Goal: Task Accomplishment & Management: Complete application form

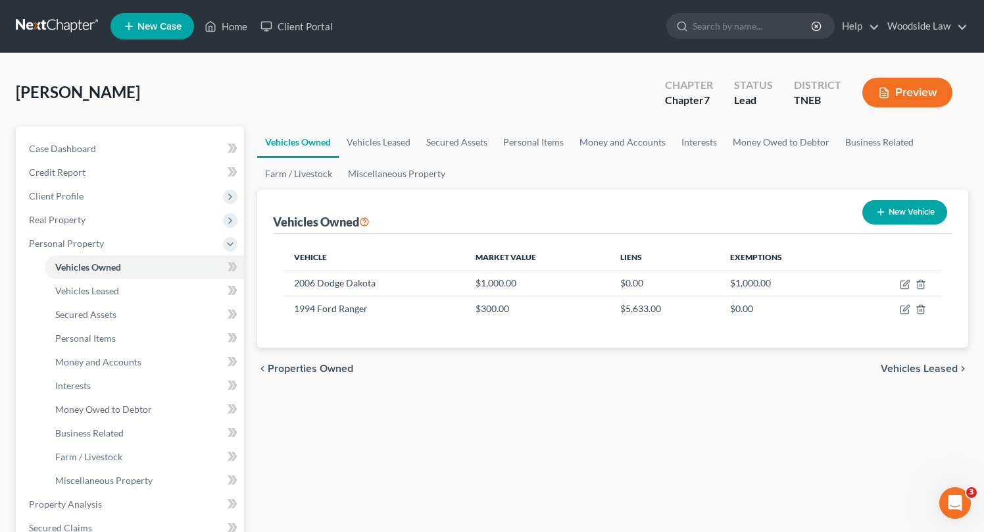
click at [893, 220] on button "New Vehicle" at bounding box center [905, 212] width 85 height 24
select select "0"
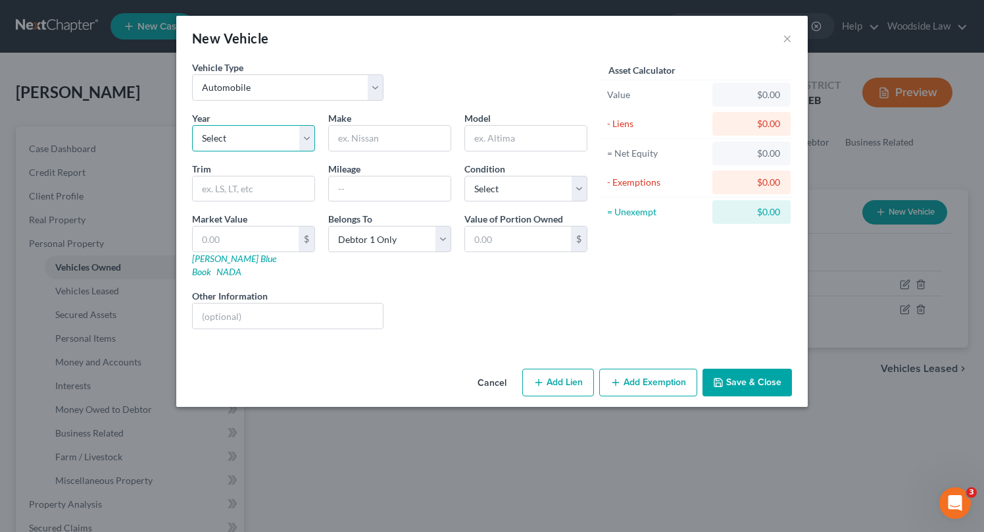
click at [276, 140] on select "Select 2026 2025 2024 2023 2022 2021 2020 2019 2018 2017 2016 2015 2014 2013 20…" at bounding box center [253, 138] width 123 height 26
select select "16"
click at [192, 125] on select "Select 2026 2025 2024 2023 2022 2021 2020 2019 2018 2017 2016 2015 2014 2013 20…" at bounding box center [253, 138] width 123 height 26
click at [398, 145] on input "text" at bounding box center [390, 138] width 122 height 25
type input "Ford"
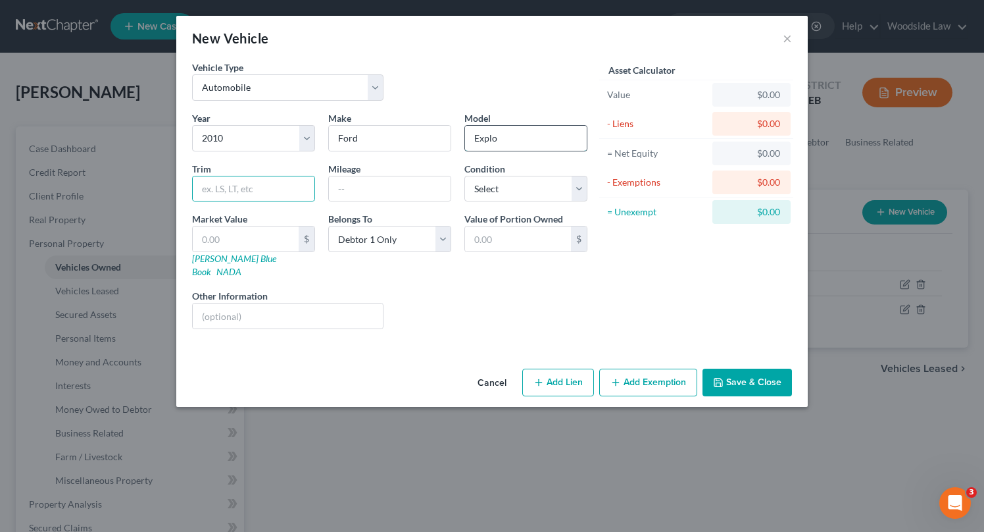
click at [524, 134] on input "Explo" at bounding box center [526, 138] width 122 height 25
type input "Explorer"
click at [364, 187] on input "text" at bounding box center [390, 188] width 122 height 25
type input "100,000"
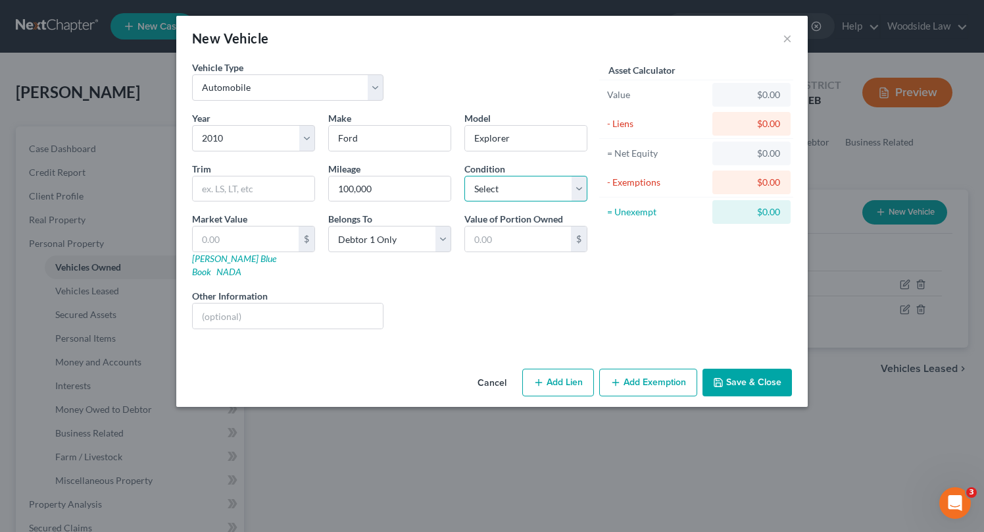
click at [545, 197] on select "Select Excellent Very Good Good Fair Poor" at bounding box center [526, 189] width 123 height 26
select select "2"
click at [465, 176] on select "Select Excellent Very Good Good Fair Poor" at bounding box center [526, 189] width 123 height 26
click at [263, 241] on input "text" at bounding box center [246, 238] width 106 height 25
type input "6"
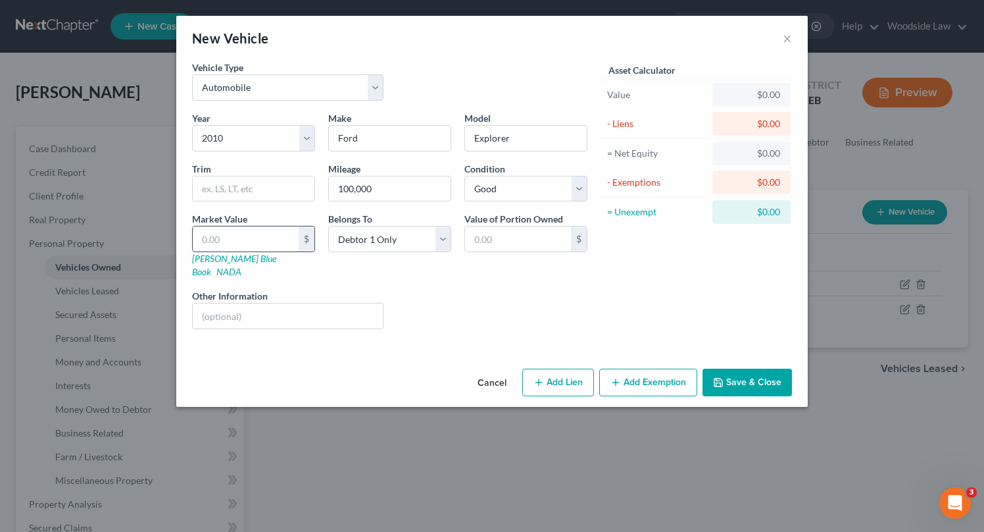
type input "6.00"
type input "62"
type input "62.00"
type input "6"
type input "6.00"
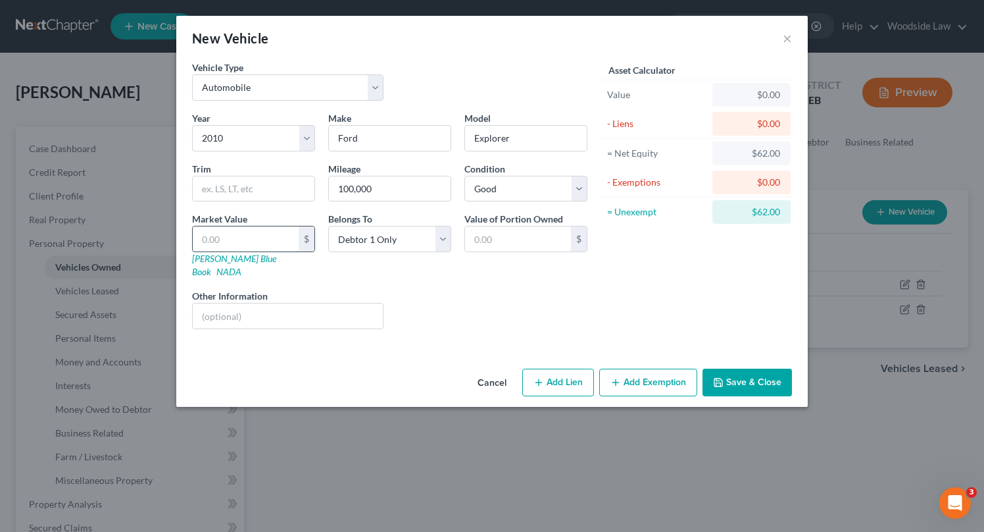
type input "5"
type input "5.00"
type input "59"
type input "59.00"
type input "590"
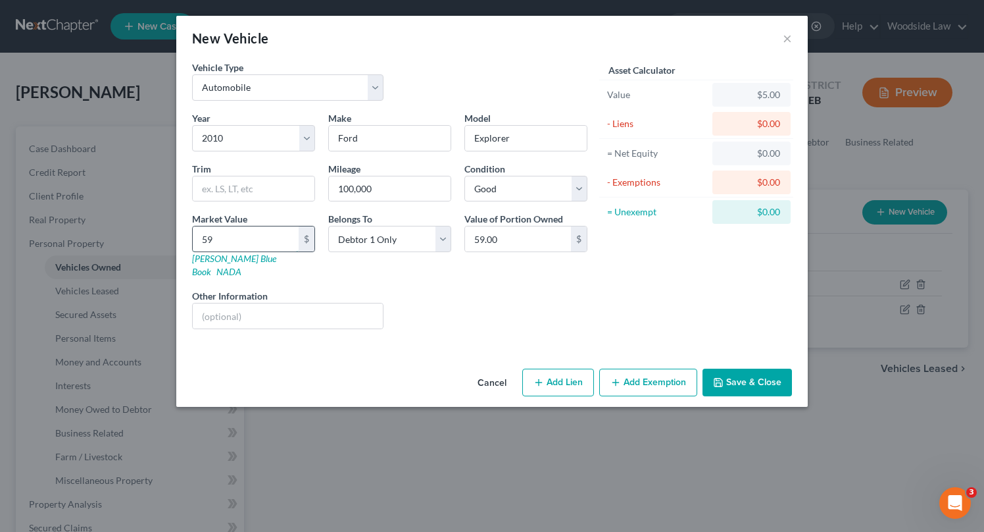
type input "590.00"
type input "5900"
type input "5,900.00"
type input "5,900"
click at [569, 368] on button "Add Lien" at bounding box center [558, 382] width 72 height 28
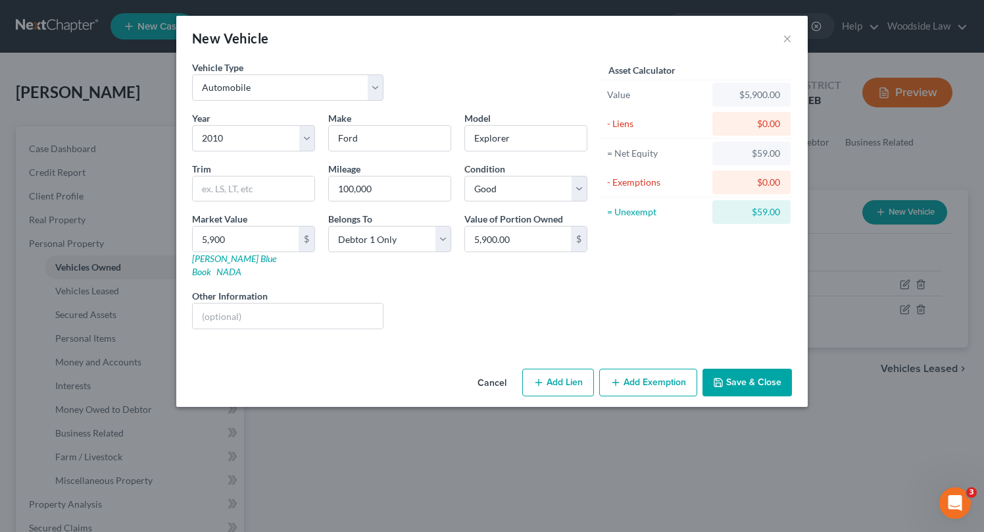
select select "0"
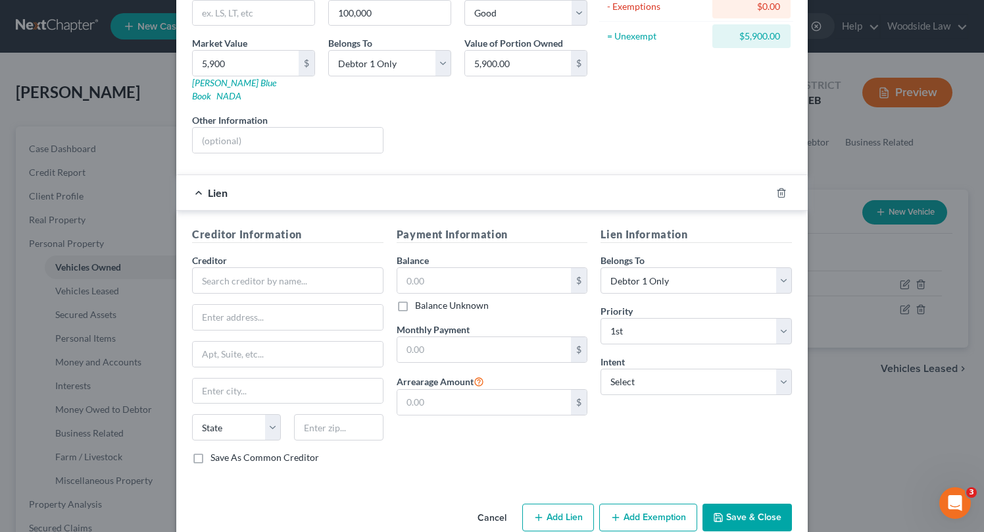
scroll to position [180, 0]
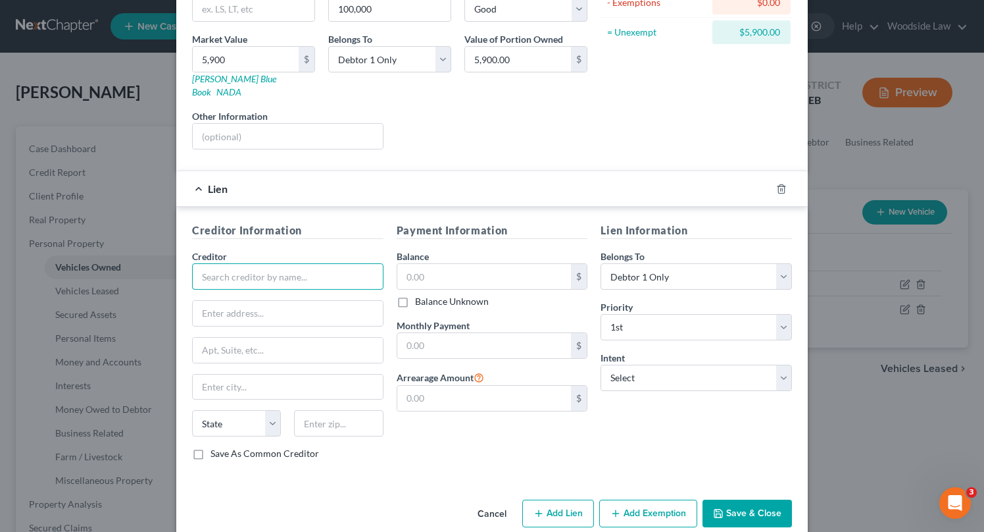
click at [334, 276] on input "text" at bounding box center [287, 276] width 191 height 26
type input "Mountain Motors"
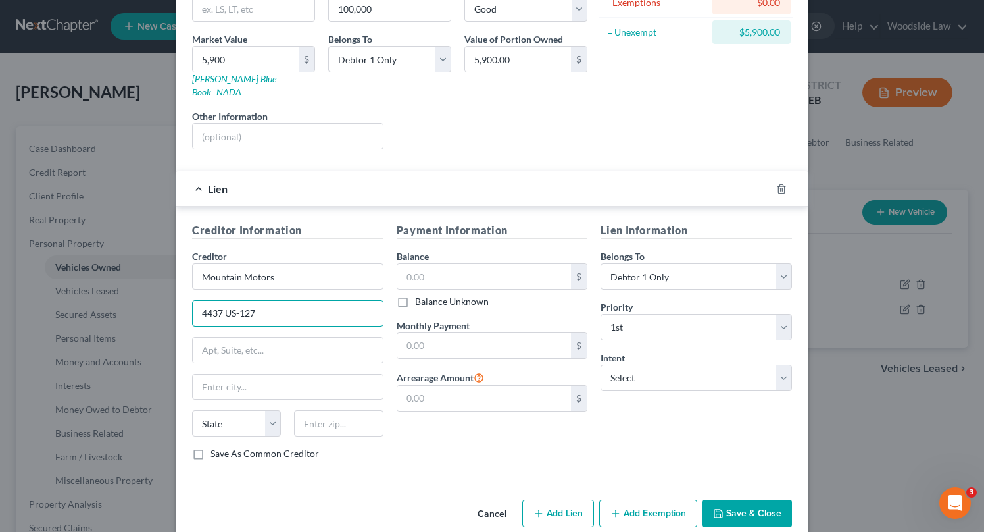
type input "4437 US-127"
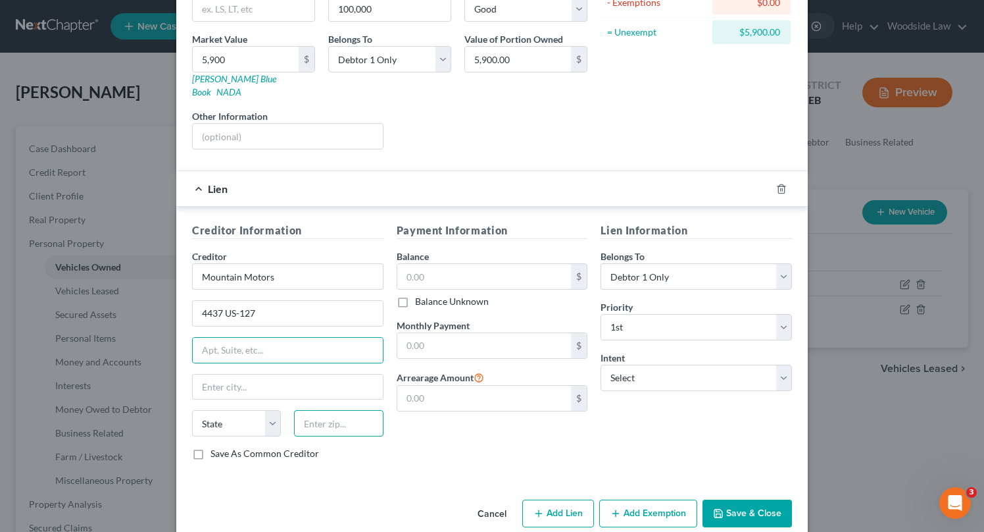
click at [355, 410] on input "text" at bounding box center [338, 423] width 89 height 26
type input "38571"
type input "[GEOGRAPHIC_DATA]"
select select "44"
click at [211, 447] on label "Save As Common Creditor" at bounding box center [265, 453] width 109 height 13
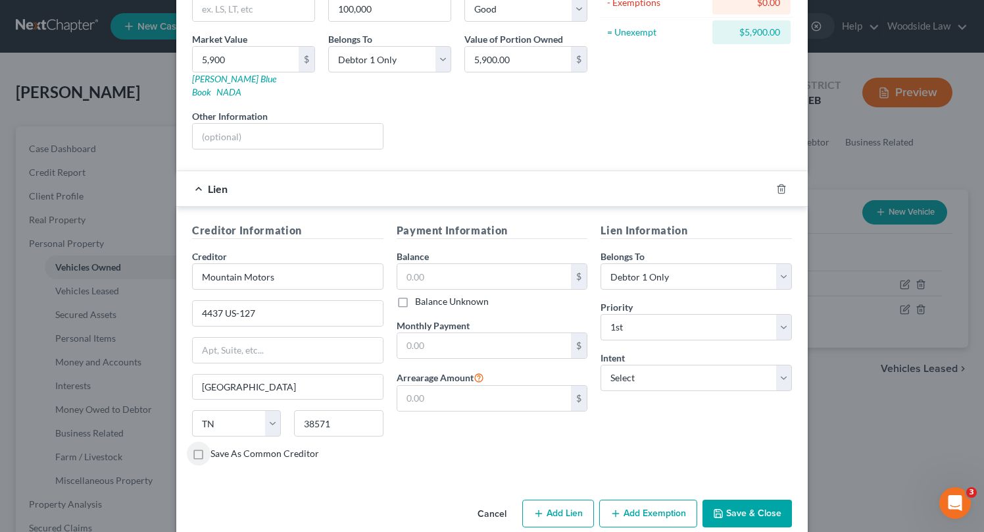
click at [216, 447] on input "Save As Common Creditor" at bounding box center [220, 451] width 9 height 9
checkbox input "true"
click at [487, 268] on input "text" at bounding box center [484, 276] width 174 height 25
type input "8,000"
click at [486, 336] on input "text" at bounding box center [484, 345] width 174 height 25
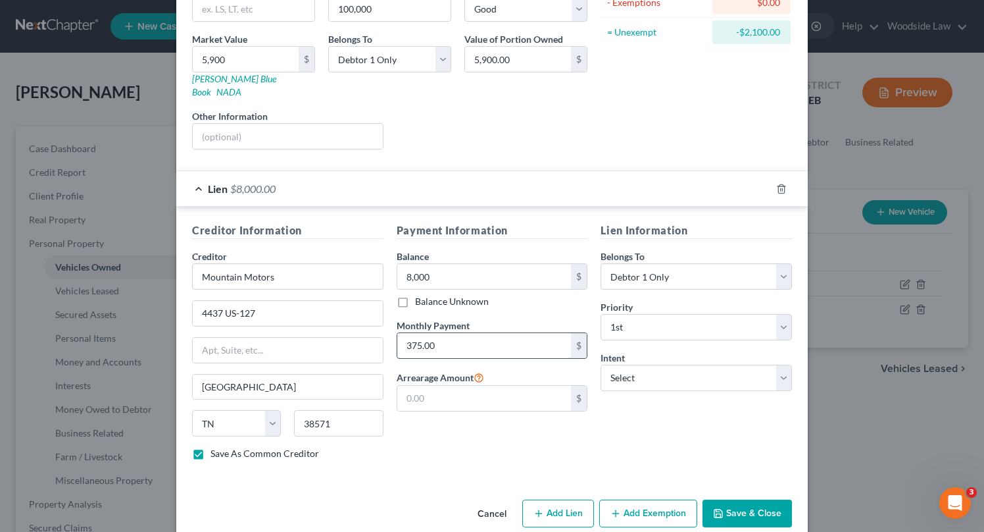
type input "375.00"
click at [758, 365] on select "Select Surrender Redeem Reaffirm Avoid Other" at bounding box center [696, 378] width 191 height 26
select select "4"
click at [601, 365] on select "Select Surrender Redeem Reaffirm Avoid Other" at bounding box center [696, 378] width 191 height 26
click at [674, 415] on input "text" at bounding box center [696, 428] width 191 height 26
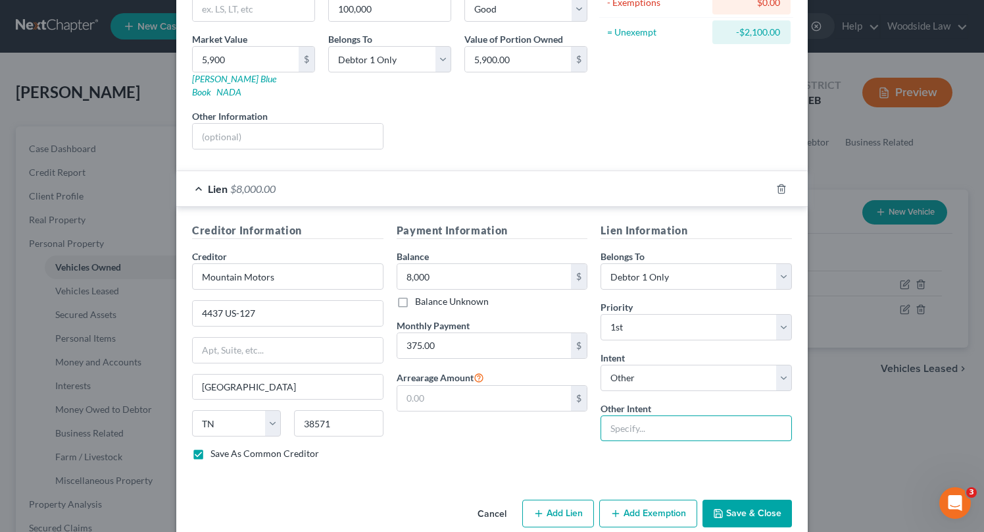
type input "Retain & Pay"
click at [767, 505] on button "Save & Close" at bounding box center [747, 513] width 89 height 28
checkbox input "false"
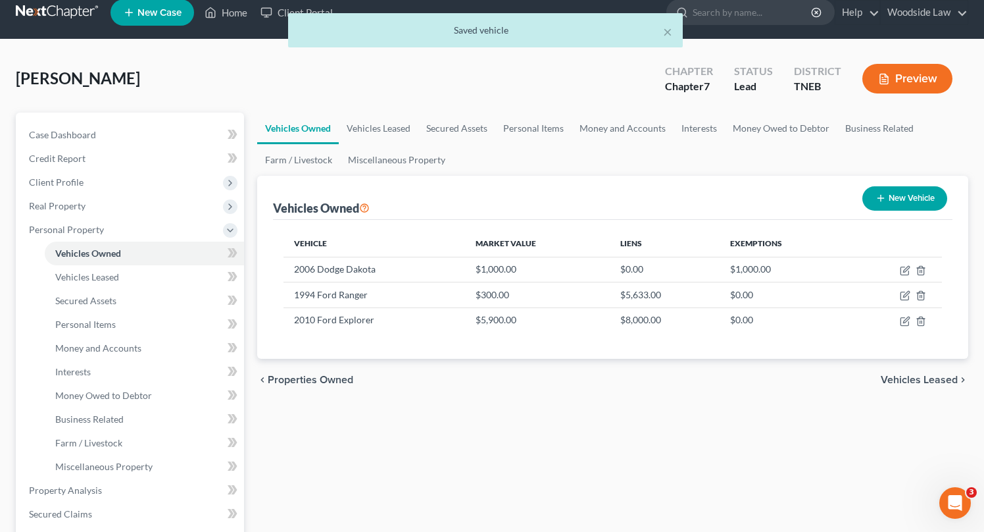
scroll to position [13, 0]
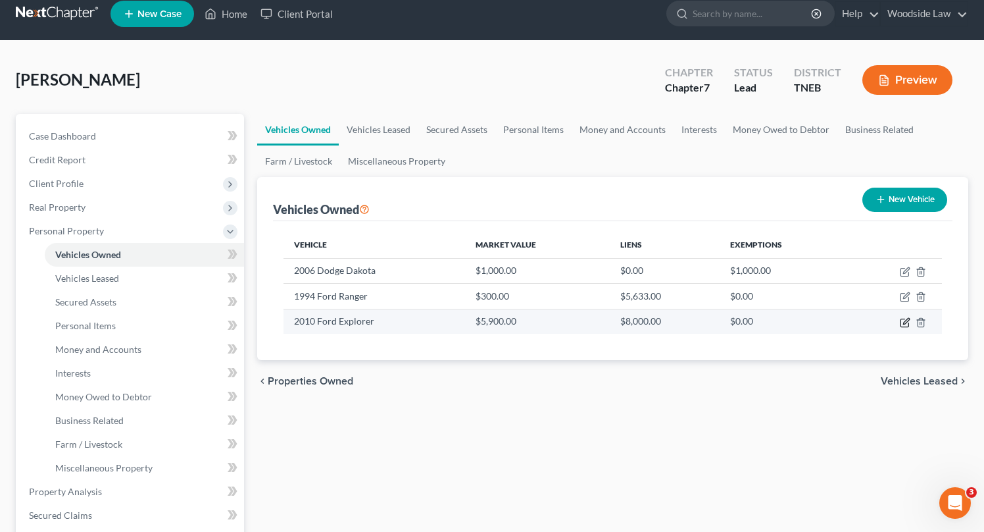
click at [905, 326] on icon "button" at bounding box center [905, 322] width 8 height 8
select select "0"
select select "16"
select select "2"
select select "0"
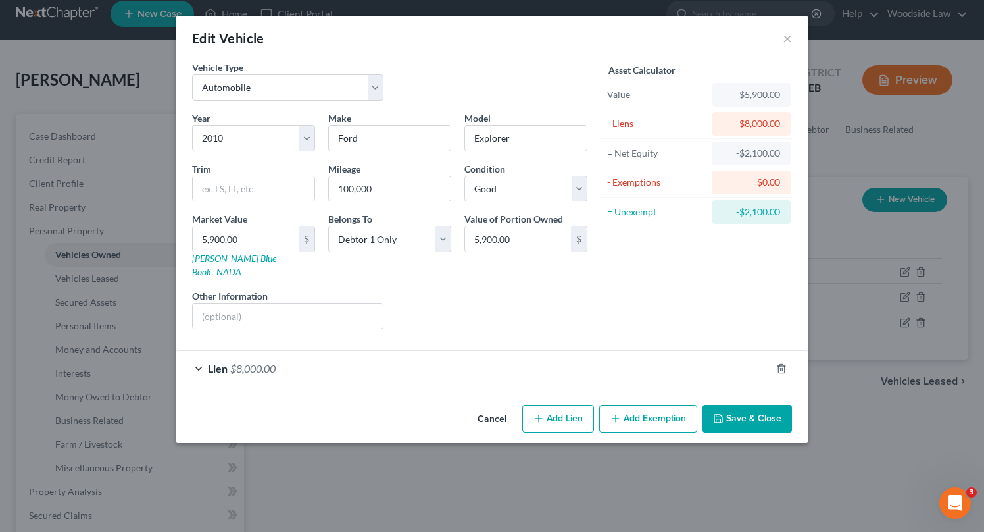
click at [734, 407] on button "Save & Close" at bounding box center [747, 419] width 89 height 28
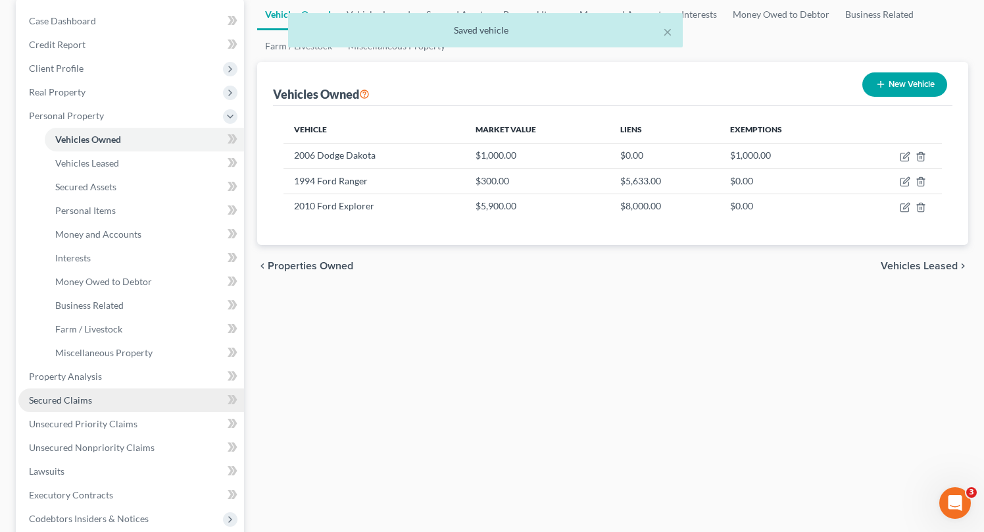
click at [60, 394] on span "Secured Claims" at bounding box center [60, 399] width 63 height 11
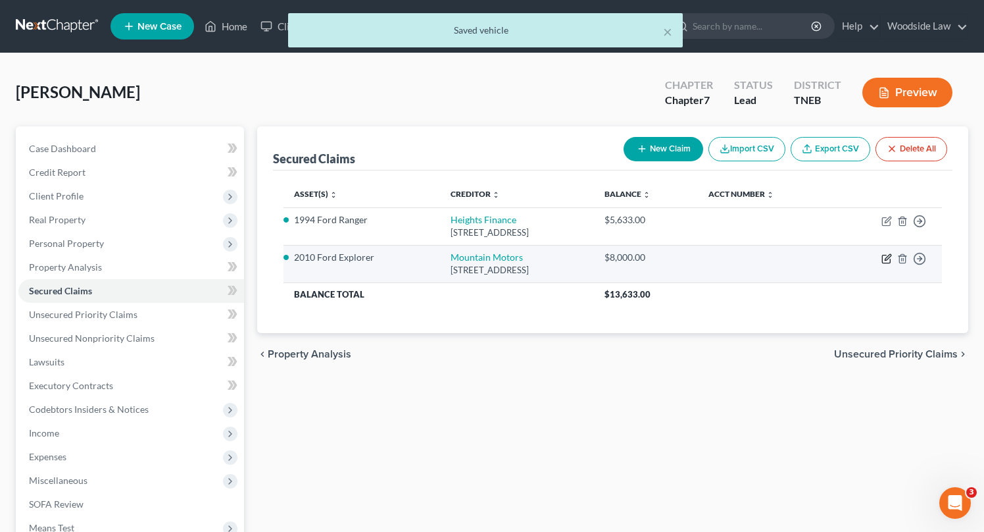
click at [886, 259] on icon "button" at bounding box center [887, 258] width 11 height 11
select select "44"
select select "4"
select select "0"
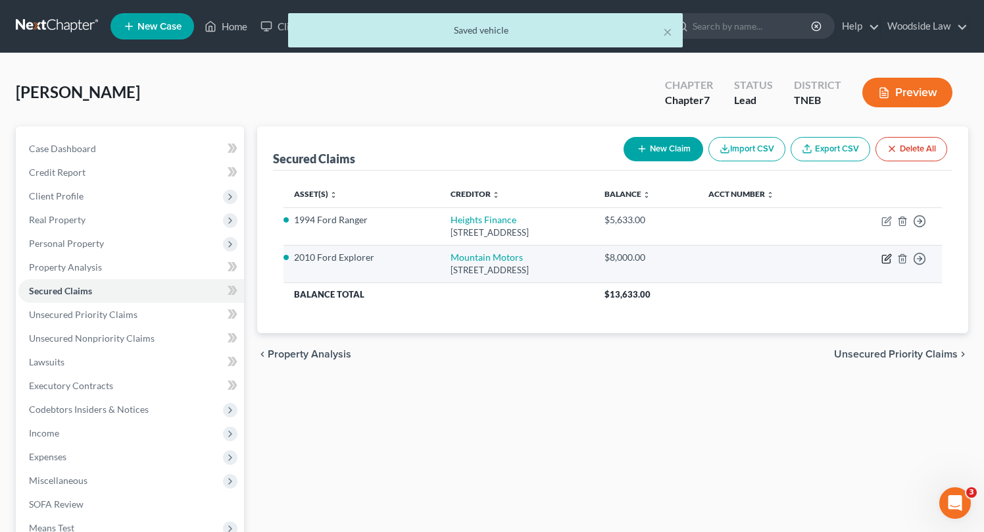
select select "0"
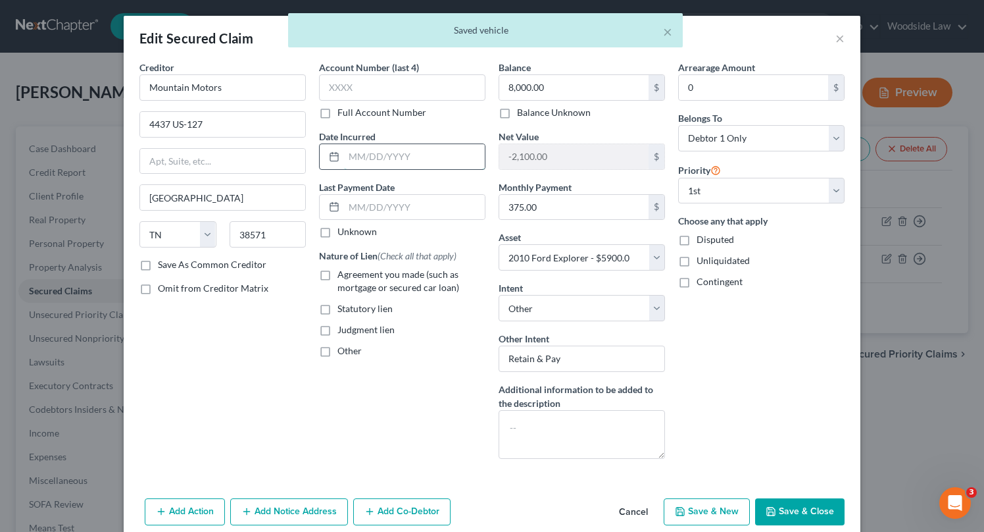
click at [442, 160] on input "text" at bounding box center [414, 156] width 141 height 25
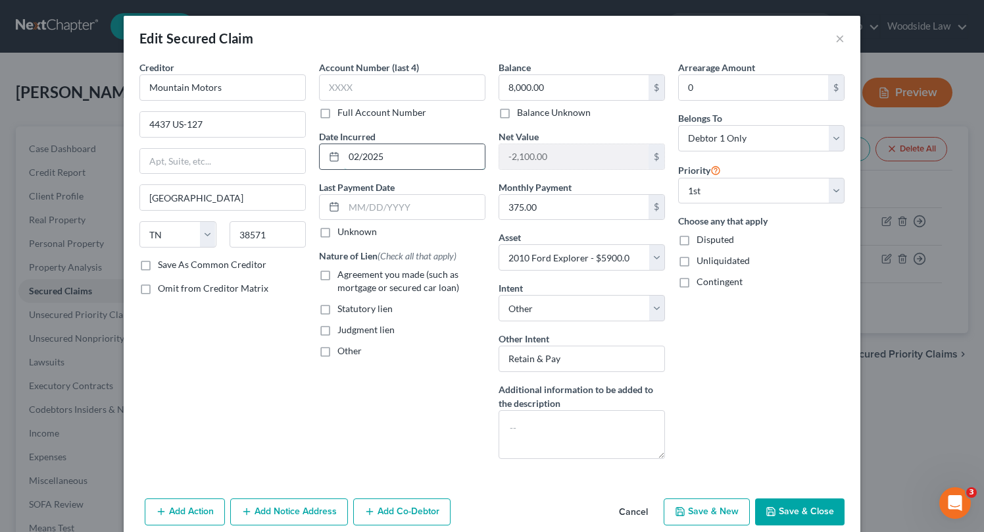
type input "02/2025"
click at [338, 274] on label "Agreement you made (such as mortgage or secured car loan)" at bounding box center [412, 281] width 148 height 26
click at [343, 274] on input "Agreement you made (such as mortgage or secured car loan)" at bounding box center [347, 272] width 9 height 9
checkbox input "true"
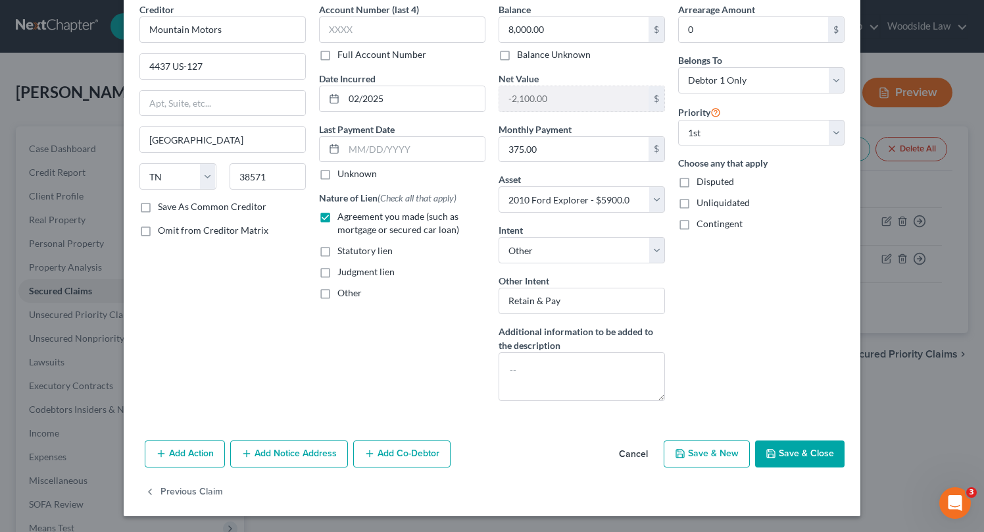
click at [807, 447] on button "Save & Close" at bounding box center [799, 454] width 89 height 28
select select "4"
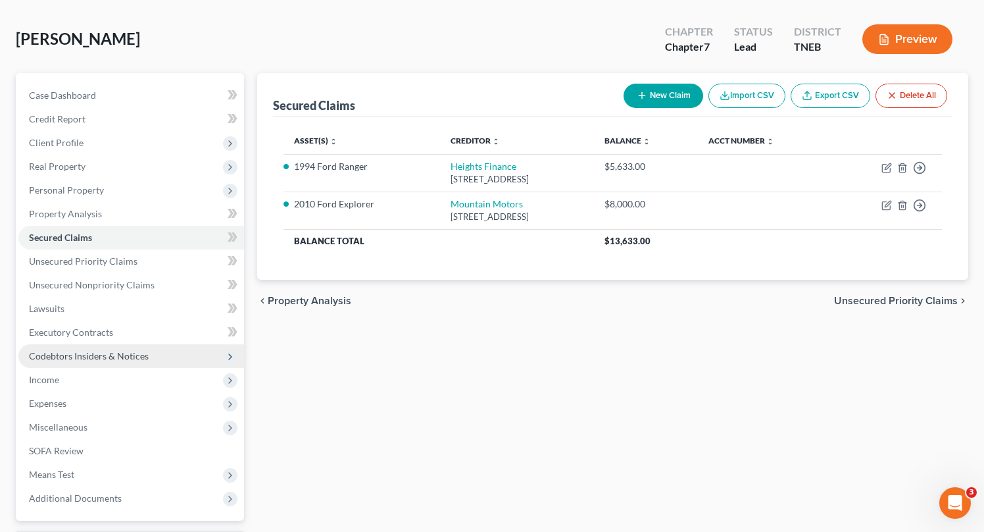
scroll to position [53, 0]
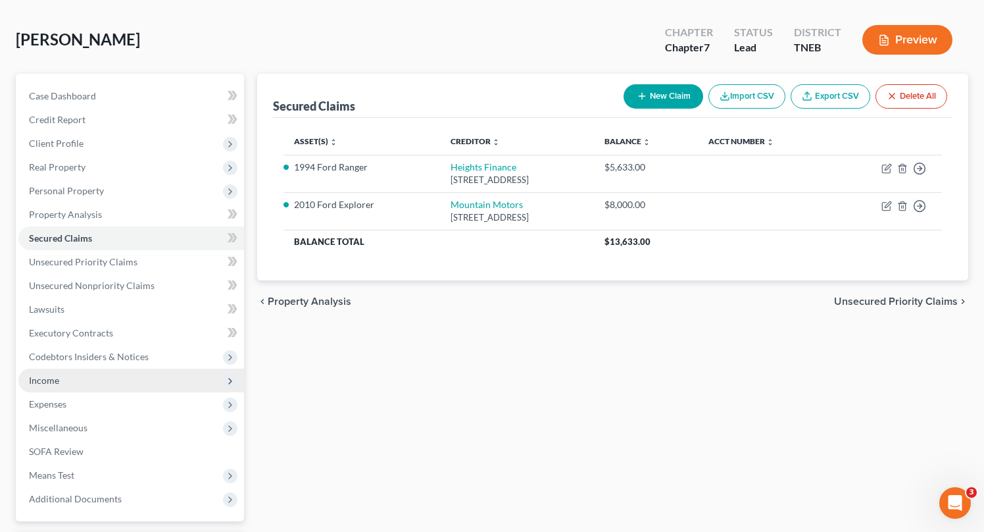
click at [49, 382] on span "Income" at bounding box center [44, 379] width 30 height 11
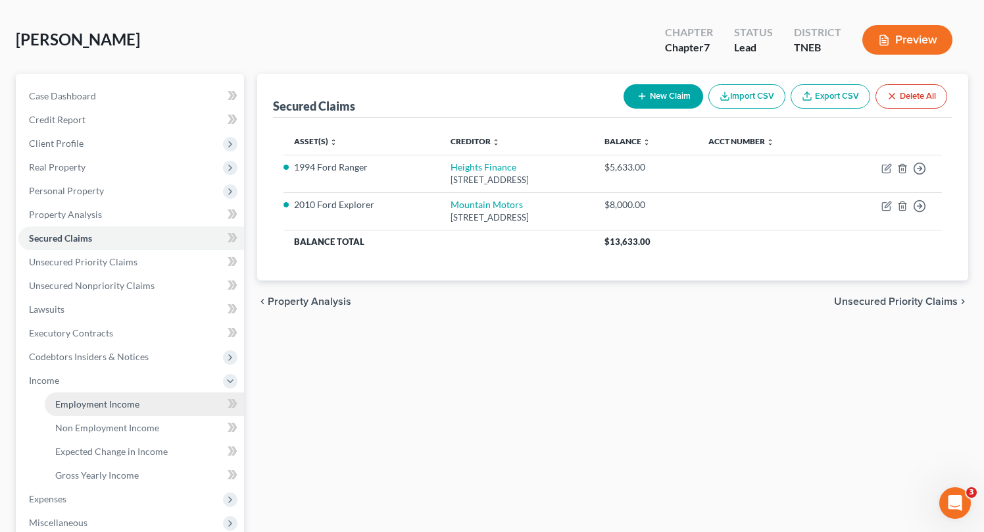
click at [93, 398] on span "Employment Income" at bounding box center [97, 403] width 84 height 11
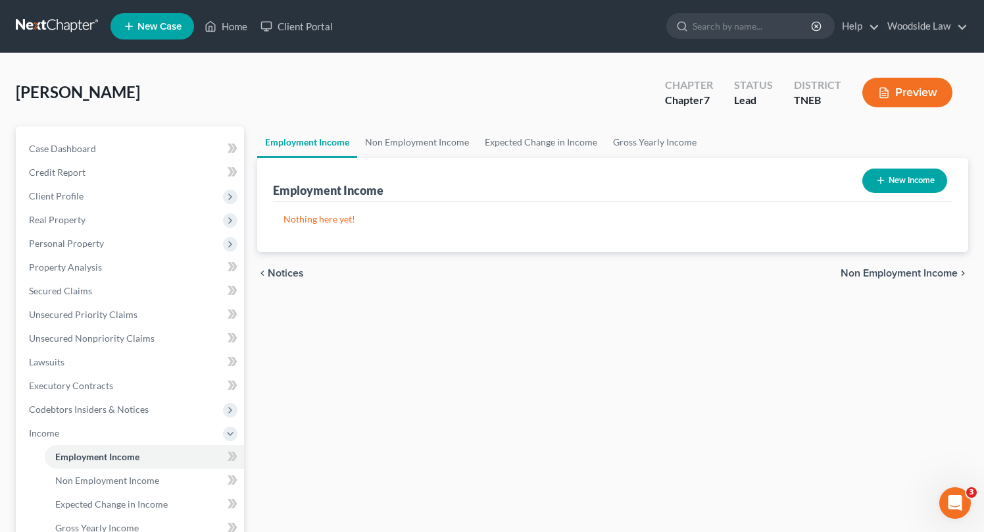
click at [896, 187] on button "New Income" at bounding box center [905, 180] width 85 height 24
select select "0"
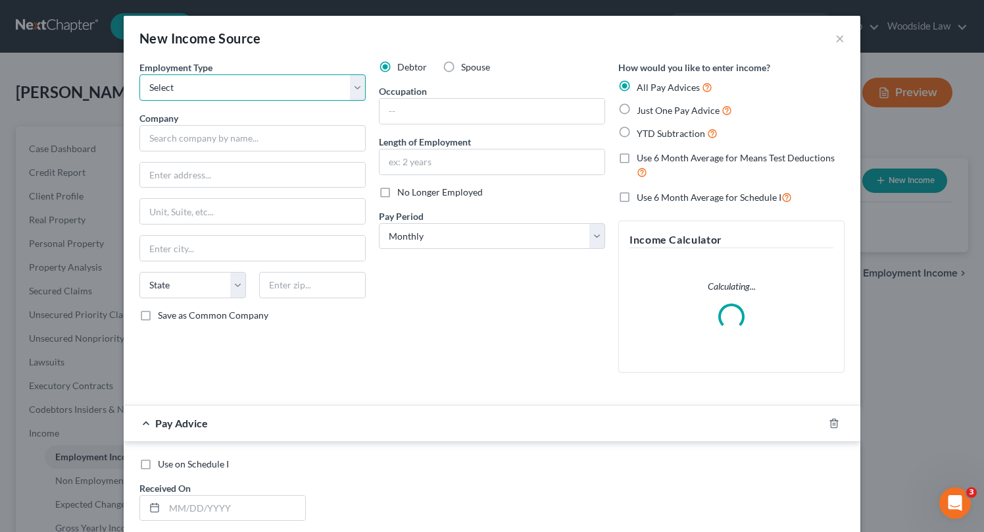
click at [290, 80] on select "Select Full or [DEMOGRAPHIC_DATA] Employment Self Employment" at bounding box center [253, 87] width 226 height 26
select select "0"
click at [140, 74] on select "Select Full or [DEMOGRAPHIC_DATA] Employment Self Employment" at bounding box center [253, 87] width 226 height 26
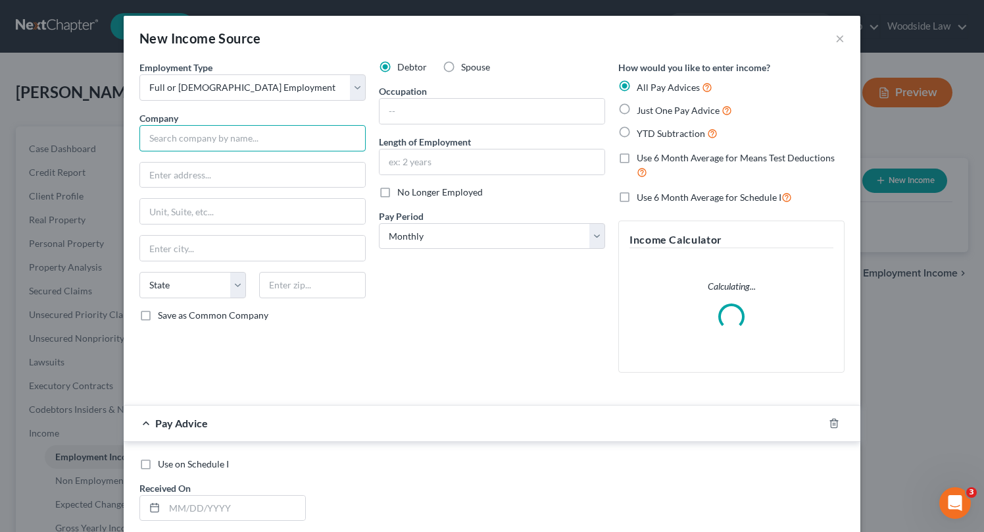
click at [253, 136] on input "text" at bounding box center [253, 138] width 226 height 26
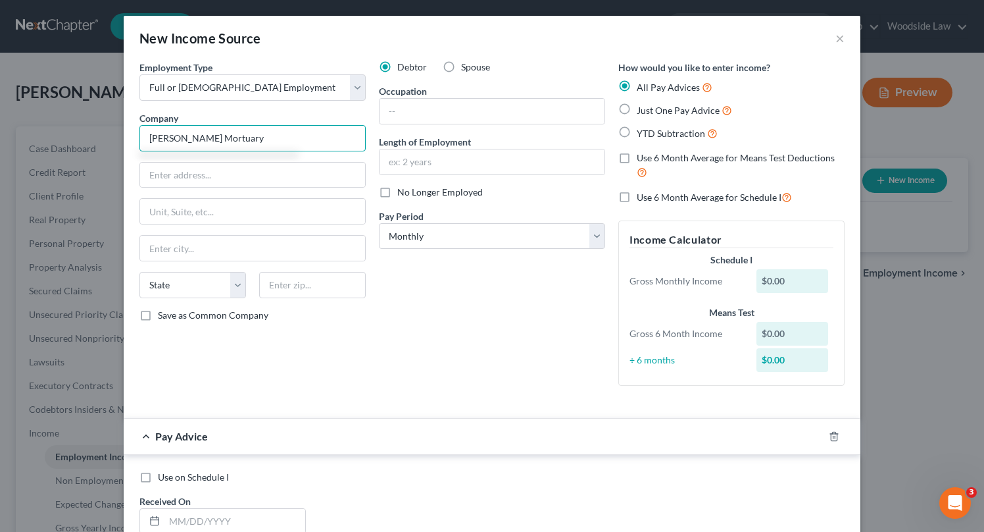
type input "[PERSON_NAME] Mortuary"
type input "[STREET_ADDRESS]"
type input "37854"
type input "Rockwood"
select select "44"
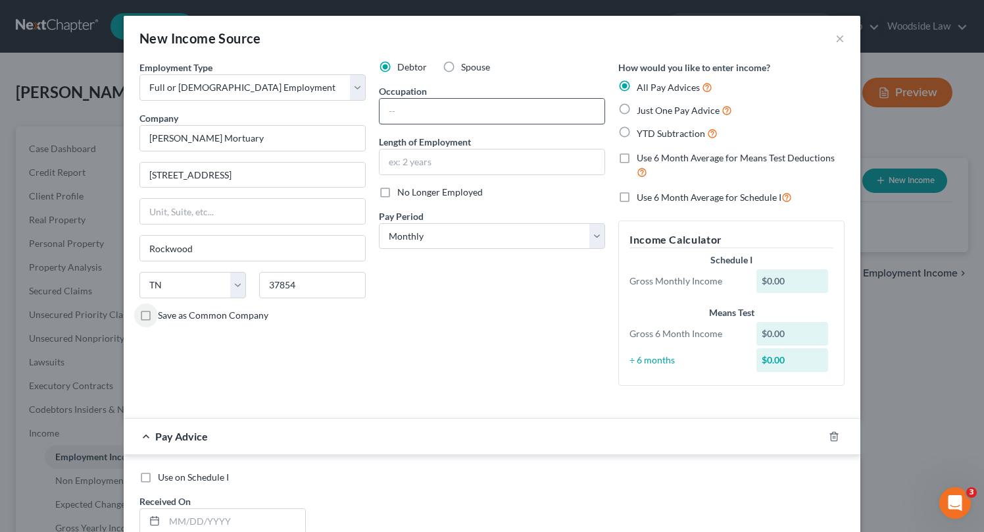
click at [495, 109] on input "text" at bounding box center [492, 111] width 225 height 25
type input "Funeral Attendant"
type input "3 Years"
click at [637, 109] on label "Just One Pay Advice" at bounding box center [684, 110] width 95 height 15
click at [642, 109] on input "Just One Pay Advice" at bounding box center [646, 107] width 9 height 9
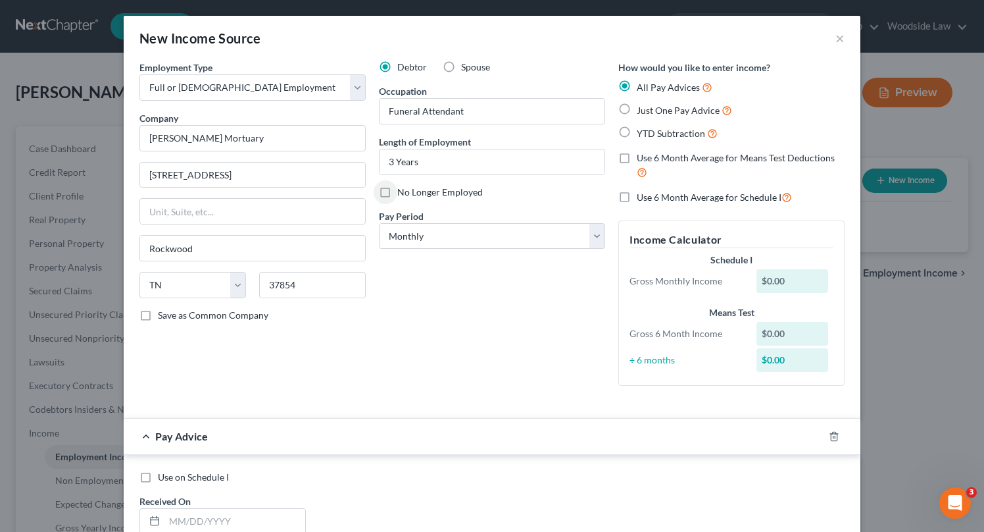
radio input "true"
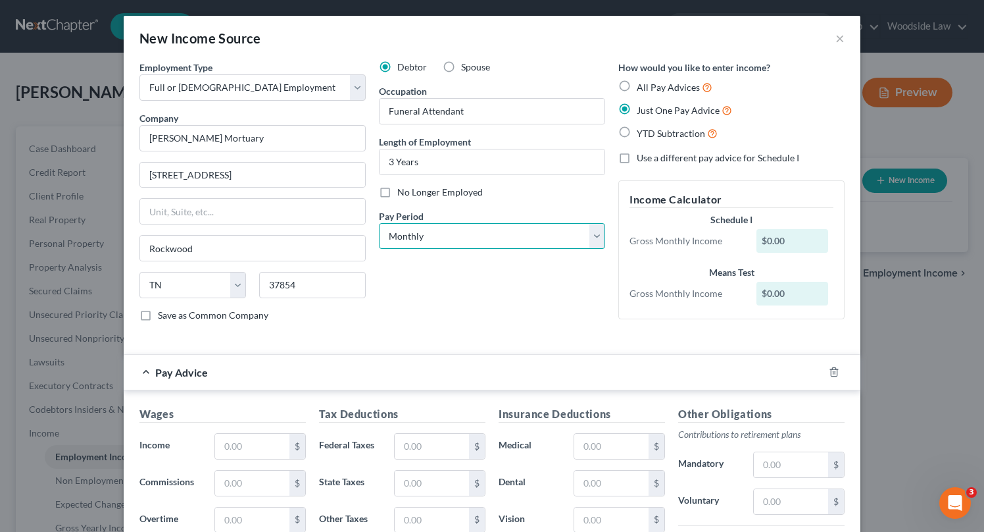
click at [559, 238] on select "Select Monthly Twice Monthly Every Other Week Weekly" at bounding box center [492, 236] width 226 height 26
select select "2"
click at [379, 223] on select "Select Monthly Twice Monthly Every Other Week Weekly" at bounding box center [492, 236] width 226 height 26
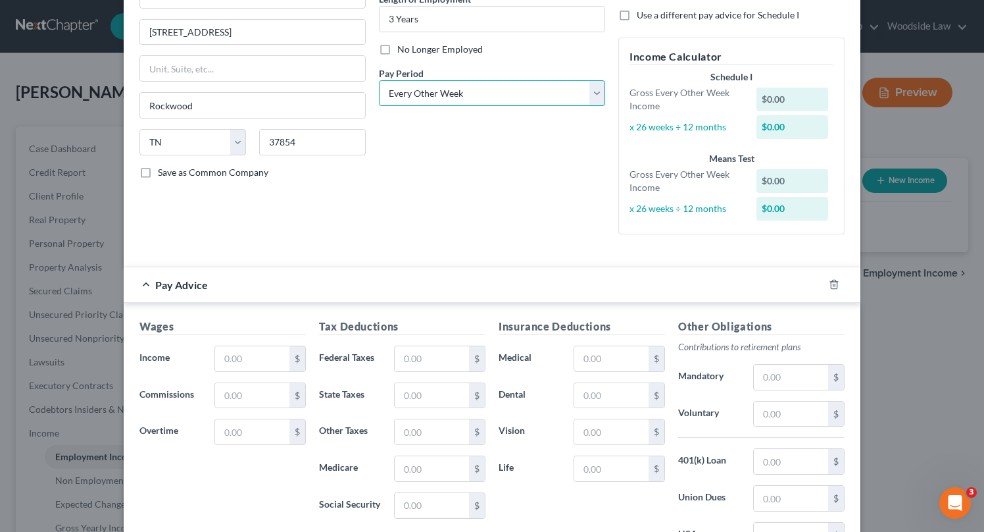
scroll to position [155, 0]
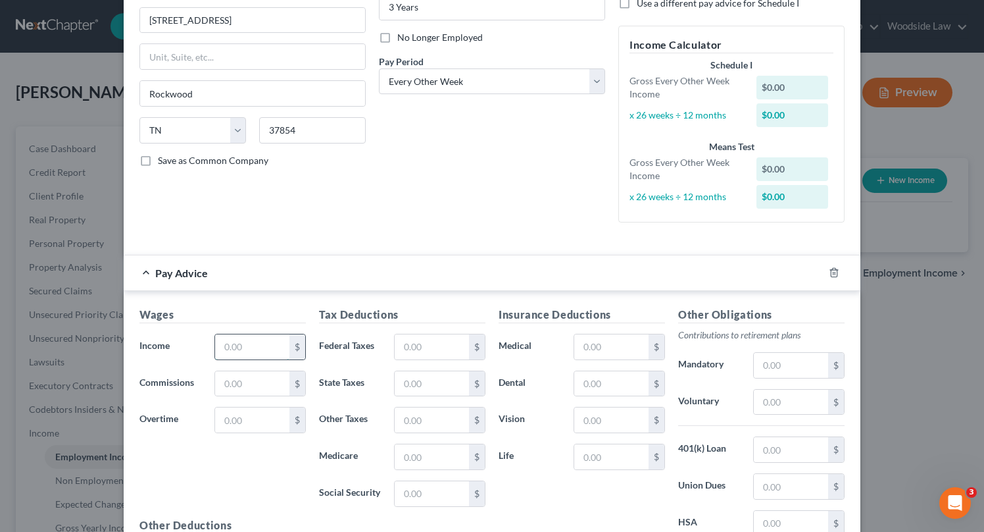
click at [267, 349] on input "text" at bounding box center [252, 346] width 74 height 25
type input "1,923.08"
type input "383.60"
click at [454, 345] on input "text" at bounding box center [432, 346] width 74 height 25
type input "269.61"
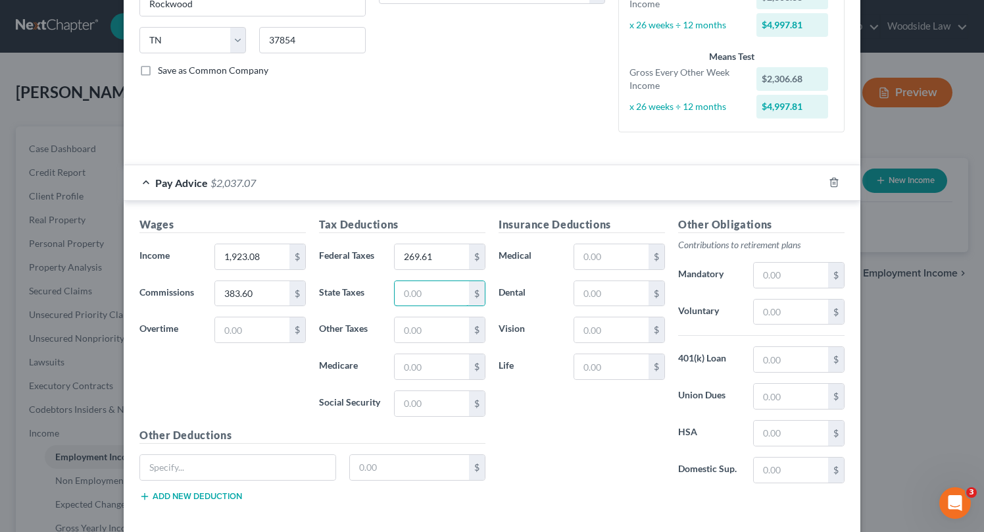
scroll to position [307, 0]
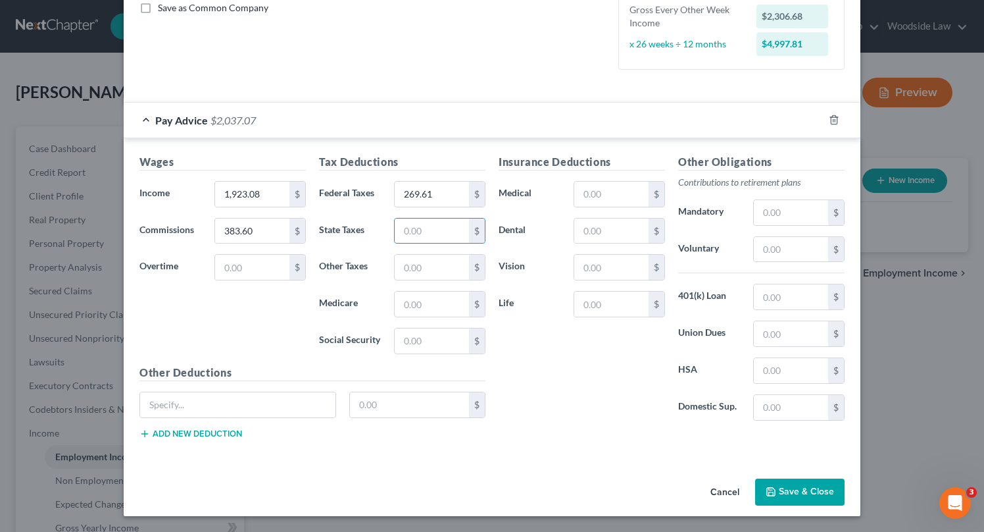
click at [794, 499] on button "Save & Close" at bounding box center [799, 492] width 89 height 28
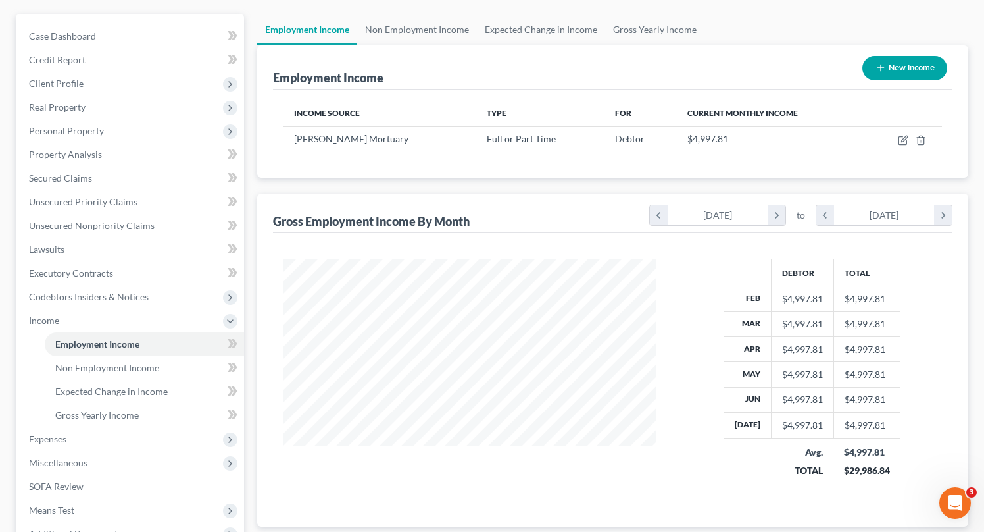
scroll to position [140, 0]
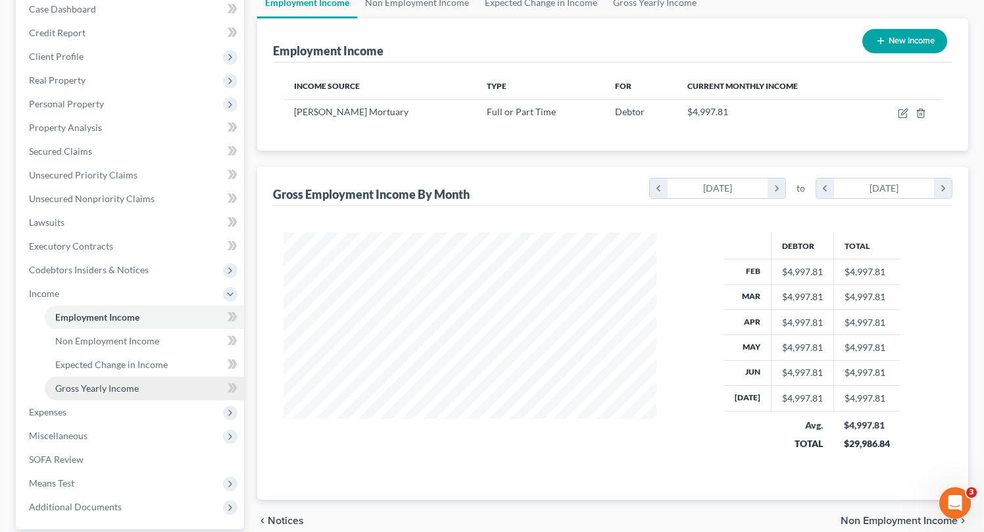
click at [120, 382] on span "Gross Yearly Income" at bounding box center [97, 387] width 84 height 11
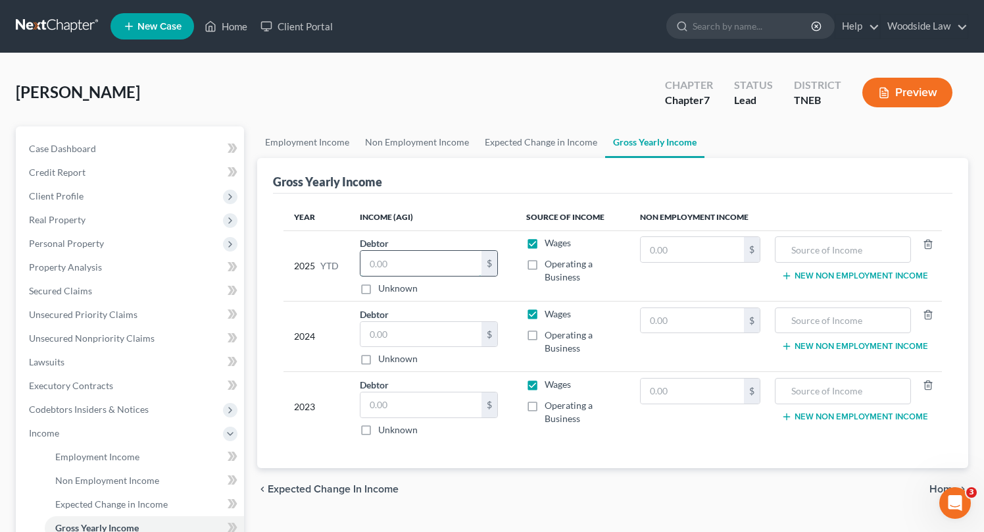
click at [419, 253] on input "text" at bounding box center [421, 263] width 121 height 25
type input "37,836.00"
click at [409, 331] on input "text" at bounding box center [421, 334] width 121 height 25
type input "48,597"
click at [412, 395] on input "text" at bounding box center [421, 404] width 121 height 25
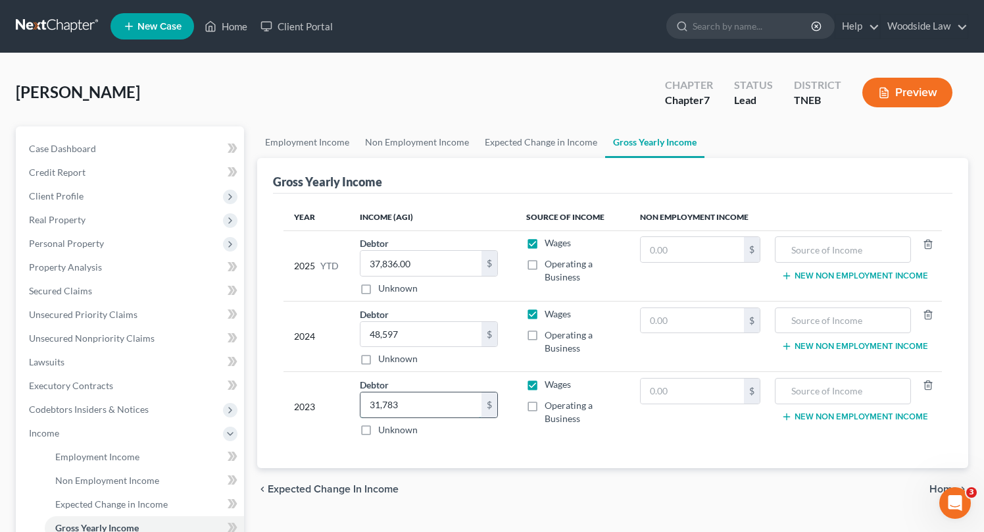
type input "31,783"
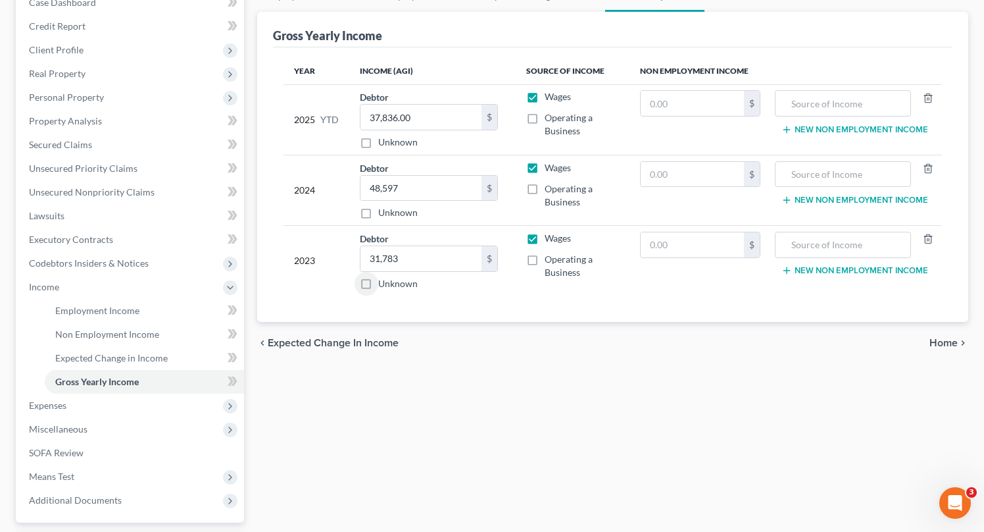
scroll to position [179, 0]
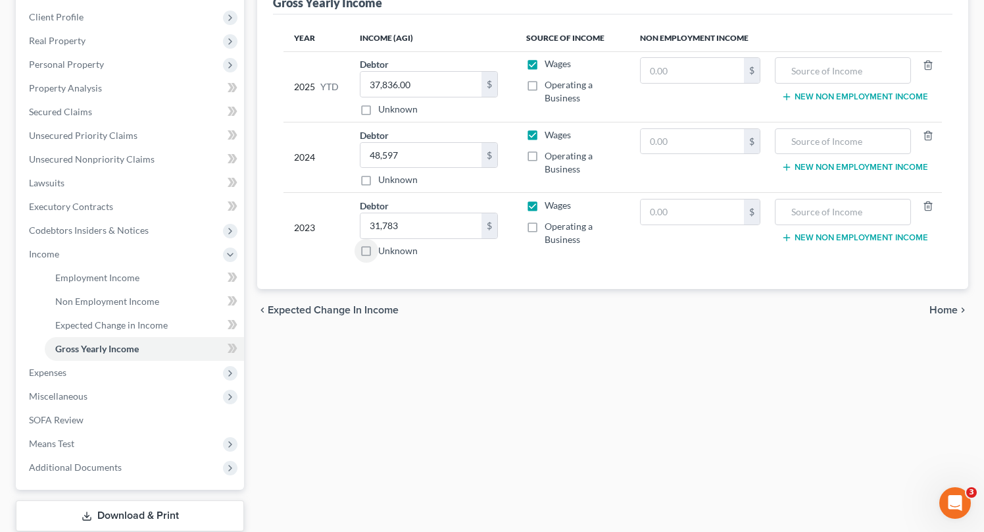
click at [944, 310] on span "Home" at bounding box center [944, 310] width 28 height 11
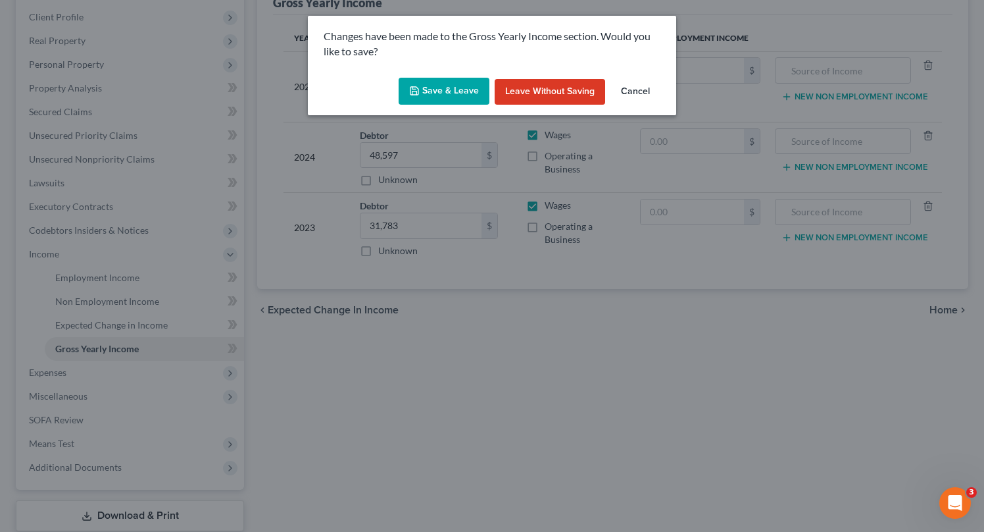
click at [449, 86] on button "Save & Leave" at bounding box center [444, 92] width 91 height 28
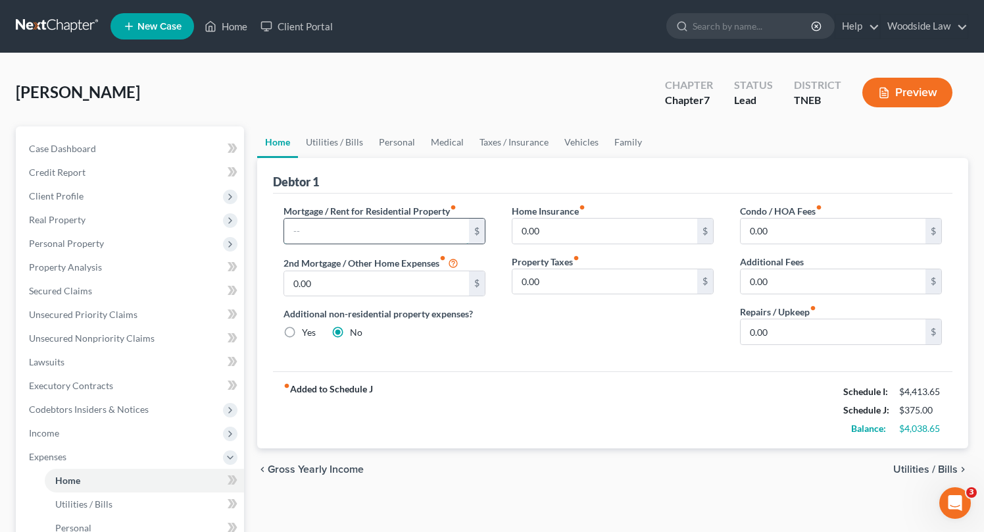
click at [374, 235] on input "text" at bounding box center [376, 230] width 185 height 25
click at [844, 335] on input "0.00" at bounding box center [833, 331] width 185 height 25
type input "200"
click at [921, 469] on span "Utilities / Bills" at bounding box center [926, 469] width 64 height 11
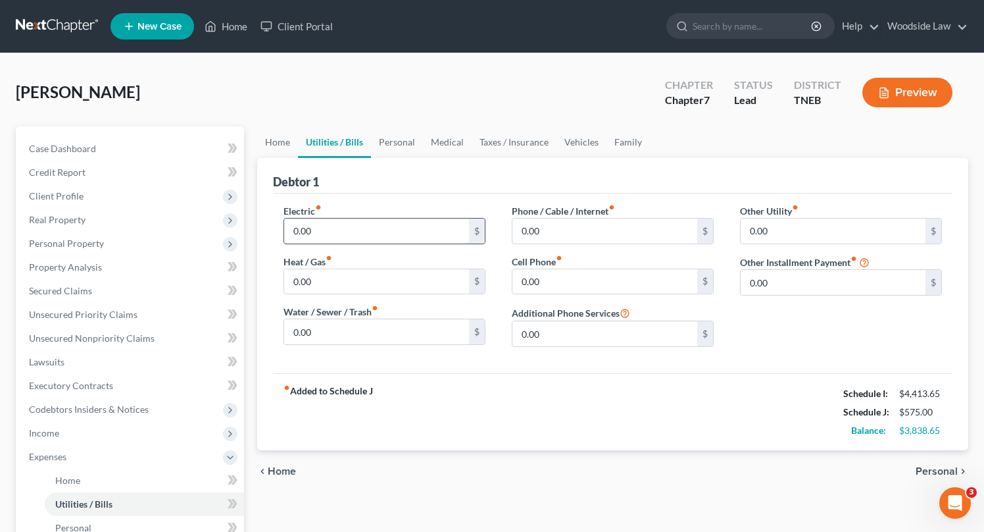
click at [380, 232] on input "0.00" at bounding box center [376, 230] width 185 height 25
type input "400"
type input "100"
type input "126"
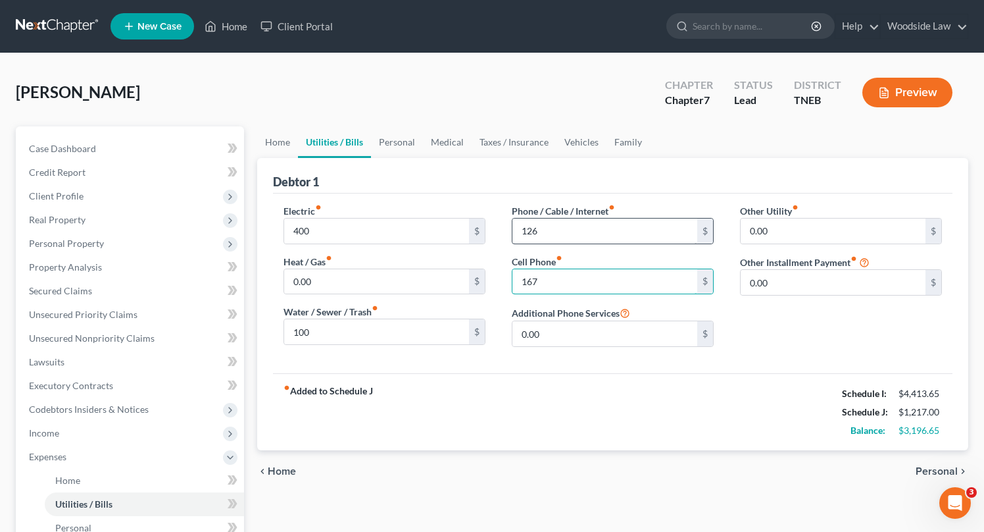
type input "167"
click at [932, 469] on span "Personal" at bounding box center [937, 471] width 42 height 11
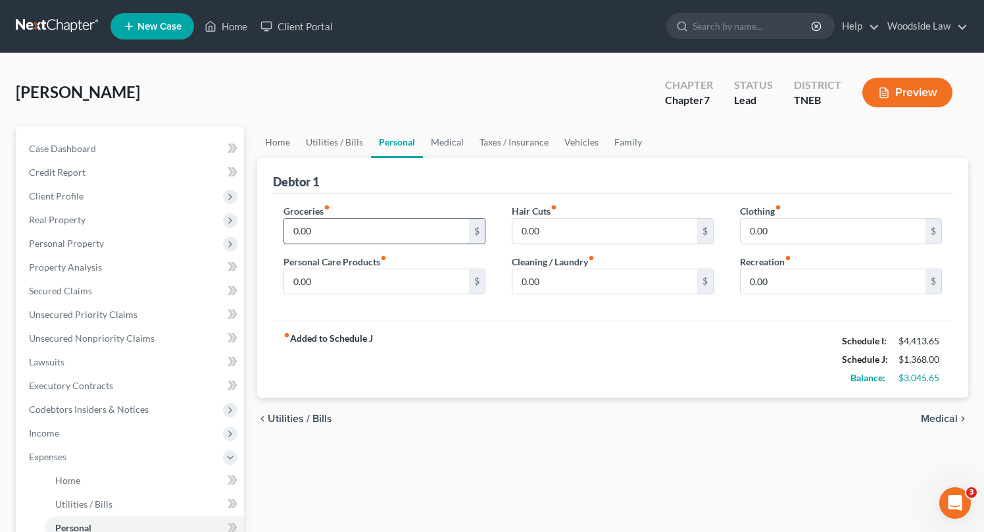
click at [383, 231] on input "0.00" at bounding box center [376, 230] width 185 height 25
type input "1,065"
type input "90"
type input "100"
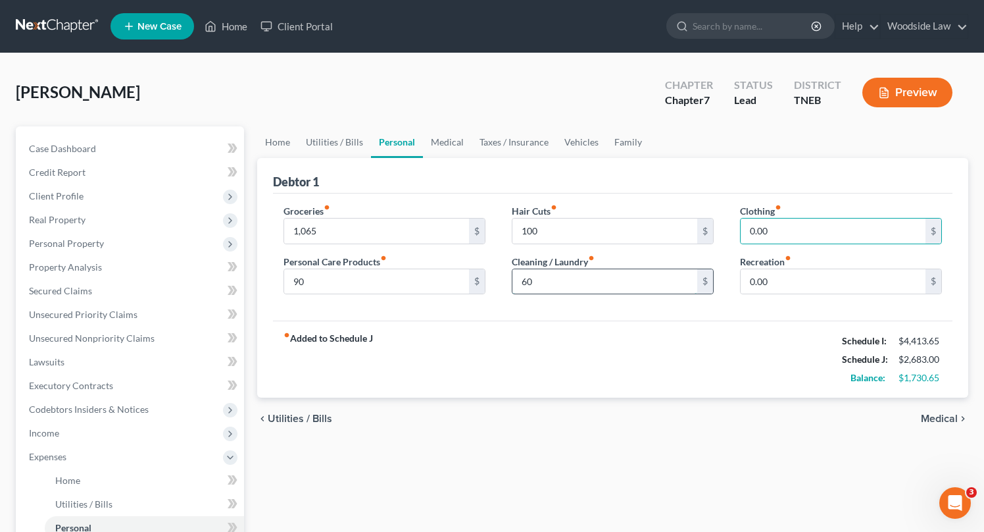
click at [587, 274] on input "60" at bounding box center [605, 281] width 185 height 25
type input "30"
type input "150"
type input "100"
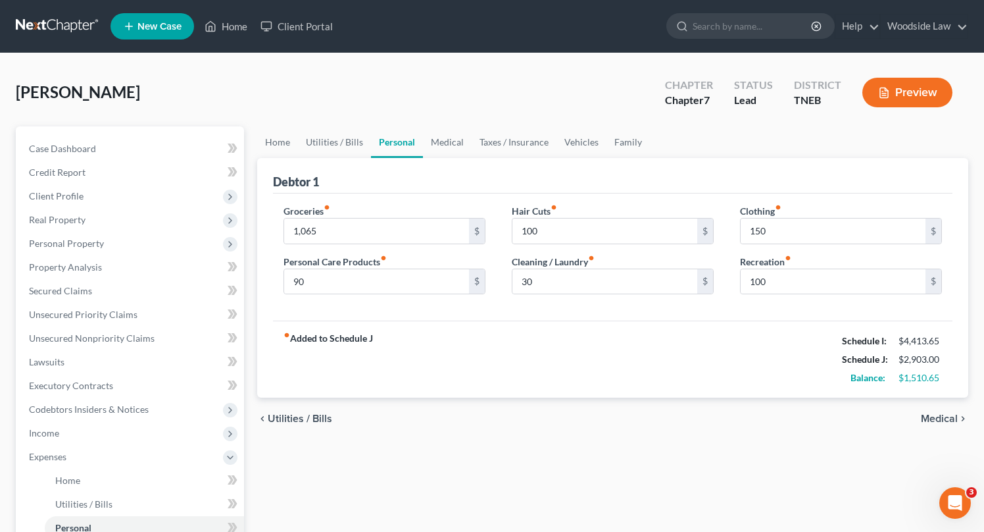
click at [935, 413] on span "Medical" at bounding box center [939, 418] width 37 height 11
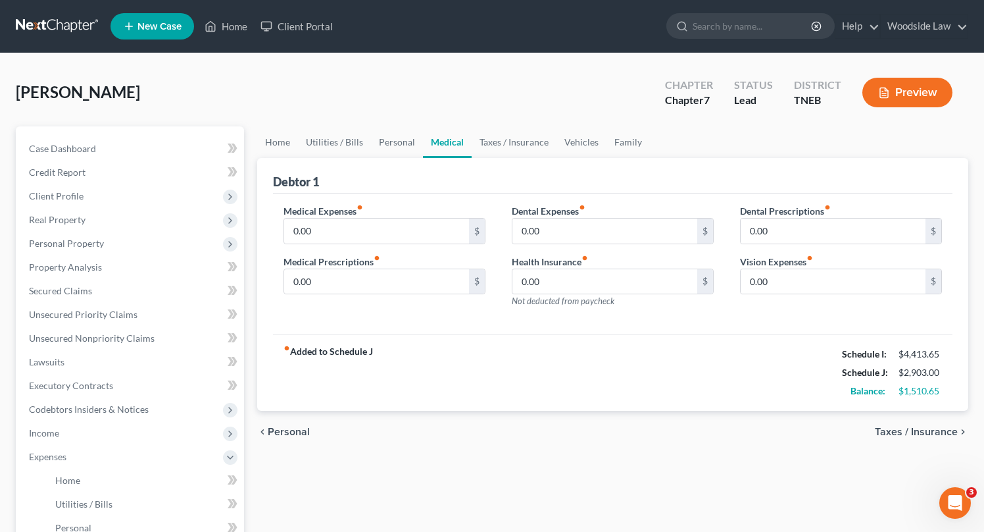
click at [403, 245] on div "Medical Expenses fiber_manual_record 0.00 $ Medical Prescriptions fiber_manual_…" at bounding box center [384, 261] width 228 height 114
click at [395, 234] on input "0.00" at bounding box center [376, 230] width 185 height 25
type input "100"
click at [921, 429] on span "Taxes / Insurance" at bounding box center [916, 431] width 83 height 11
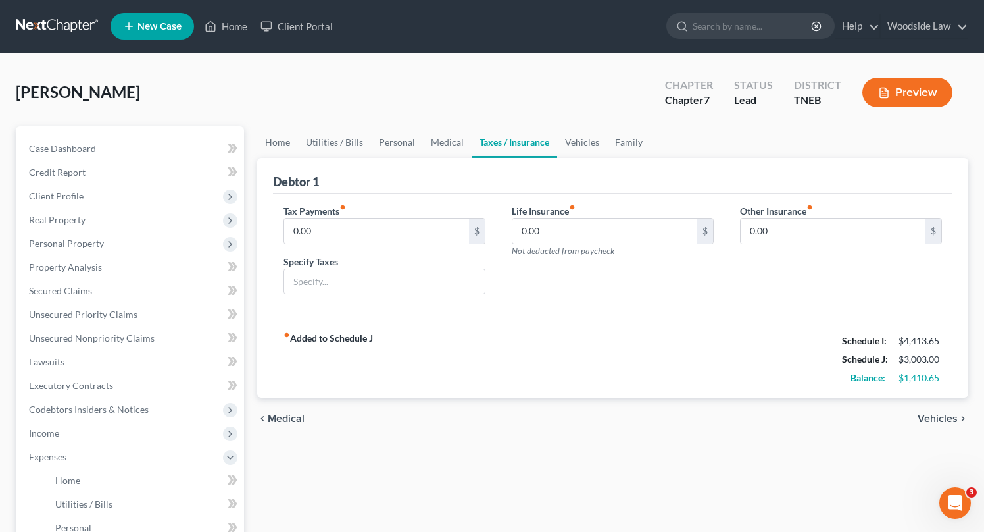
click at [930, 414] on span "Vehicles" at bounding box center [938, 418] width 40 height 11
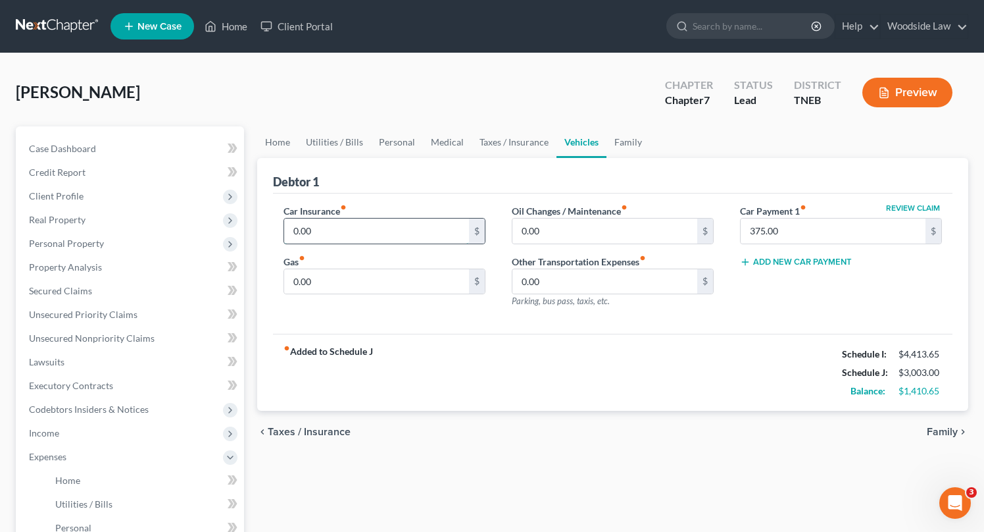
click at [378, 234] on input "0.00" at bounding box center [376, 230] width 185 height 25
type input "230"
type input "300"
type input "100"
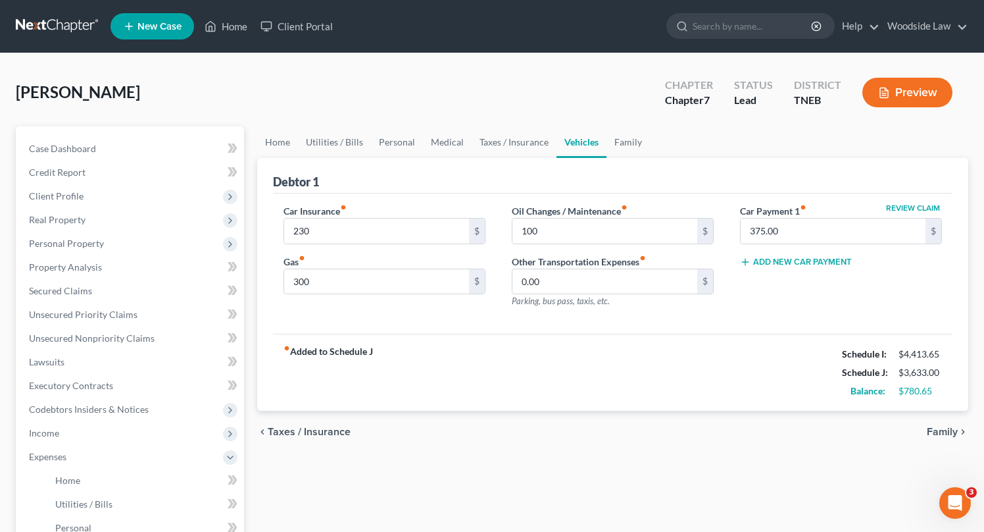
click at [949, 429] on span "Family" at bounding box center [942, 431] width 31 height 11
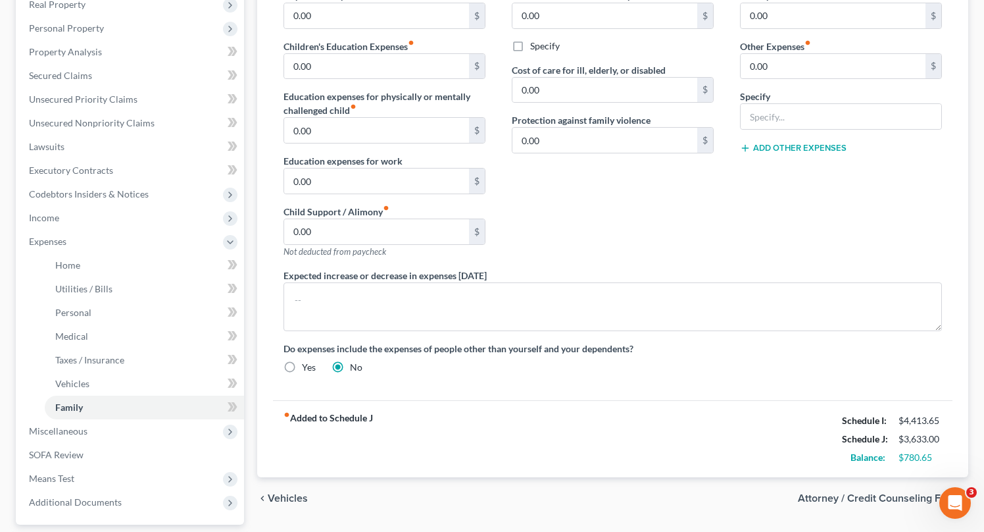
scroll to position [332, 0]
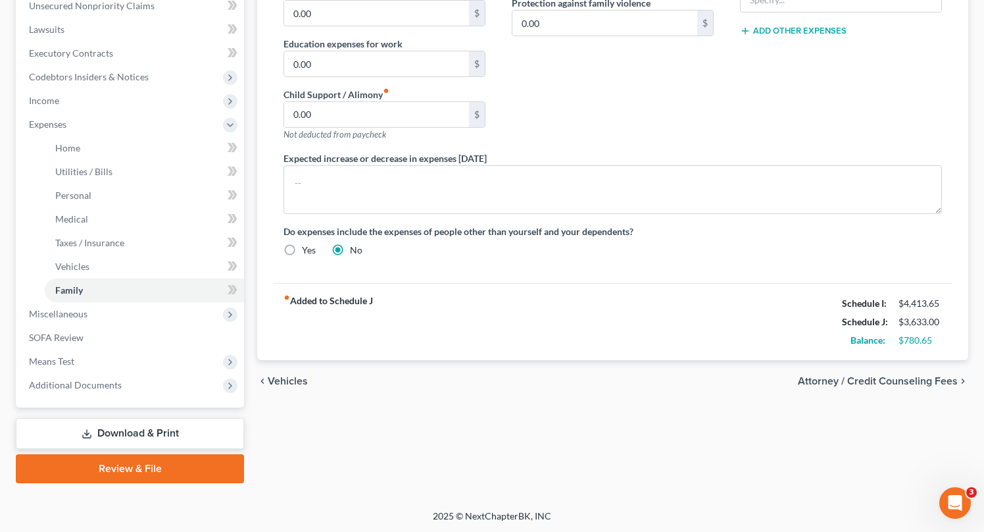
click at [912, 381] on span "Attorney / Credit Counseling Fees" at bounding box center [878, 381] width 160 height 11
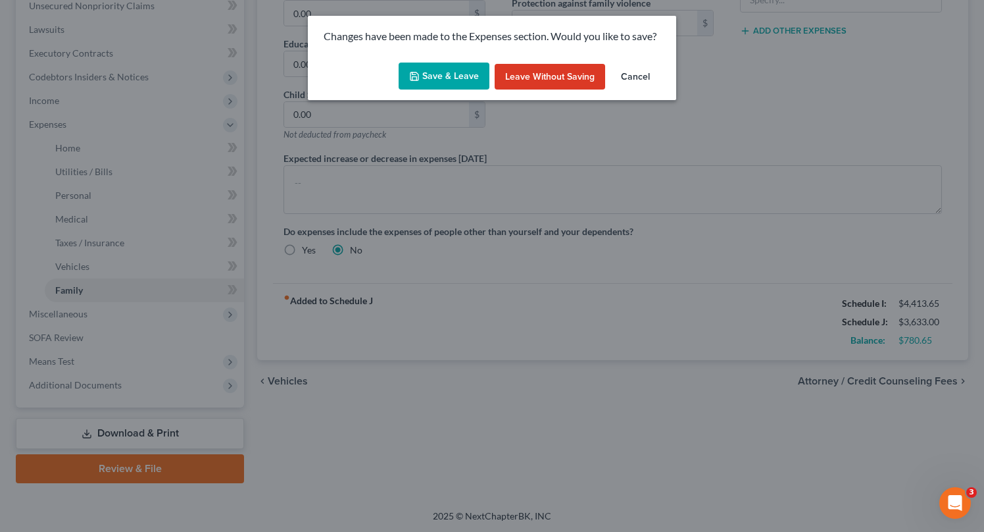
click at [455, 74] on button "Save & Leave" at bounding box center [444, 77] width 91 height 28
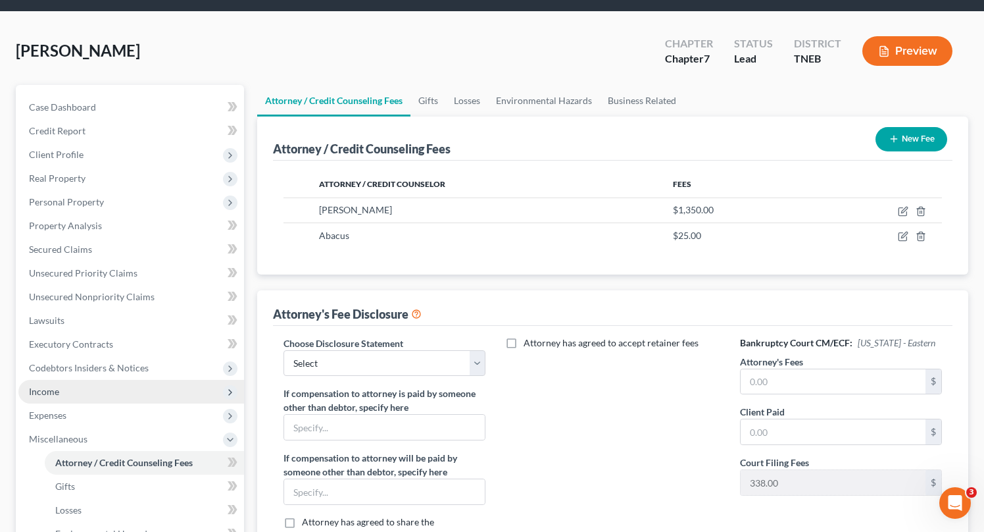
scroll to position [53, 0]
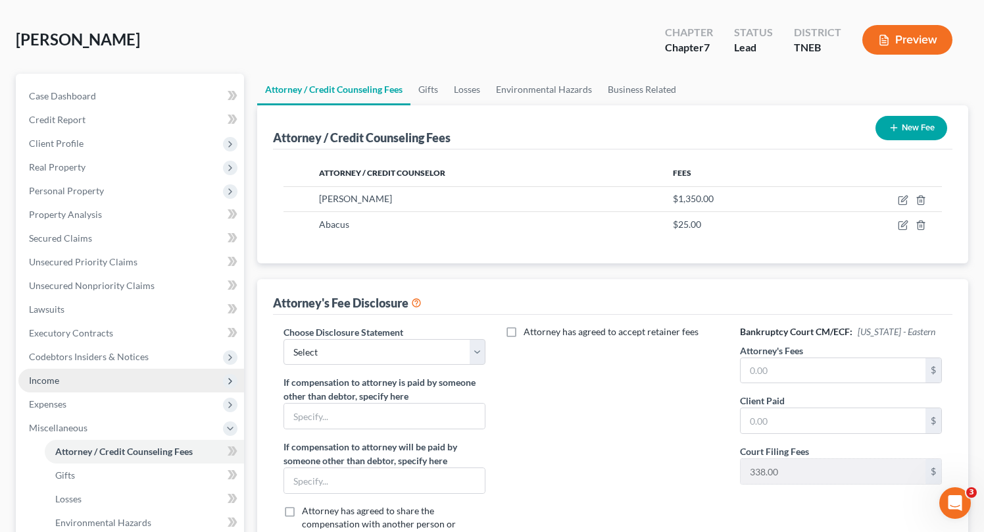
click at [61, 375] on span "Income" at bounding box center [131, 380] width 226 height 24
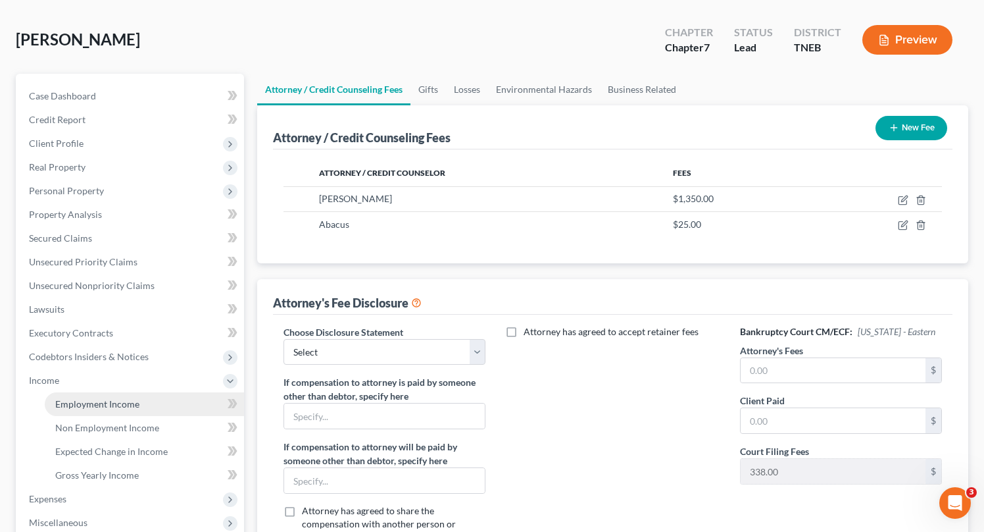
click at [81, 406] on span "Employment Income" at bounding box center [97, 403] width 84 height 11
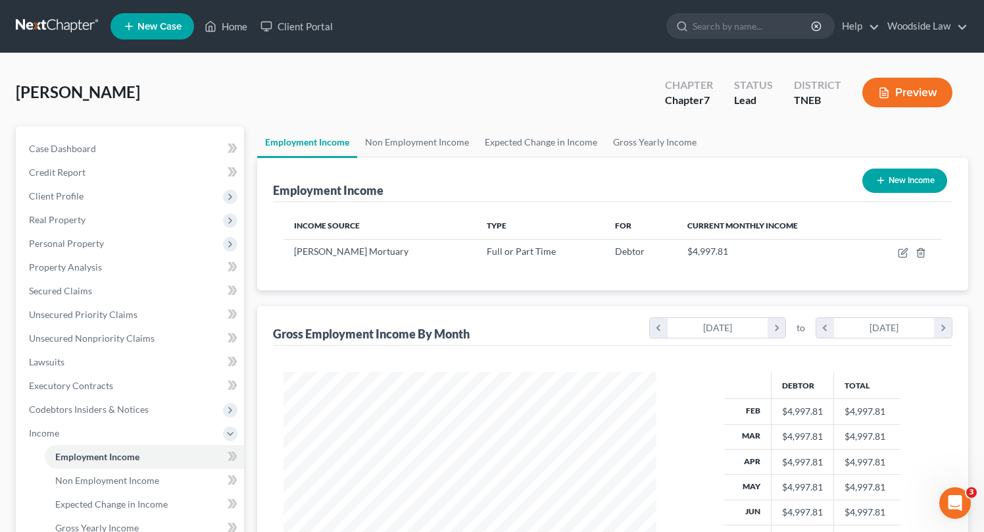
scroll to position [236, 399]
click at [903, 252] on icon "button" at bounding box center [903, 252] width 11 height 11
select select "0"
select select "44"
select select "2"
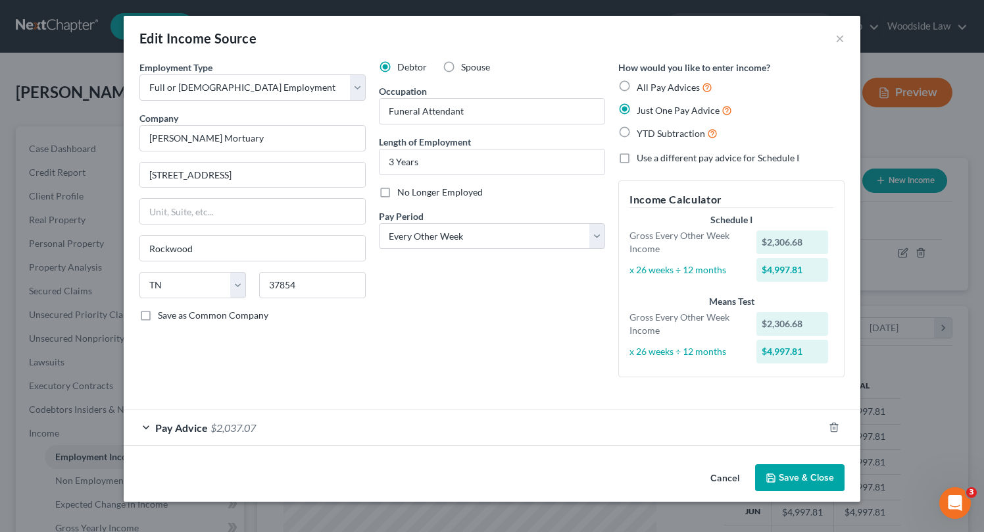
click at [442, 413] on div "Pay Advice $2,037.07" at bounding box center [474, 427] width 700 height 35
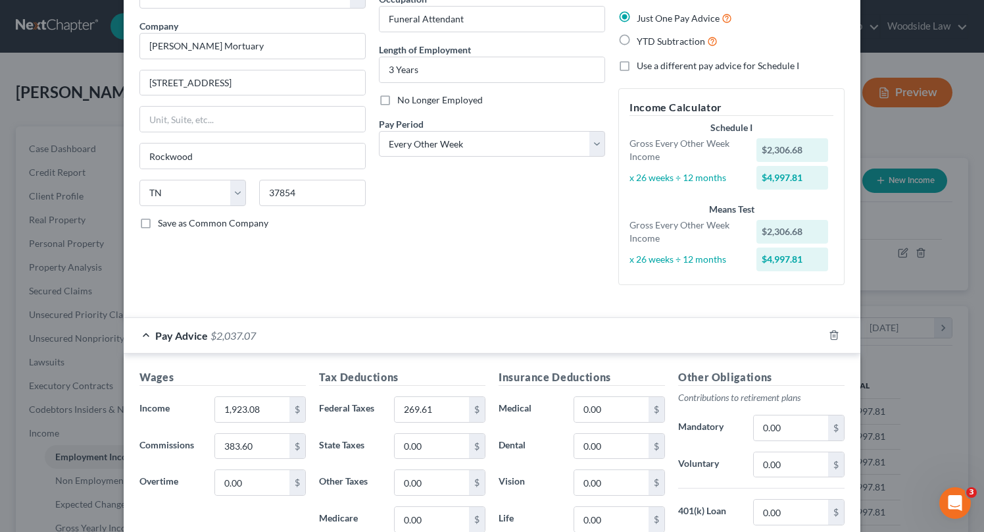
scroll to position [89, 0]
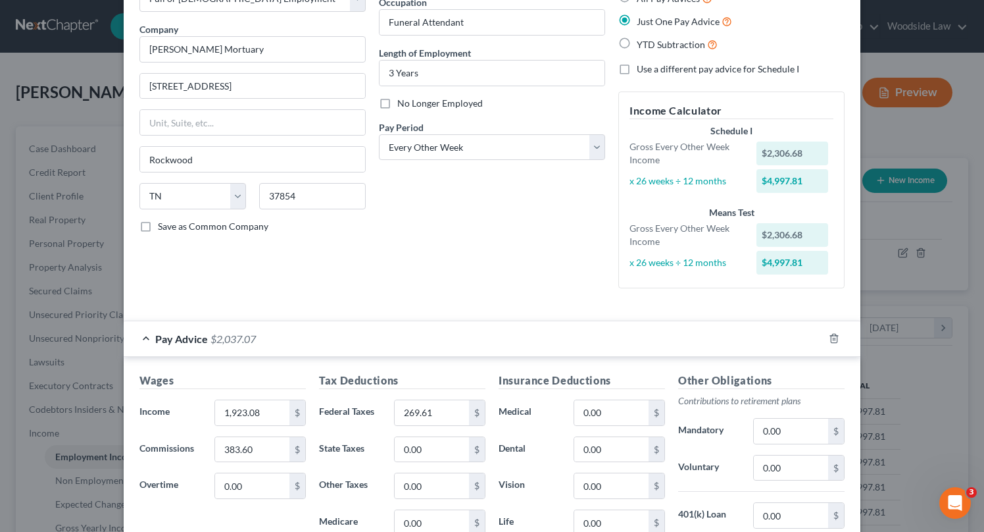
click at [637, 66] on label "Use a different pay advice for Schedule I" at bounding box center [718, 69] width 163 height 13
click at [642, 66] on input "Use a different pay advice for Schedule I" at bounding box center [646, 67] width 9 height 9
checkbox input "true"
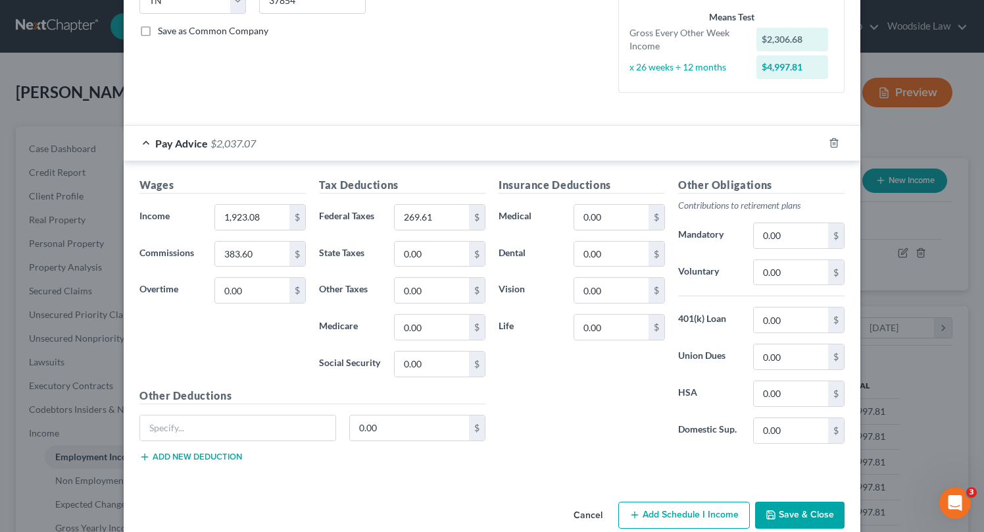
scroll to position [307, 0]
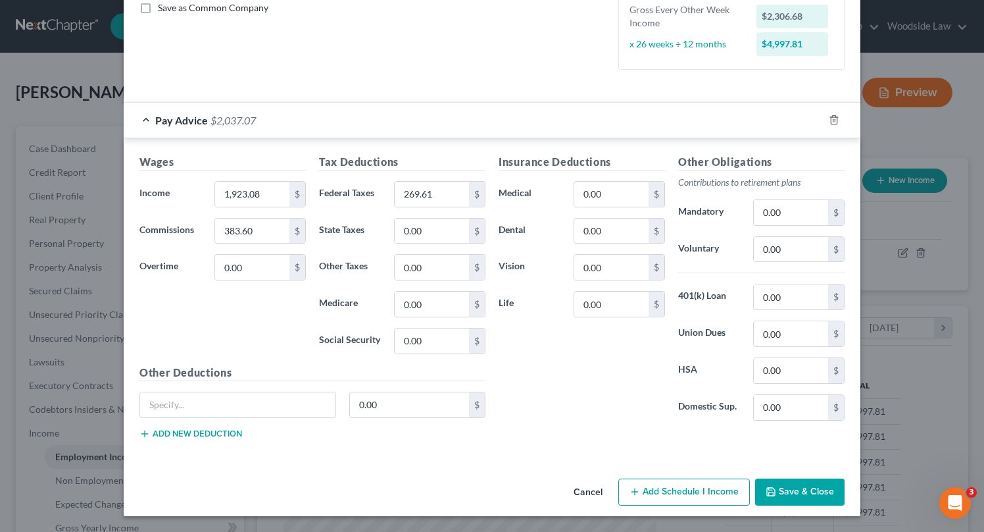
click at [698, 499] on button "Add Schedule I Income" at bounding box center [685, 492] width 132 height 28
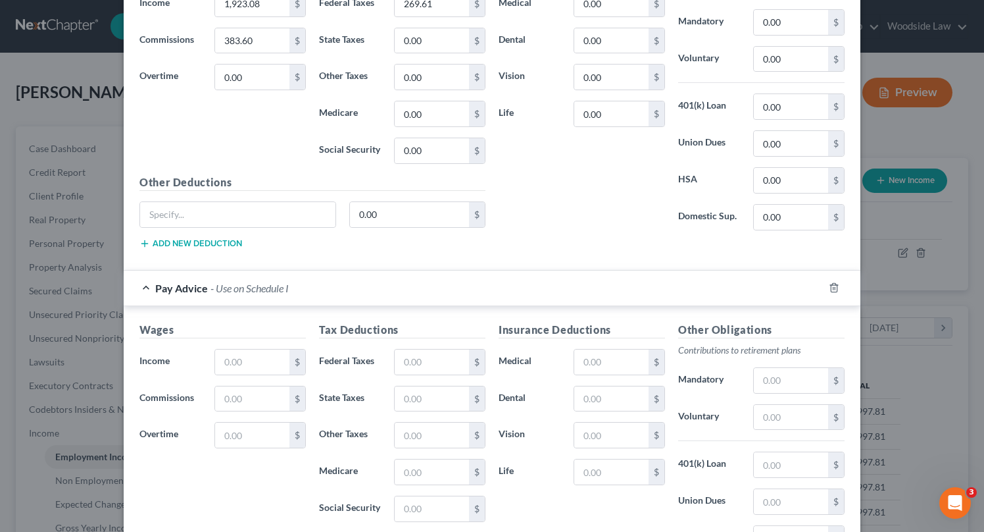
scroll to position [510, 0]
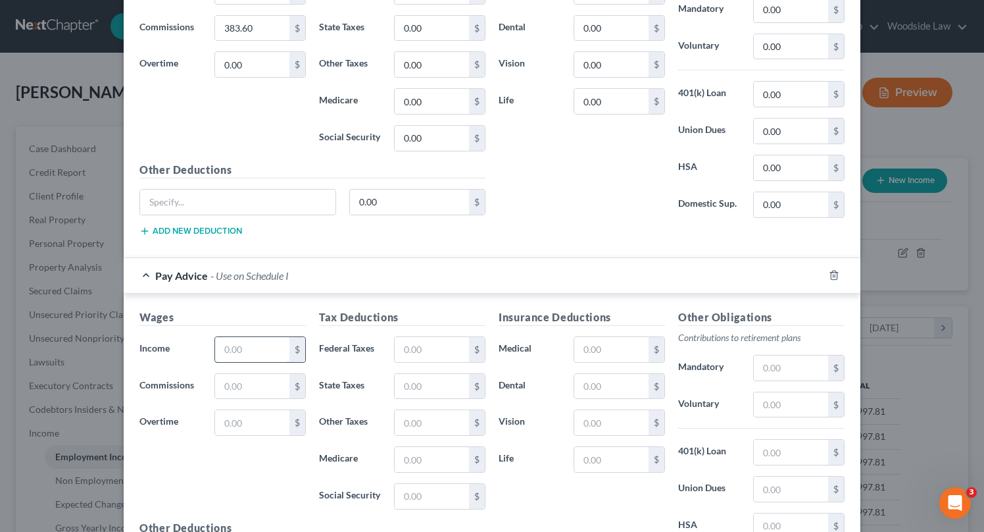
click at [270, 342] on input "text" at bounding box center [252, 349] width 74 height 25
type input "1,923.08"
click at [265, 353] on input "1,923.08" at bounding box center [252, 349] width 74 height 25
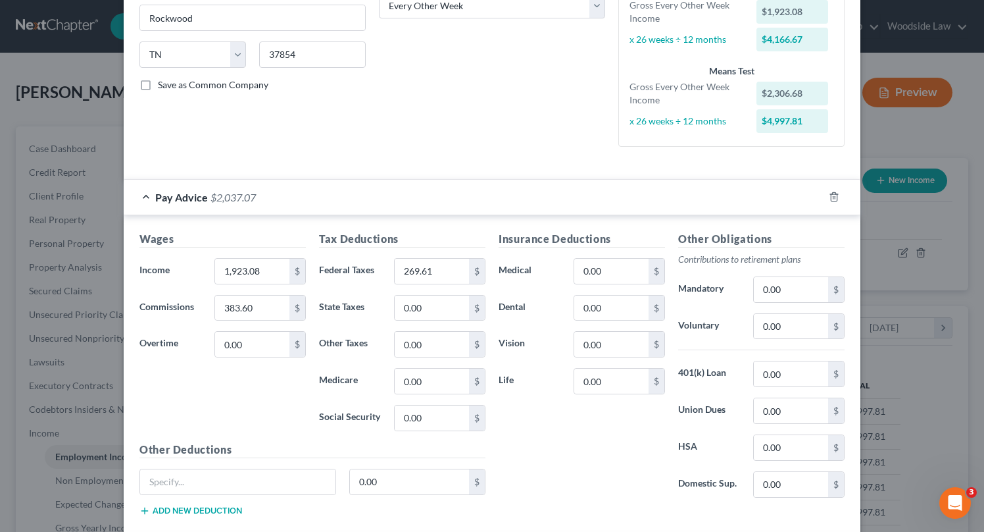
scroll to position [48, 0]
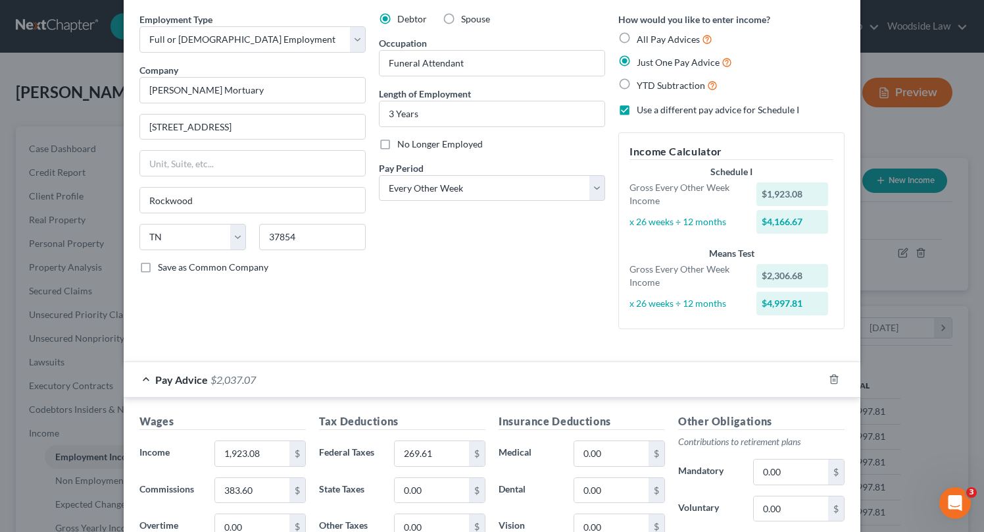
click at [637, 109] on label "Use a different pay advice for Schedule I" at bounding box center [718, 109] width 163 height 13
click at [642, 109] on input "Use a different pay advice for Schedule I" at bounding box center [646, 107] width 9 height 9
checkbox input "false"
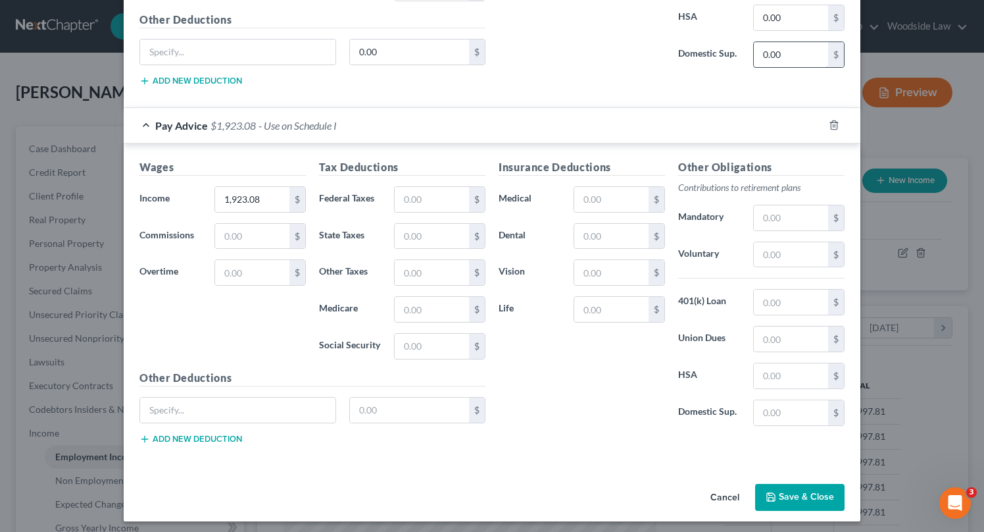
scroll to position [665, 0]
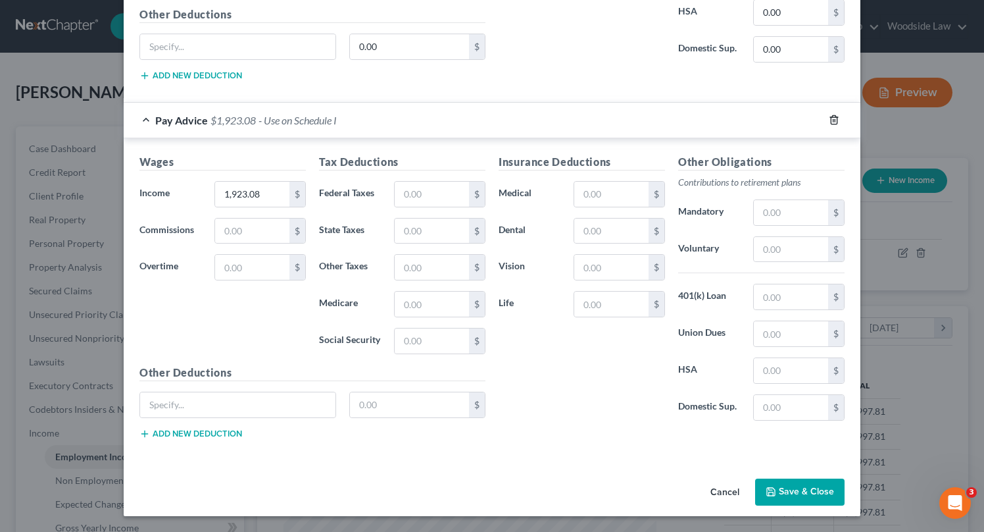
click at [833, 123] on icon "button" at bounding box center [834, 119] width 11 height 11
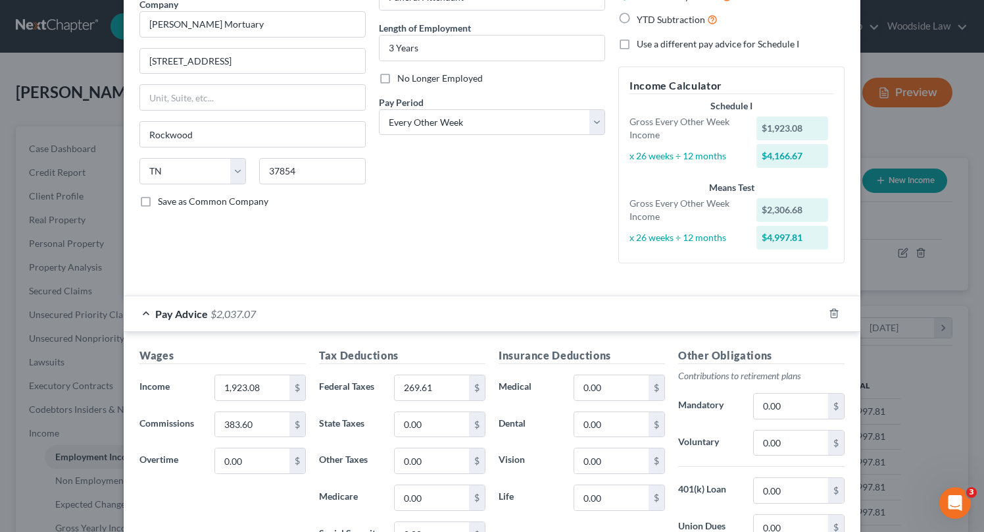
scroll to position [103, 0]
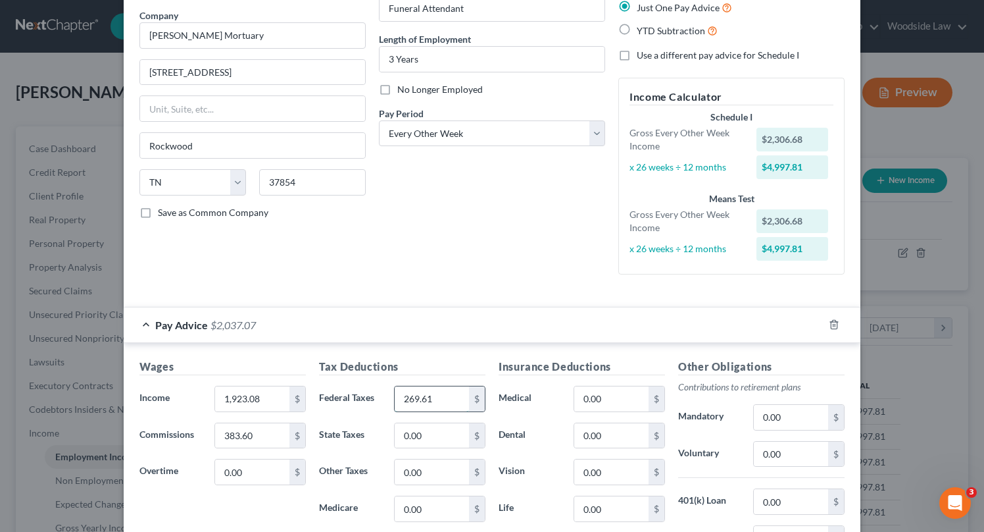
click at [451, 397] on input "269.61" at bounding box center [432, 398] width 74 height 25
type input "343.21"
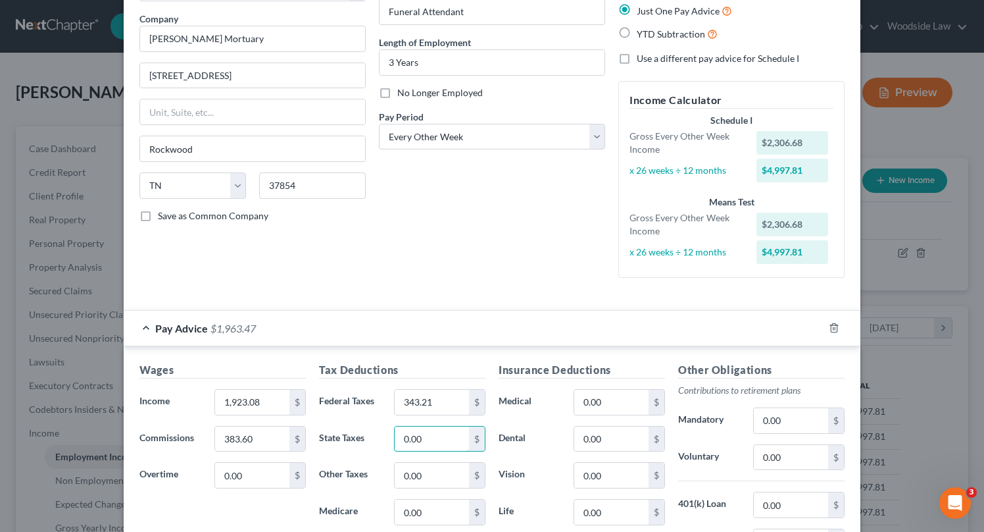
scroll to position [116, 0]
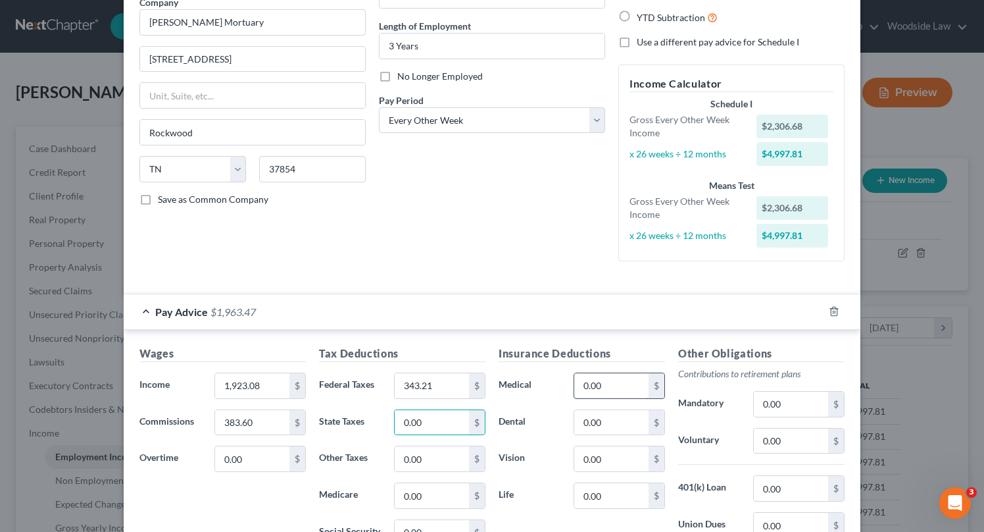
click at [626, 390] on input "0.00" at bounding box center [611, 385] width 74 height 25
type input "150.00"
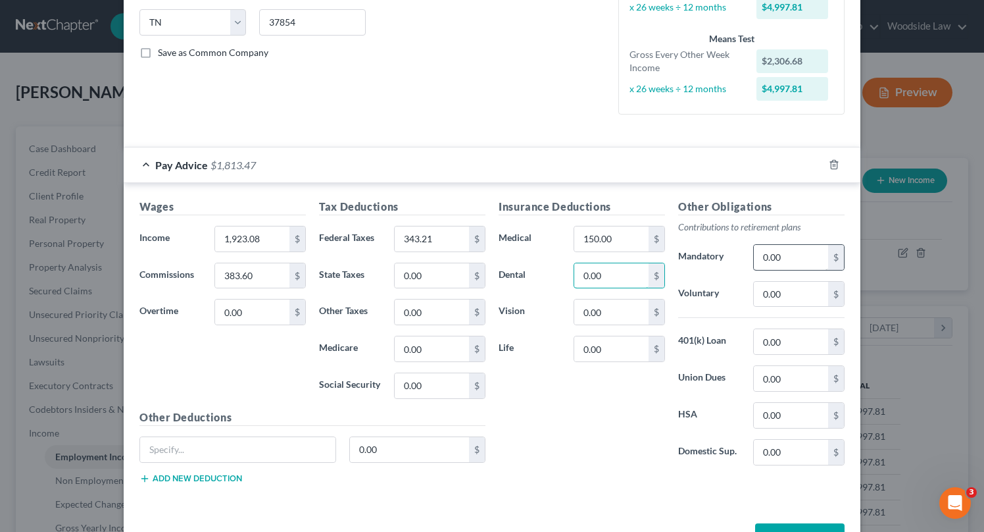
scroll to position [307, 0]
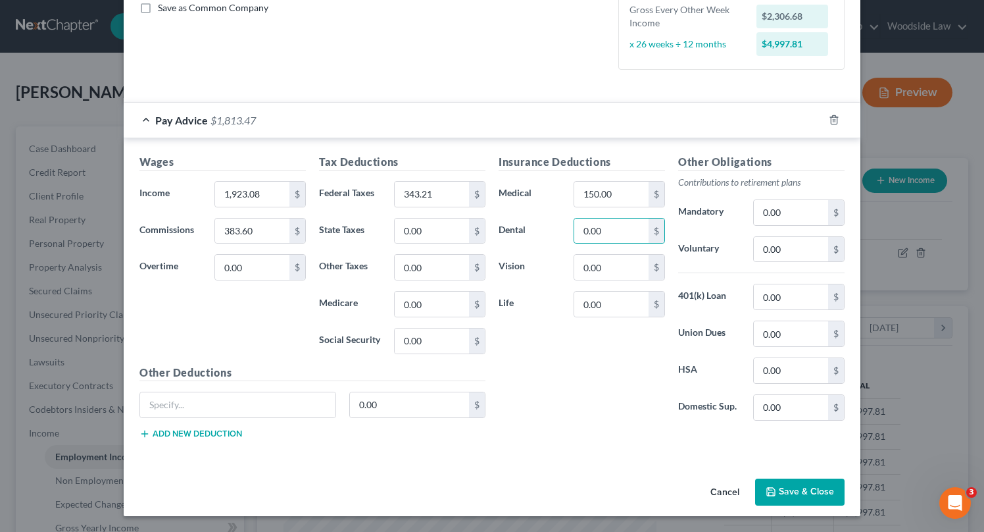
click at [811, 495] on button "Save & Close" at bounding box center [799, 492] width 89 height 28
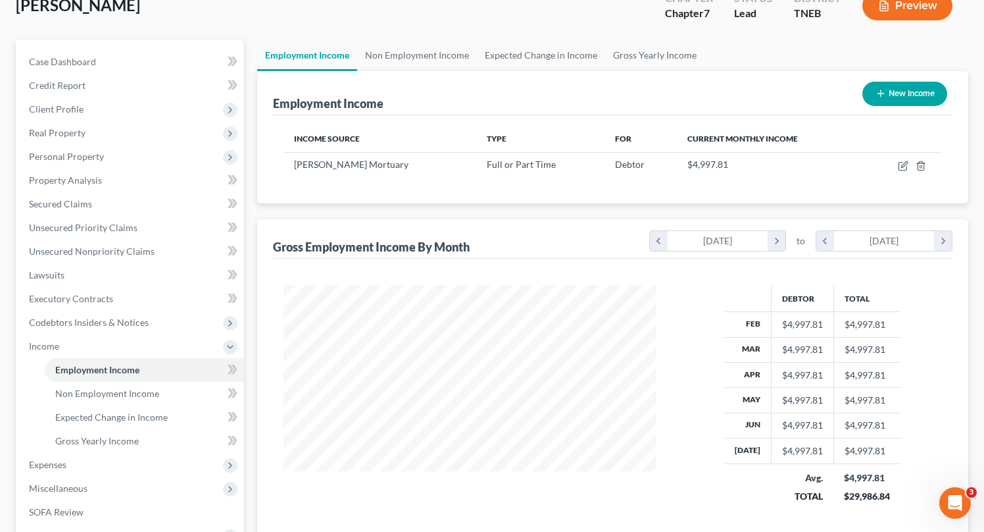
scroll to position [88, 0]
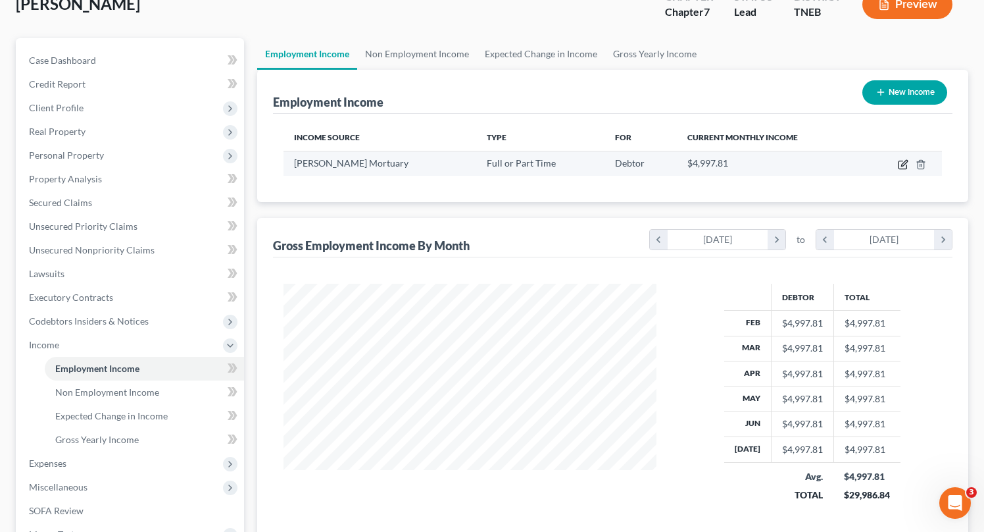
click at [903, 166] on icon "button" at bounding box center [903, 164] width 11 height 11
select select "0"
select select "44"
select select "2"
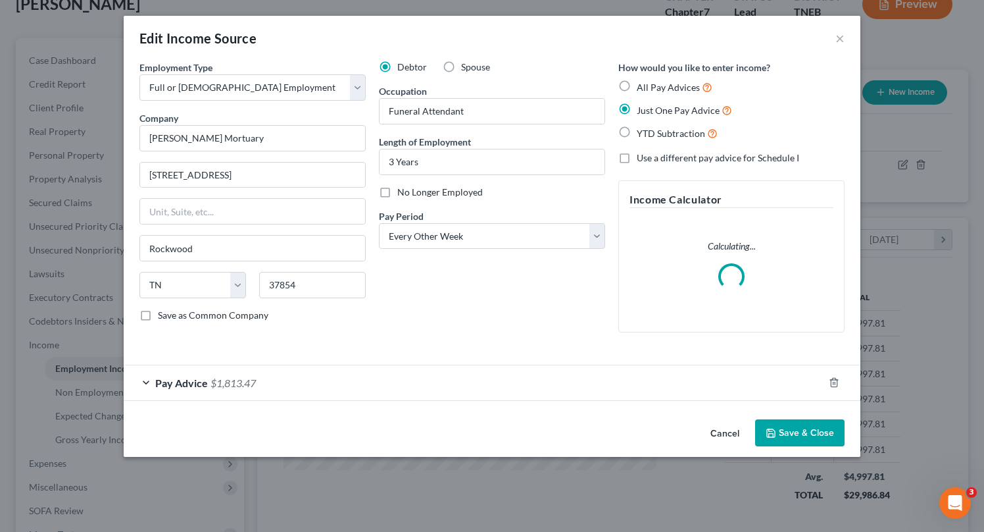
click at [544, 376] on div "Pay Advice $1,813.47" at bounding box center [474, 382] width 700 height 35
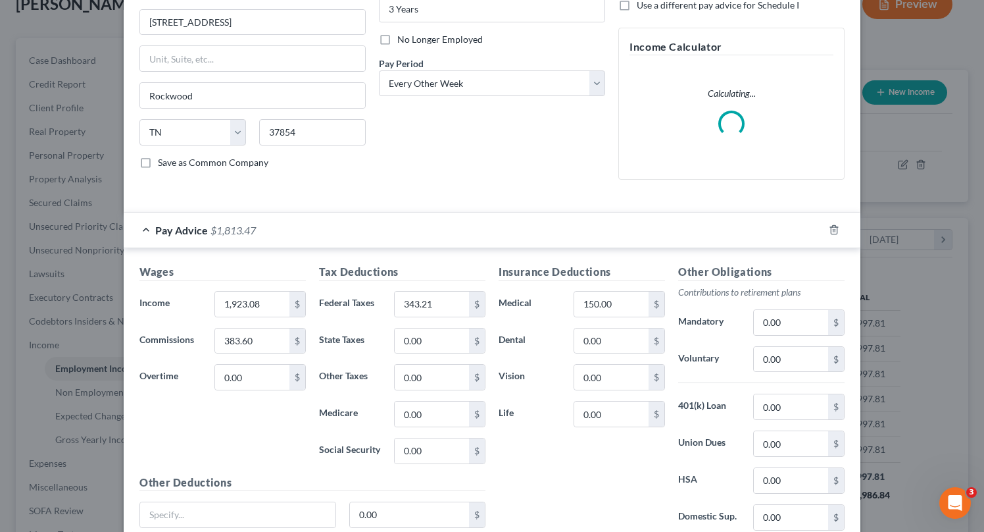
scroll to position [263, 0]
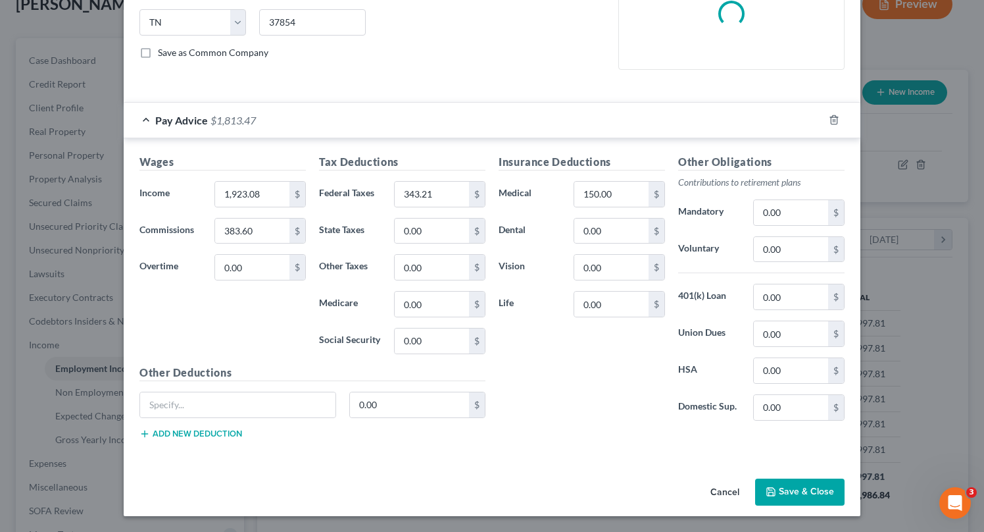
click at [820, 480] on button "Save & Close" at bounding box center [799, 492] width 89 height 28
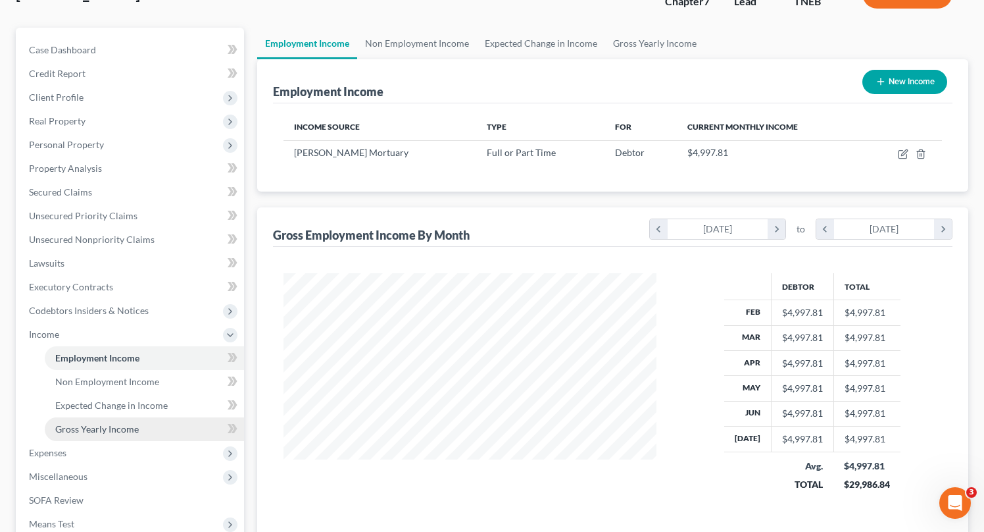
scroll to position [129, 0]
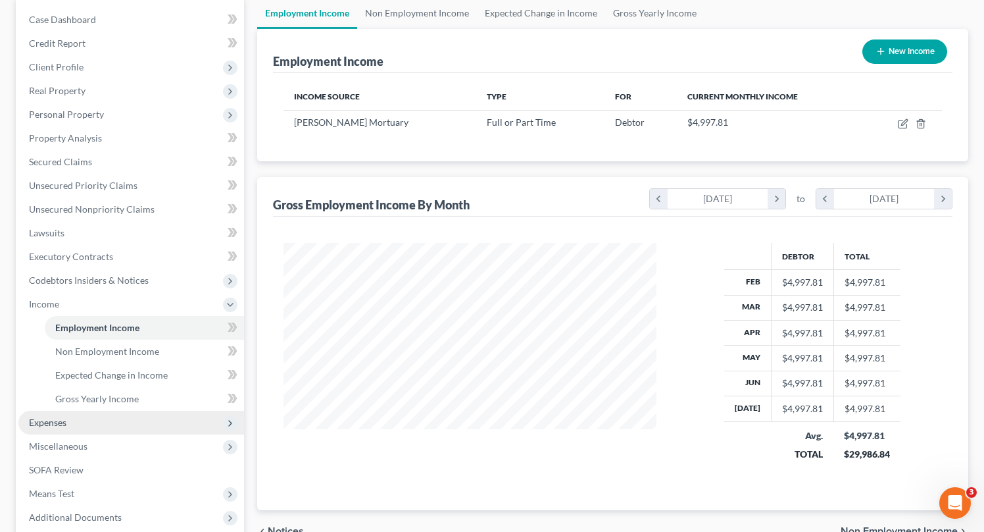
click at [86, 423] on span "Expenses" at bounding box center [131, 423] width 226 height 24
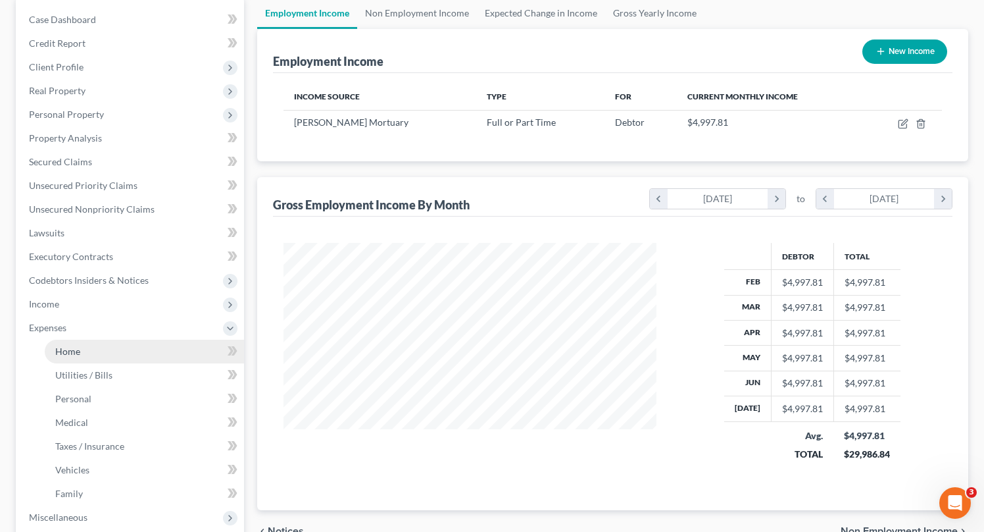
click at [76, 352] on span "Home" at bounding box center [67, 350] width 25 height 11
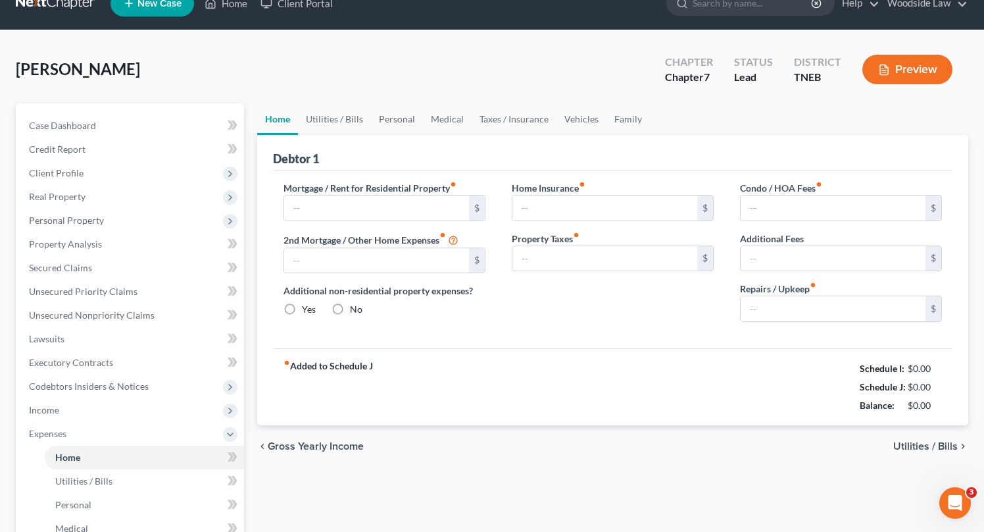
type input "0.00"
radio input "true"
type input "0.00"
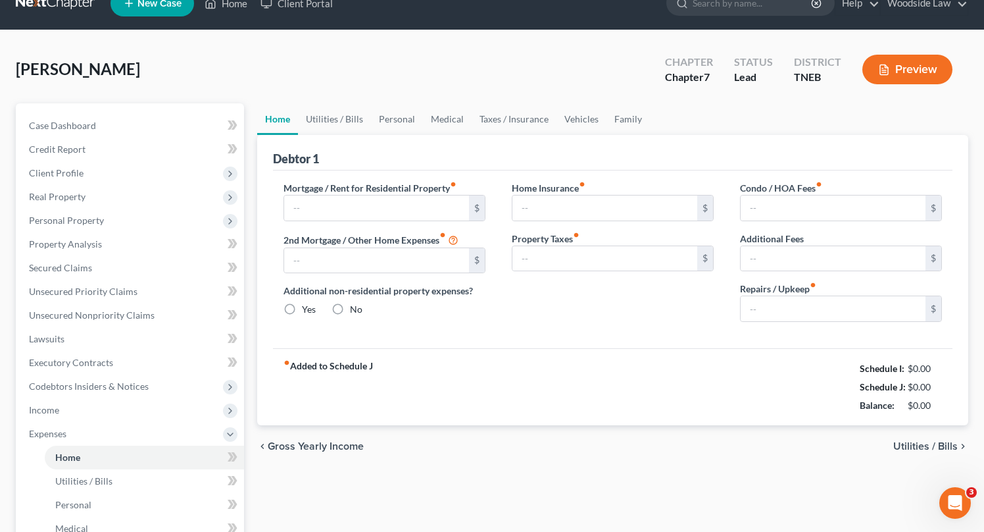
type input "0.00"
type input "200.00"
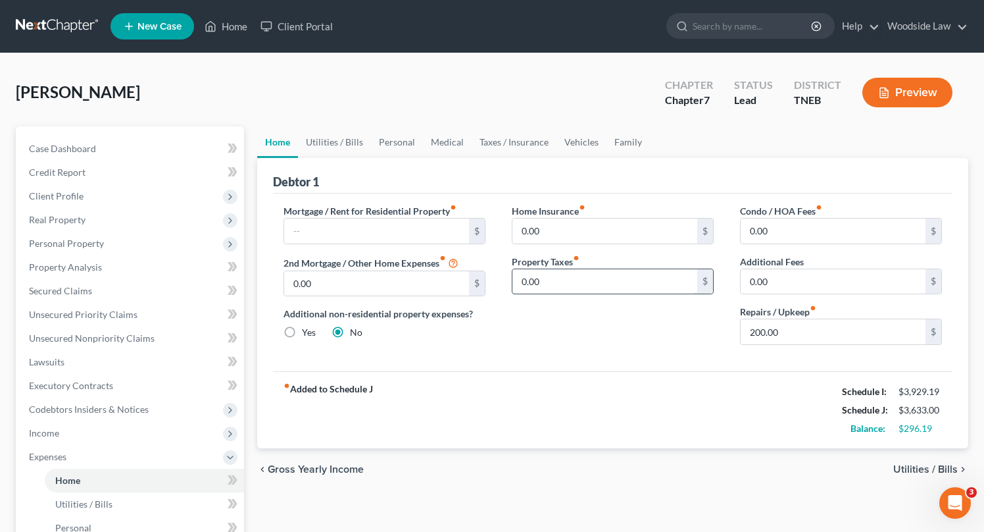
click at [565, 286] on input "0.00" at bounding box center [605, 281] width 185 height 25
type input "50.00"
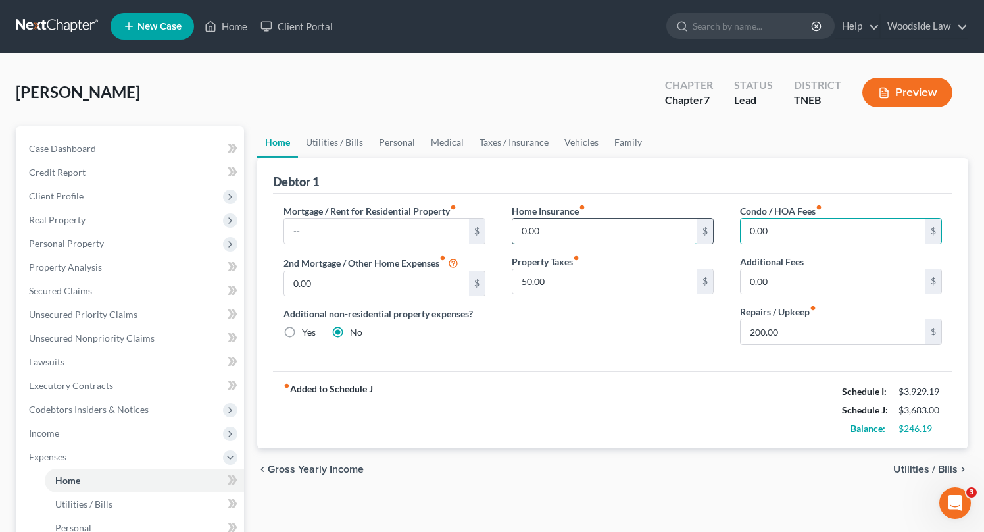
click at [607, 236] on input "0.00" at bounding box center [605, 230] width 185 height 25
type input "100.00"
click at [955, 467] on span "Utilities / Bills" at bounding box center [926, 469] width 64 height 11
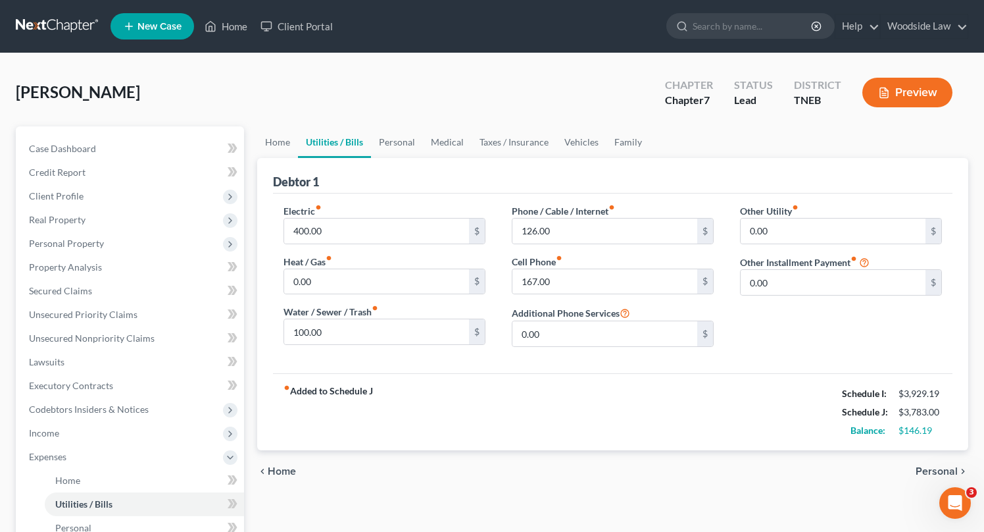
click at [923, 472] on span "Personal" at bounding box center [937, 471] width 42 height 11
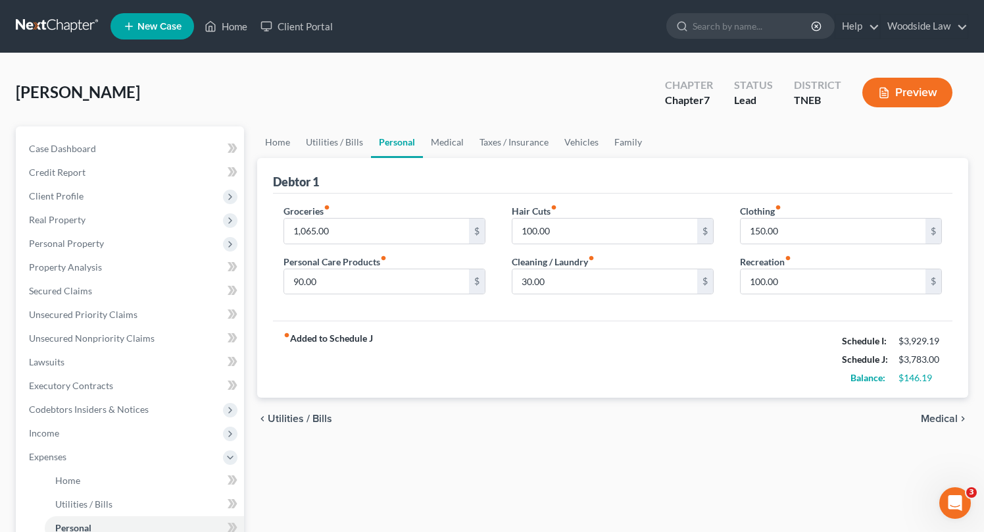
click at [943, 413] on span "Medical" at bounding box center [939, 418] width 37 height 11
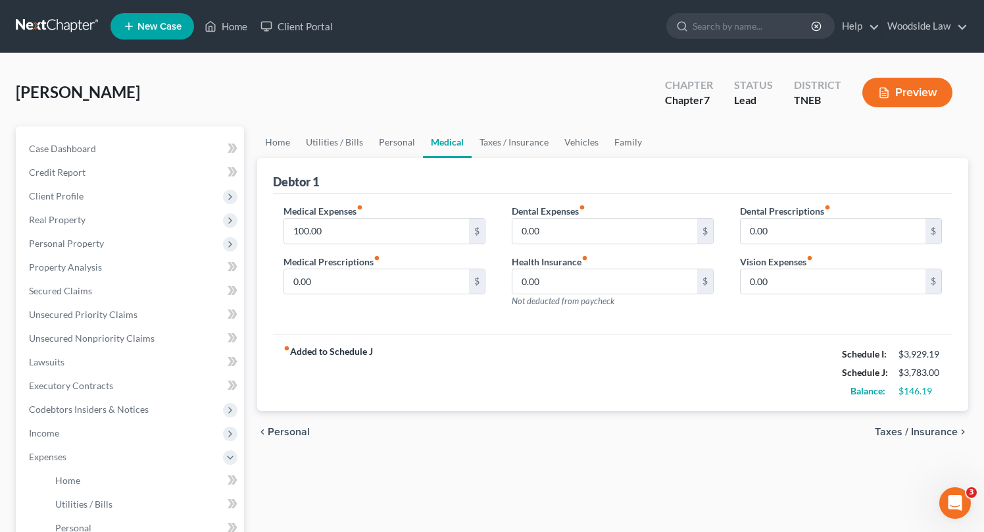
click at [942, 430] on span "Taxes / Insurance" at bounding box center [916, 431] width 83 height 11
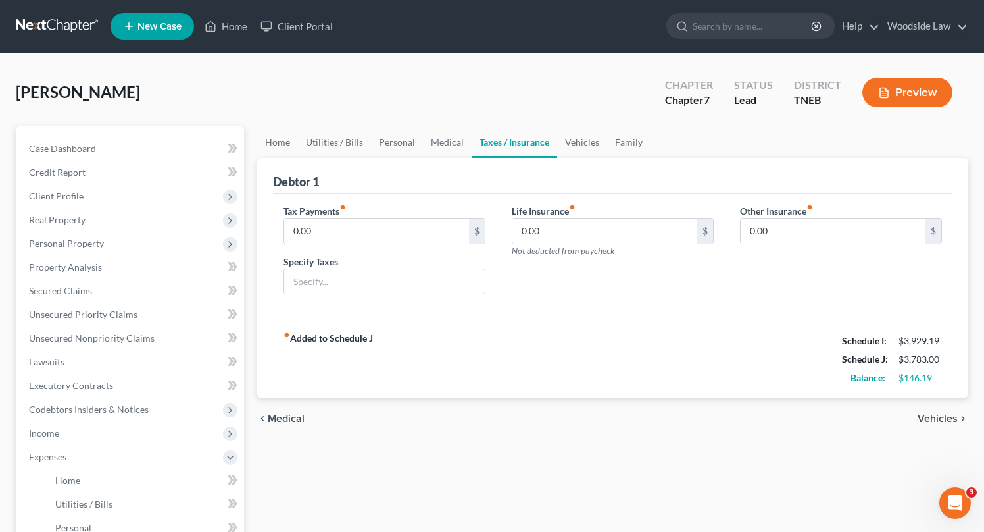
click at [935, 417] on span "Vehicles" at bounding box center [938, 418] width 40 height 11
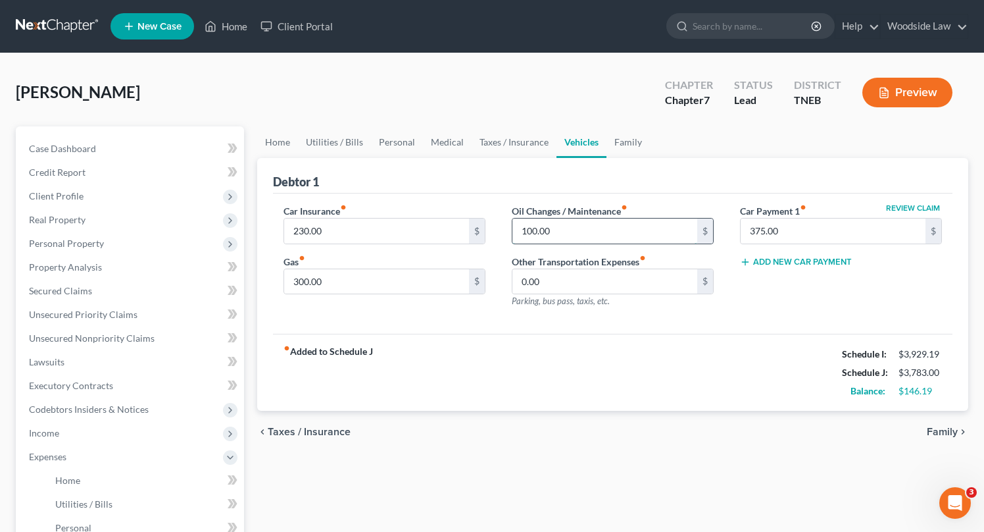
click at [639, 228] on input "100.00" at bounding box center [605, 230] width 185 height 25
type input "150"
click at [936, 435] on span "Family" at bounding box center [942, 431] width 31 height 11
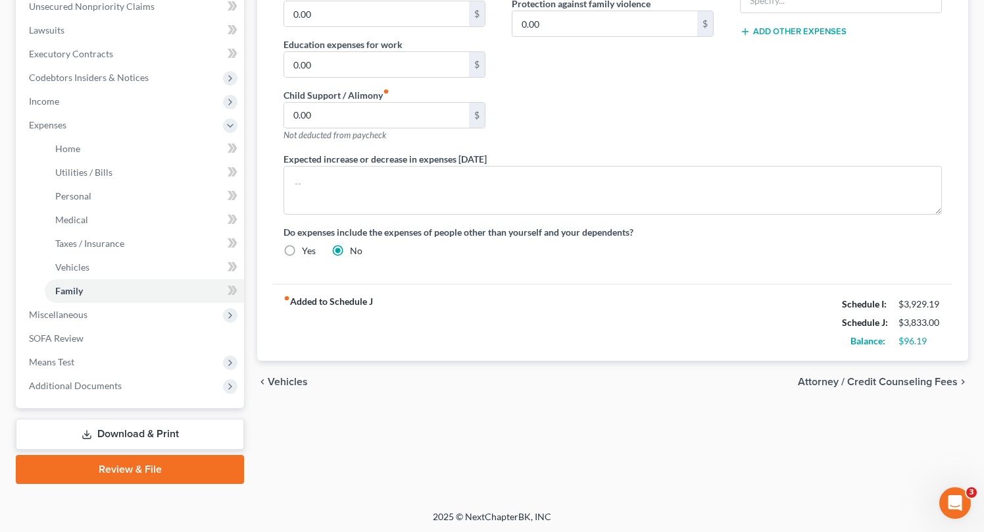
scroll to position [332, 0]
click at [902, 384] on span "Attorney / Credit Counseling Fees" at bounding box center [878, 381] width 160 height 11
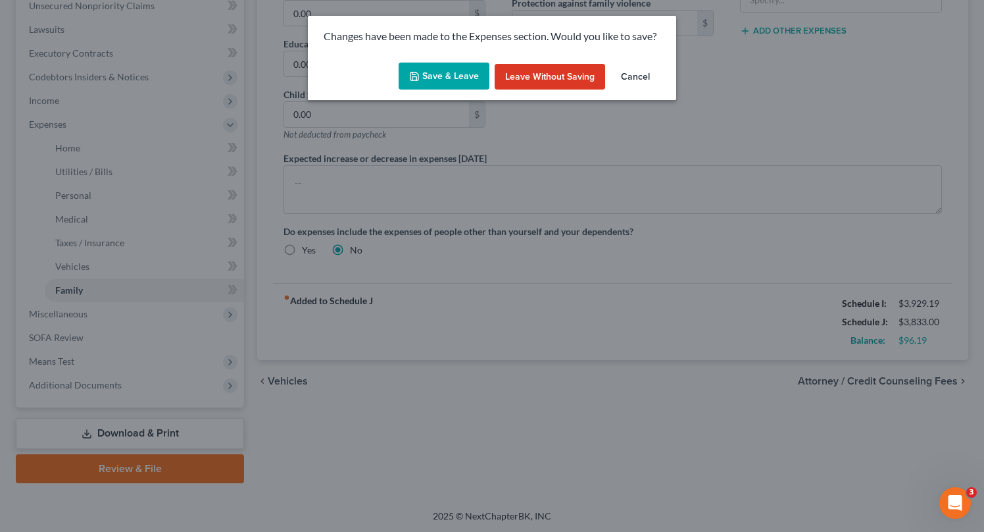
click at [451, 72] on button "Save & Leave" at bounding box center [444, 77] width 91 height 28
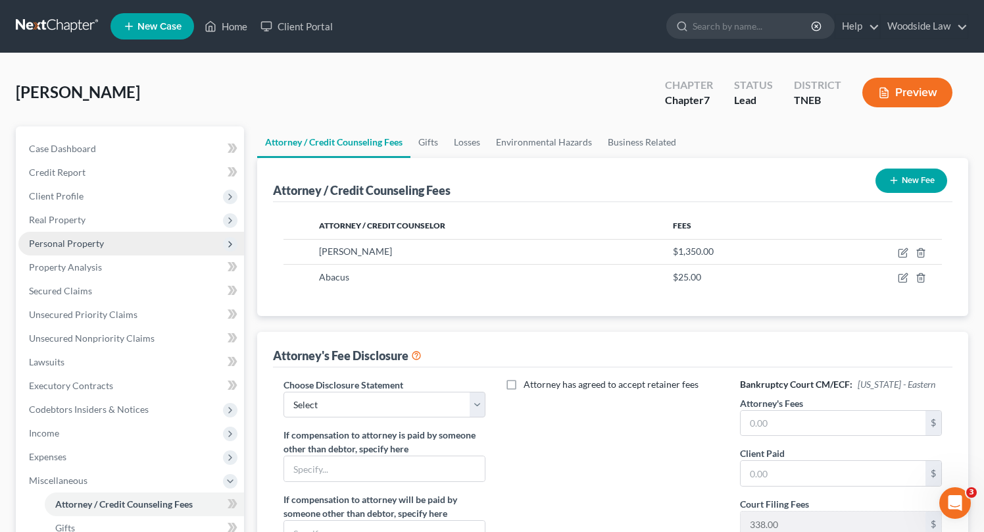
click at [76, 241] on span "Personal Property" at bounding box center [66, 243] width 75 height 11
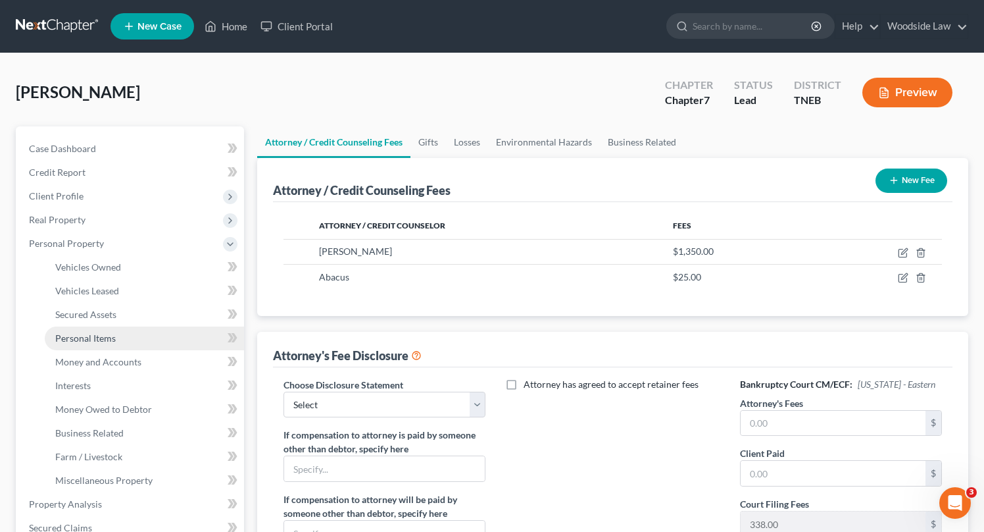
click at [100, 334] on span "Personal Items" at bounding box center [85, 337] width 61 height 11
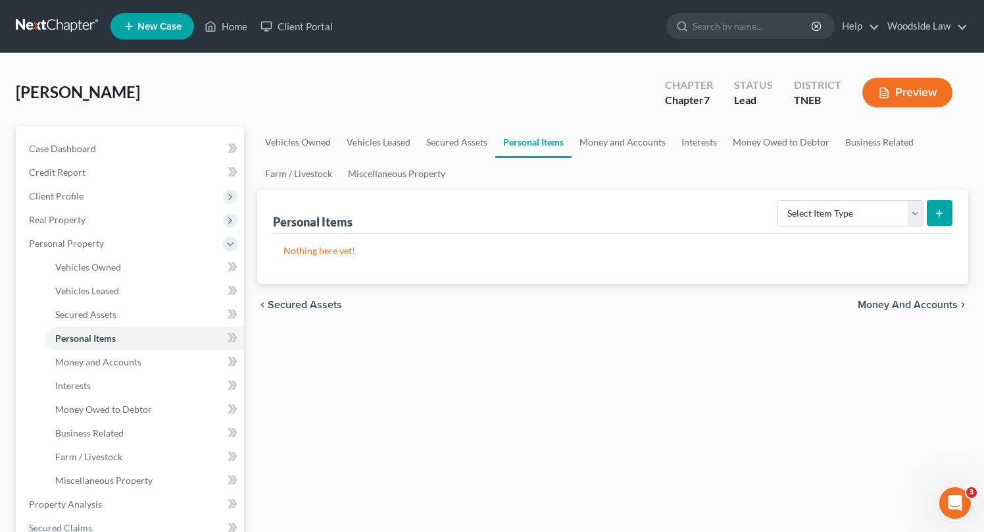
click at [879, 197] on div "Select Item Type Clothing Collectibles Of Value Electronics Firearms Household …" at bounding box center [863, 212] width 180 height 35
click at [882, 215] on select "Select Item Type Clothing Collectibles Of Value Electronics Firearms Household …" at bounding box center [851, 213] width 146 height 26
select select "clothing"
click at [779, 200] on select "Select Item Type Clothing Collectibles Of Value Electronics Firearms Household …" at bounding box center [851, 213] width 146 height 26
click at [940, 205] on button "submit" at bounding box center [940, 213] width 26 height 26
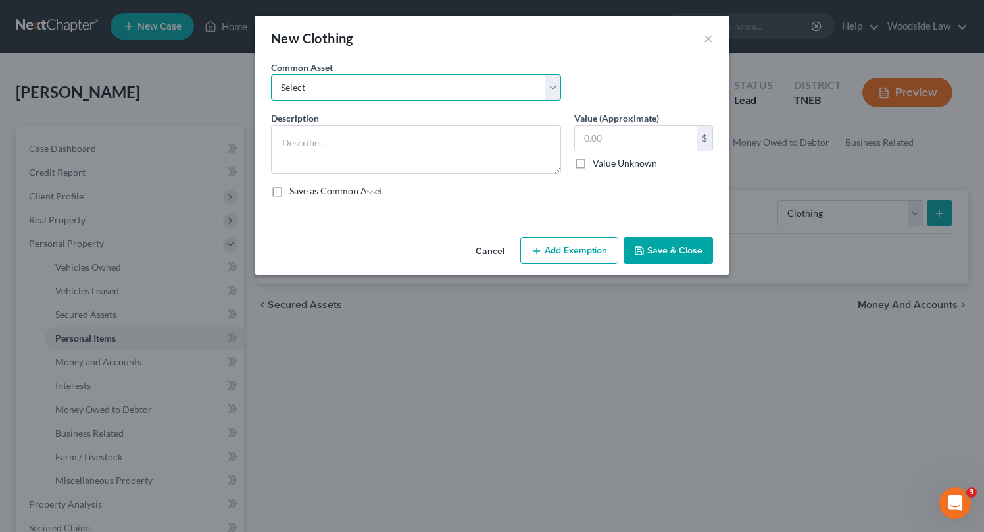
click at [396, 86] on select "Select Clothing" at bounding box center [416, 87] width 290 height 26
select select "0"
click at [271, 74] on select "Select Clothing" at bounding box center [416, 87] width 290 height 26
type textarea "Clothing"
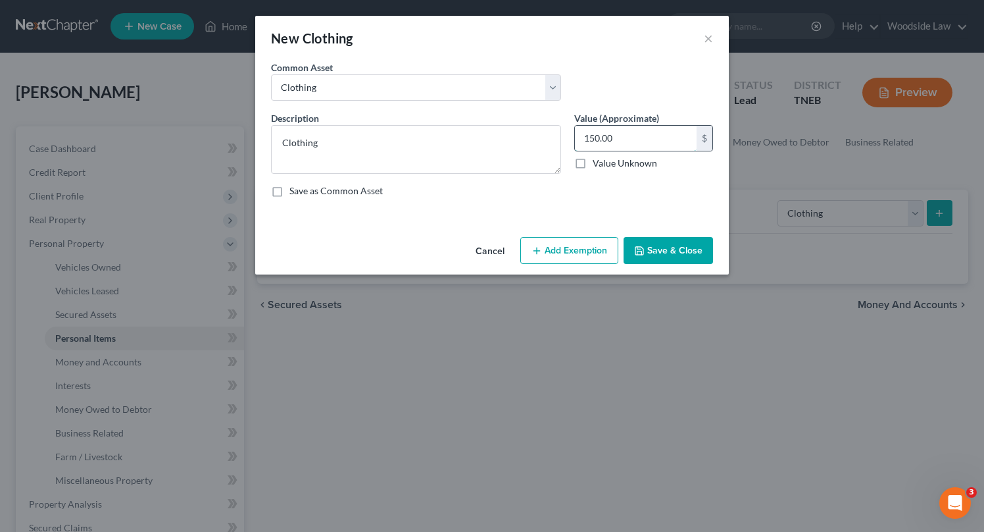
click at [628, 142] on input "150.00" at bounding box center [636, 138] width 122 height 25
type input "200"
click at [577, 259] on button "Add Exemption" at bounding box center [569, 251] width 98 height 28
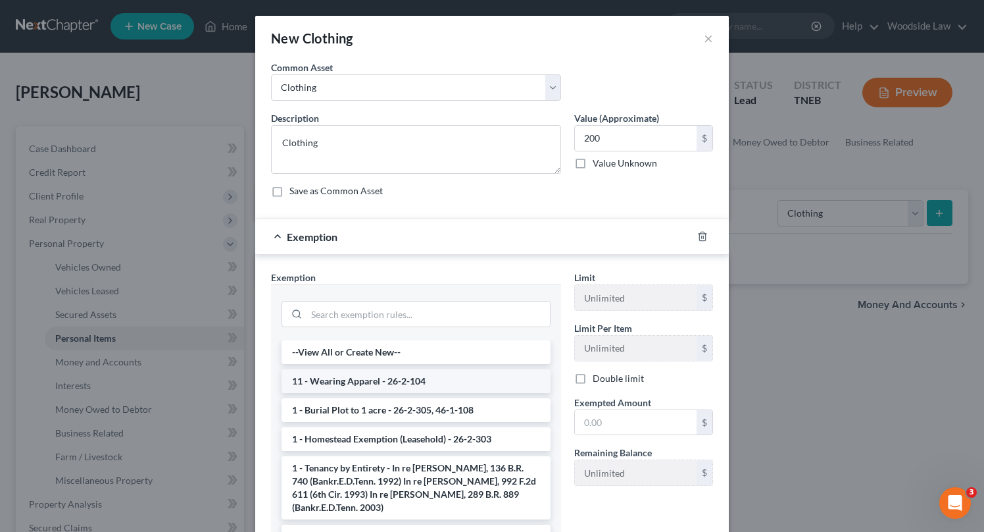
click at [421, 380] on li "11 - Wearing Apparel - 26-2-104" at bounding box center [416, 381] width 269 height 24
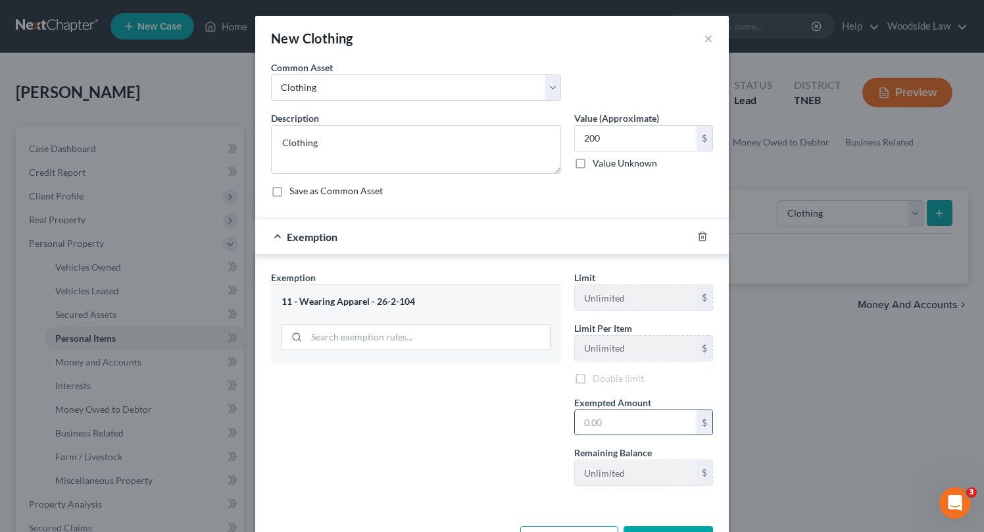
click at [644, 430] on input "text" at bounding box center [636, 422] width 122 height 25
type input "200"
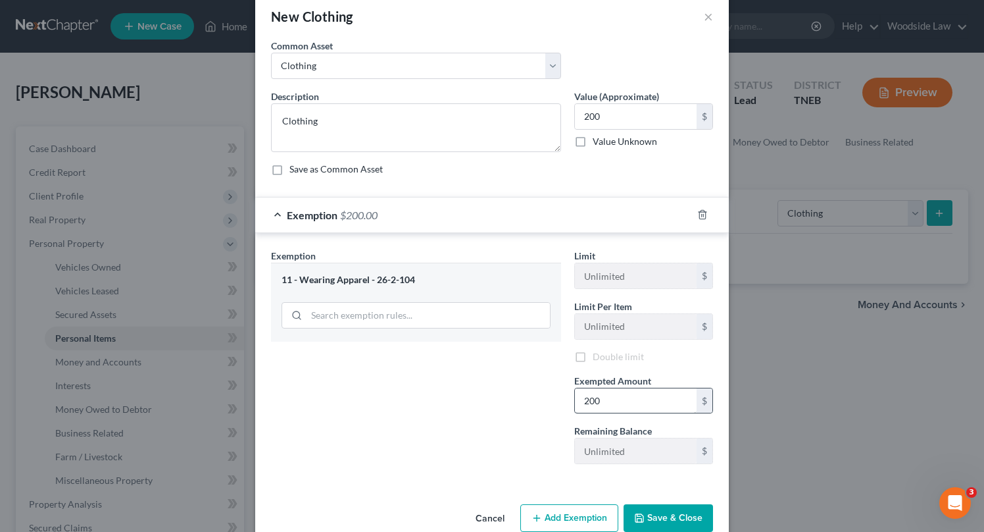
scroll to position [48, 0]
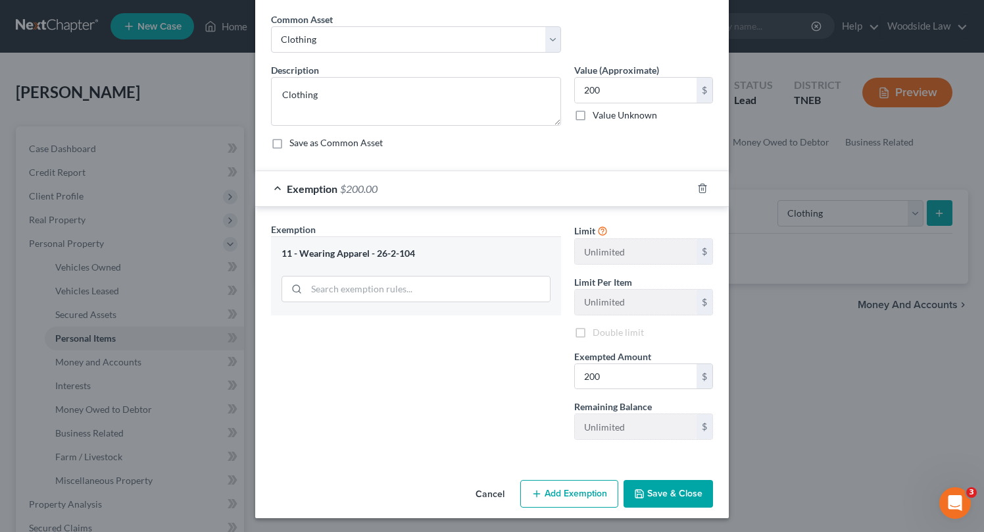
click at [682, 488] on button "Save & Close" at bounding box center [668, 494] width 89 height 28
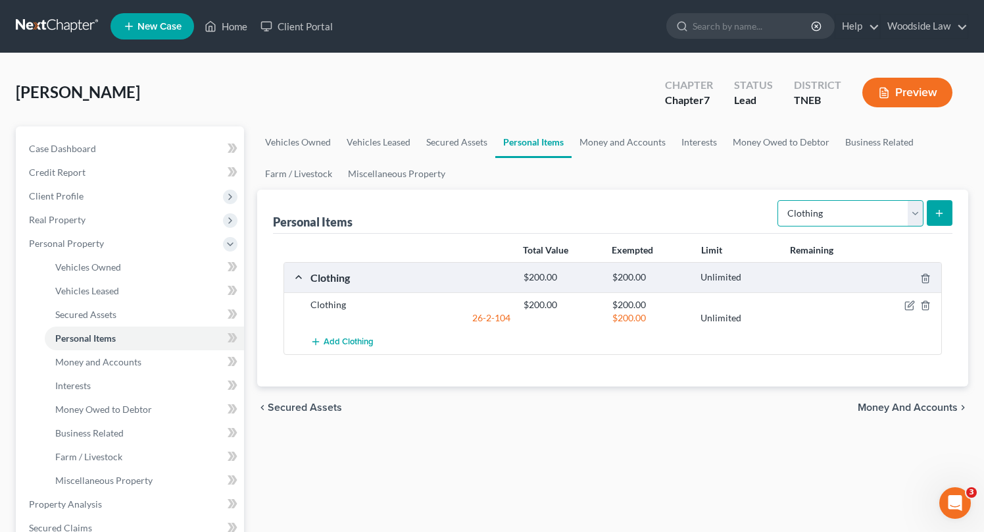
click at [896, 209] on select "Select Item Type Clothing Collectibles Of Value Electronics Firearms Household …" at bounding box center [851, 213] width 146 height 26
select select "jewelry"
click at [779, 200] on select "Select Item Type Clothing Collectibles Of Value Electronics Firearms Household …" at bounding box center [851, 213] width 146 height 26
click at [945, 209] on icon "submit" at bounding box center [939, 213] width 11 height 11
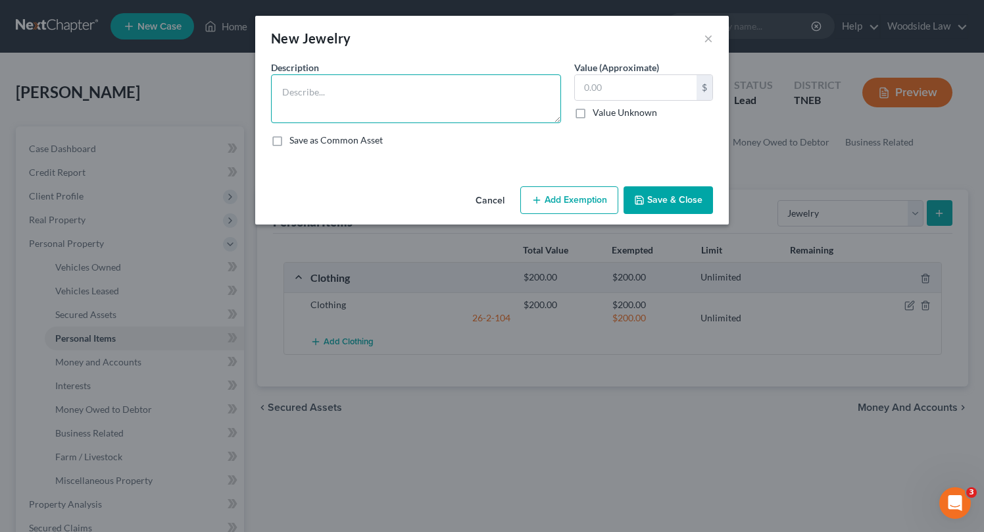
click at [360, 79] on div "Common Asset Select Description * Value (Approximate) $ Value Unknown Balance U…" at bounding box center [492, 109] width 442 height 97
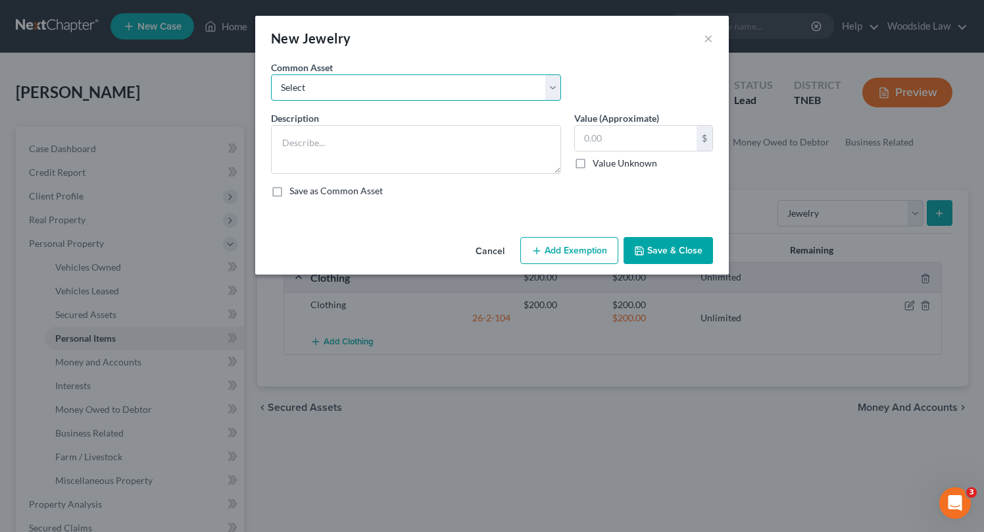
click at [357, 82] on select "Select Jewelry" at bounding box center [416, 87] width 290 height 26
select select "0"
click at [271, 74] on select "Select Jewelry" at bounding box center [416, 87] width 290 height 26
type textarea "Jewelry"
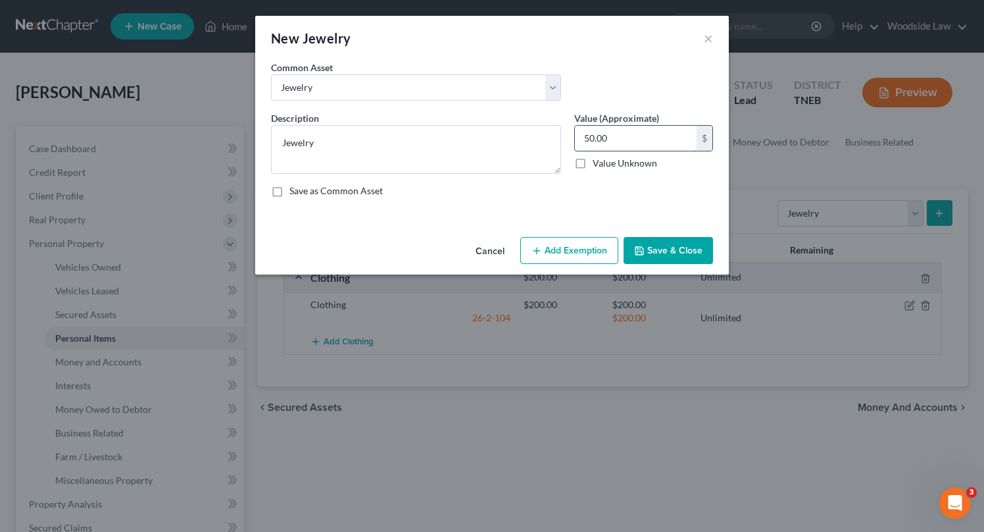
click at [636, 145] on input "50.00" at bounding box center [636, 138] width 122 height 25
type input "100"
click at [597, 243] on button "Add Exemption" at bounding box center [569, 251] width 98 height 28
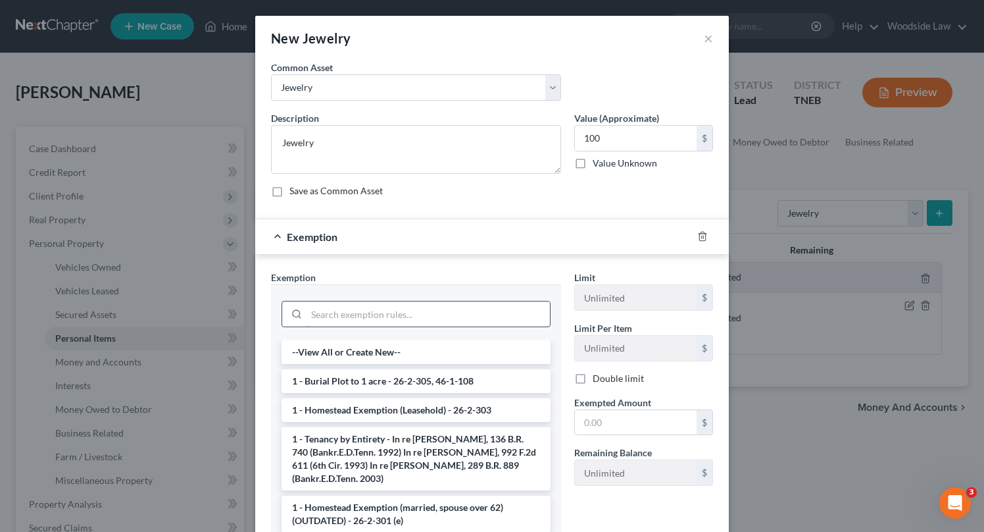
click at [412, 305] on input "search" at bounding box center [428, 313] width 243 height 25
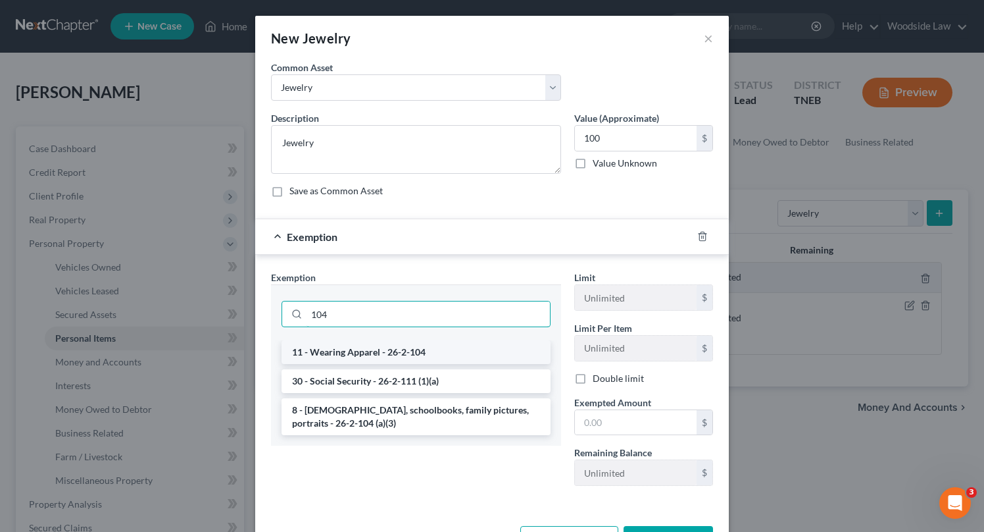
type input "104"
click at [408, 345] on li "11 - Wearing Apparel - 26-2-104" at bounding box center [416, 352] width 269 height 24
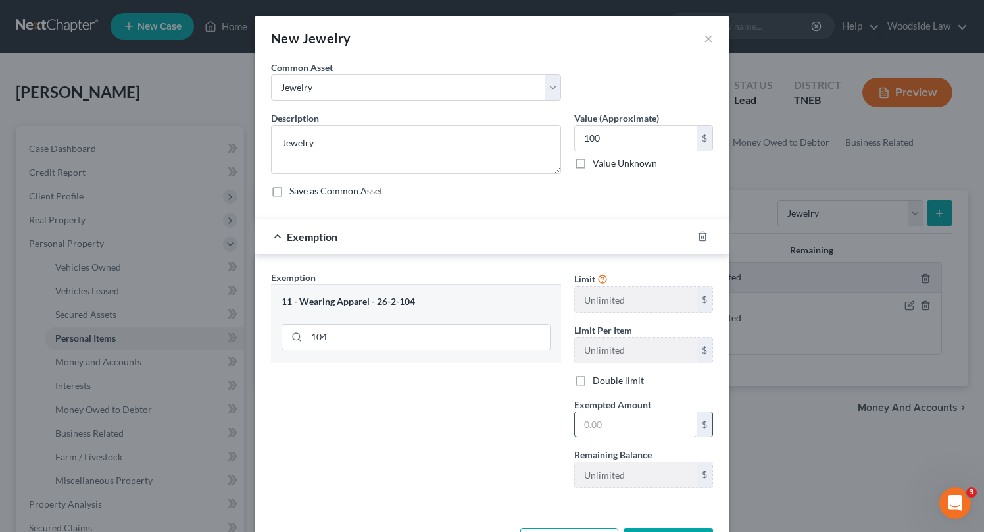
click at [619, 424] on input "text" at bounding box center [636, 424] width 122 height 25
type input "100"
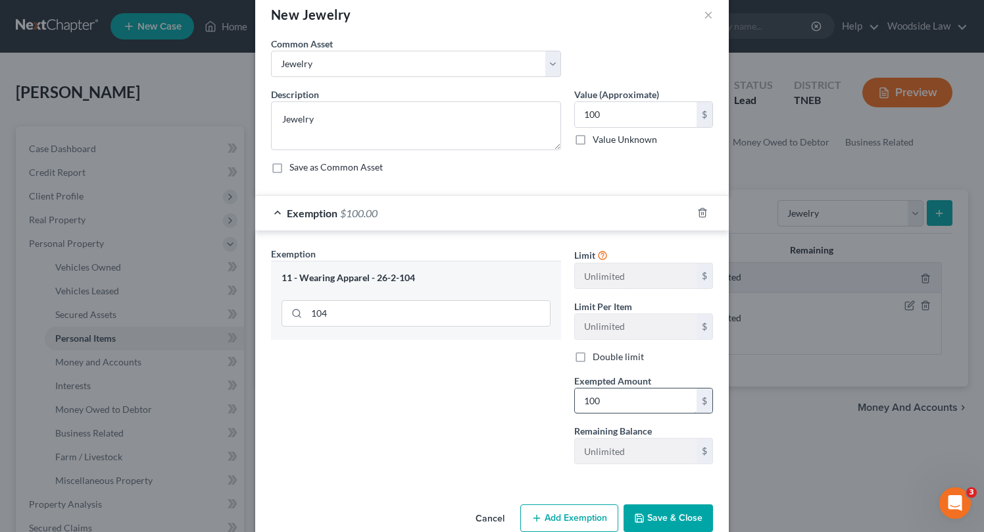
scroll to position [50, 0]
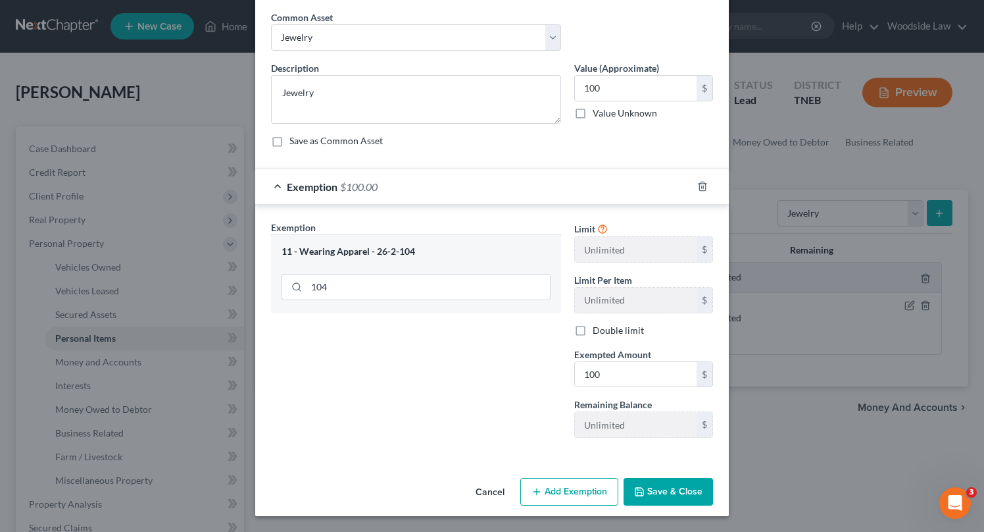
click at [679, 488] on button "Save & Close" at bounding box center [668, 492] width 89 height 28
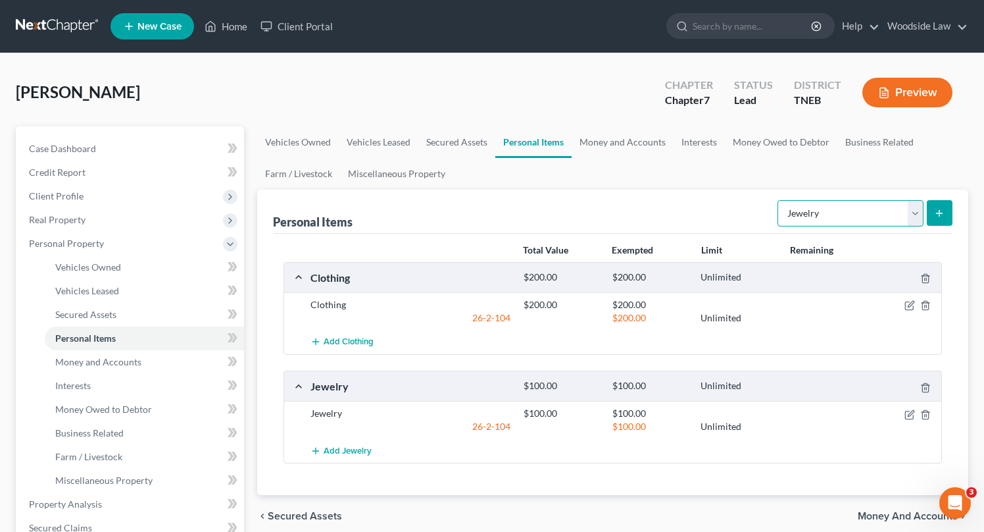
click at [891, 216] on select "Select Item Type Clothing Collectibles Of Value Electronics Firearms Household …" at bounding box center [851, 213] width 146 height 26
select select "firearms"
click at [779, 200] on select "Select Item Type Clothing Collectibles Of Value Electronics Firearms Household …" at bounding box center [851, 213] width 146 height 26
click at [940, 210] on line "submit" at bounding box center [940, 213] width 0 height 6
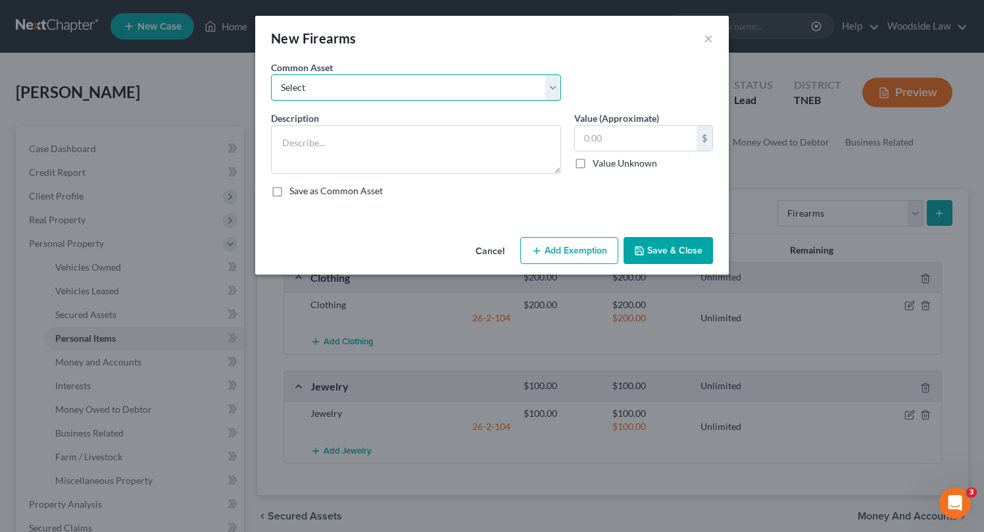
click at [328, 87] on select "Select Firearms" at bounding box center [416, 87] width 290 height 26
select select "0"
click at [271, 74] on select "Select Firearms" at bounding box center [416, 87] width 290 height 26
type textarea "Firearms"
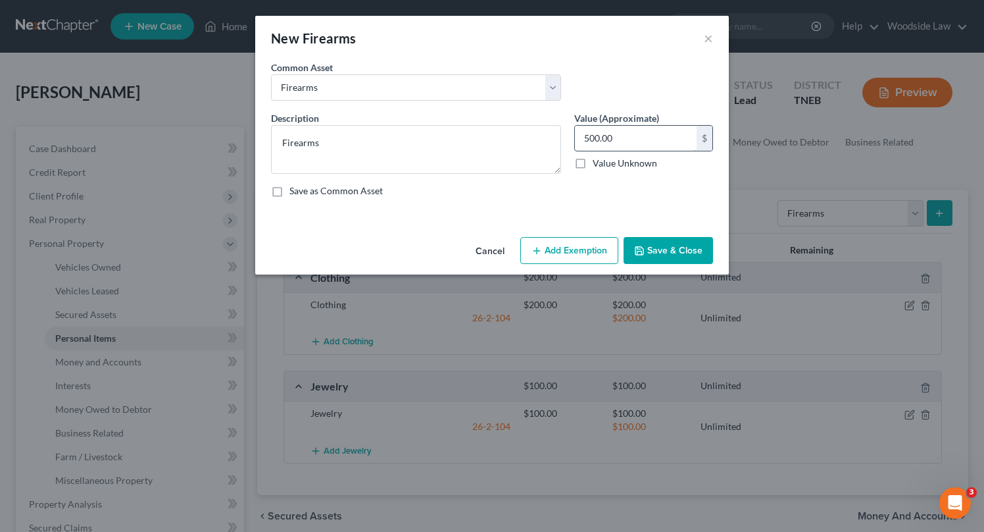
click at [636, 136] on input "500.00" at bounding box center [636, 138] width 122 height 25
type input "200"
click at [577, 244] on button "Add Exemption" at bounding box center [569, 251] width 98 height 28
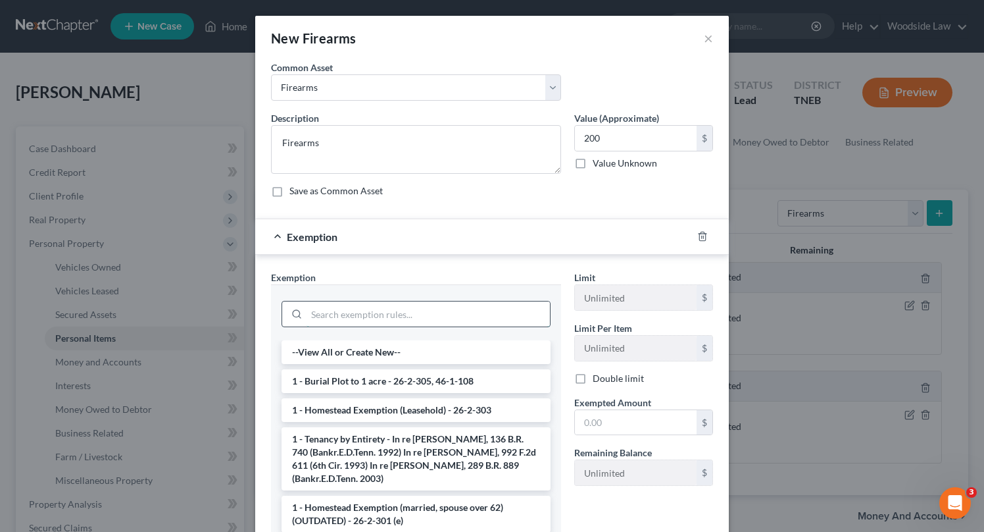
click at [351, 320] on input "search" at bounding box center [428, 313] width 243 height 25
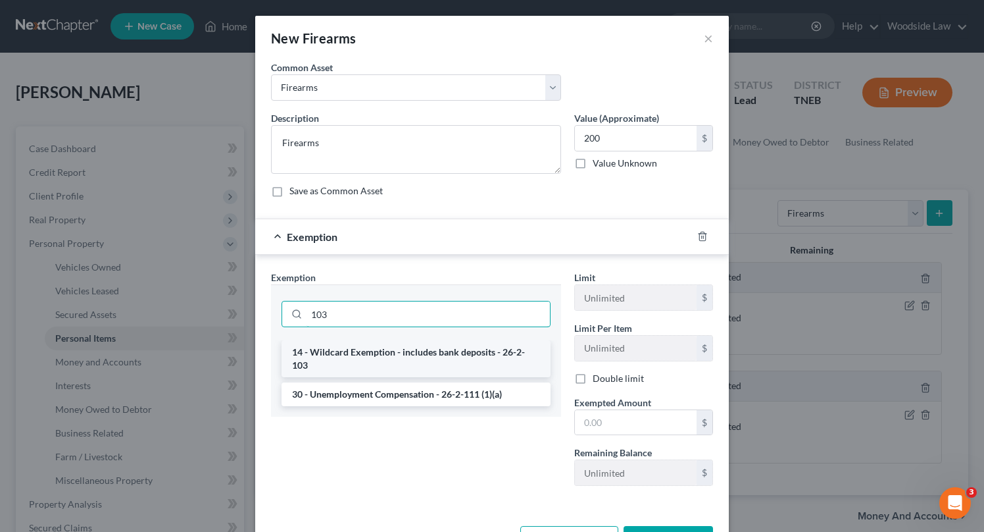
type input "103"
click at [376, 349] on li "14 - Wildcard Exemption - includes bank deposits - 26-2-103" at bounding box center [416, 358] width 269 height 37
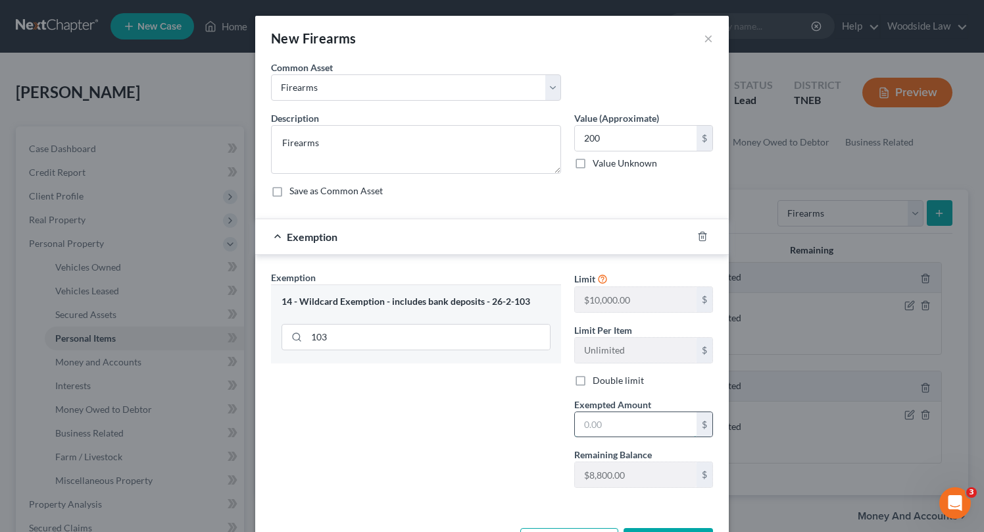
click at [608, 427] on input "text" at bounding box center [636, 424] width 122 height 25
type input "200"
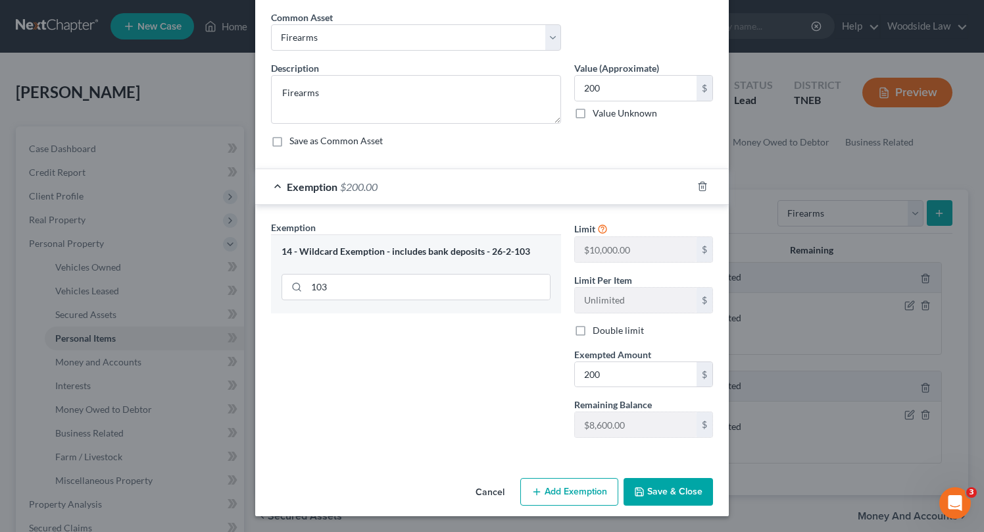
click at [684, 488] on button "Save & Close" at bounding box center [668, 492] width 89 height 28
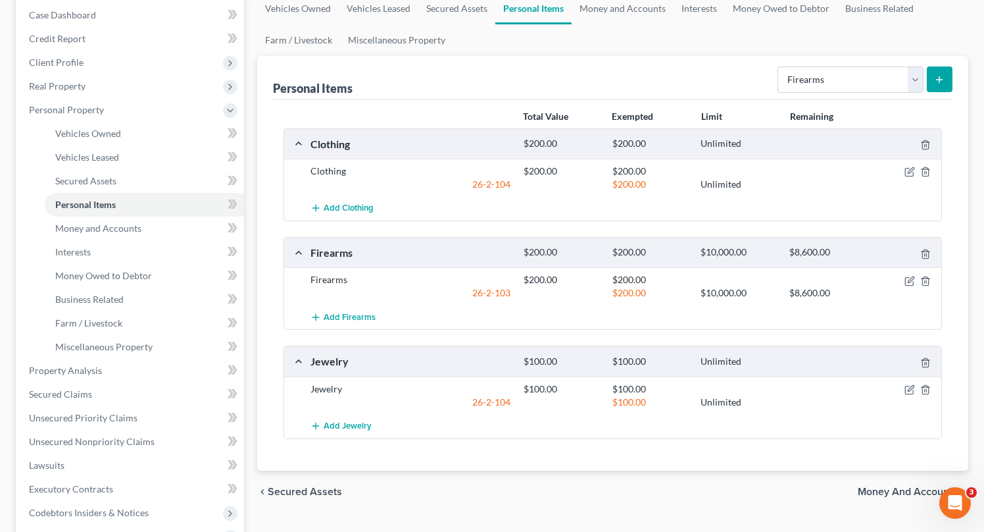
scroll to position [136, 0]
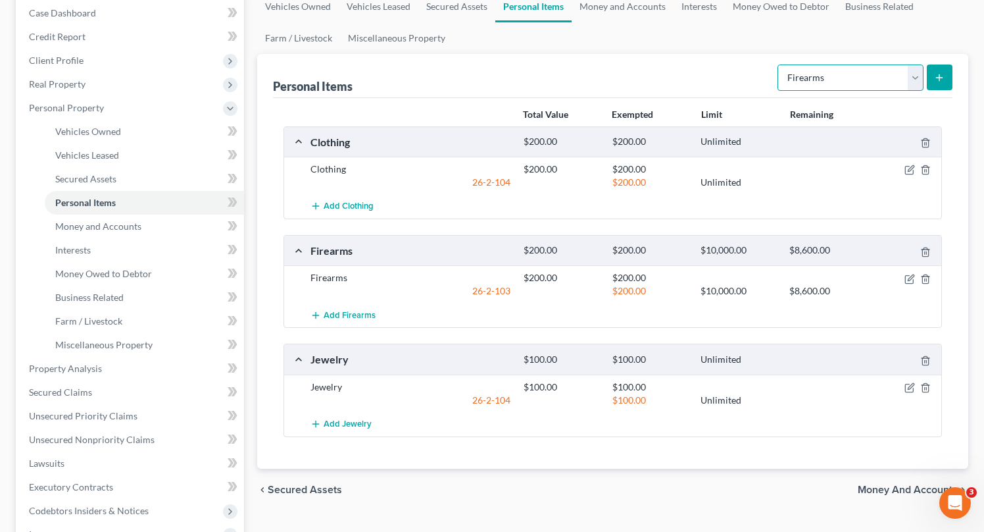
click at [892, 70] on select "Select Item Type Clothing Collectibles Of Value Electronics Firearms Household …" at bounding box center [851, 77] width 146 height 26
select select "electronics"
click at [779, 64] on select "Select Item Type Clothing Collectibles Of Value Electronics Firearms Household …" at bounding box center [851, 77] width 146 height 26
click at [940, 78] on line "submit" at bounding box center [940, 78] width 6 height 0
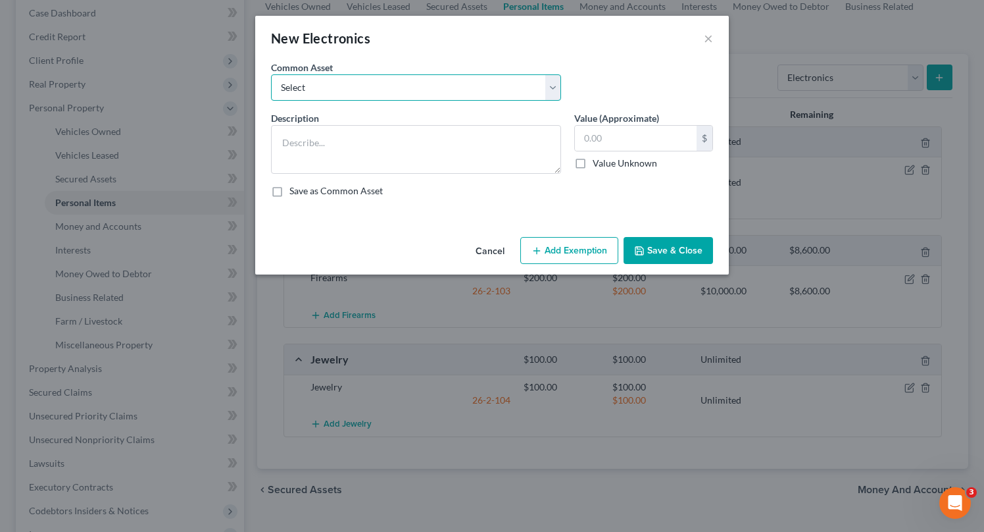
click at [392, 92] on select "Select Electronics" at bounding box center [416, 87] width 290 height 26
select select "0"
click at [271, 74] on select "Select Electronics" at bounding box center [416, 87] width 290 height 26
type textarea "Electronics"
type input "800.00"
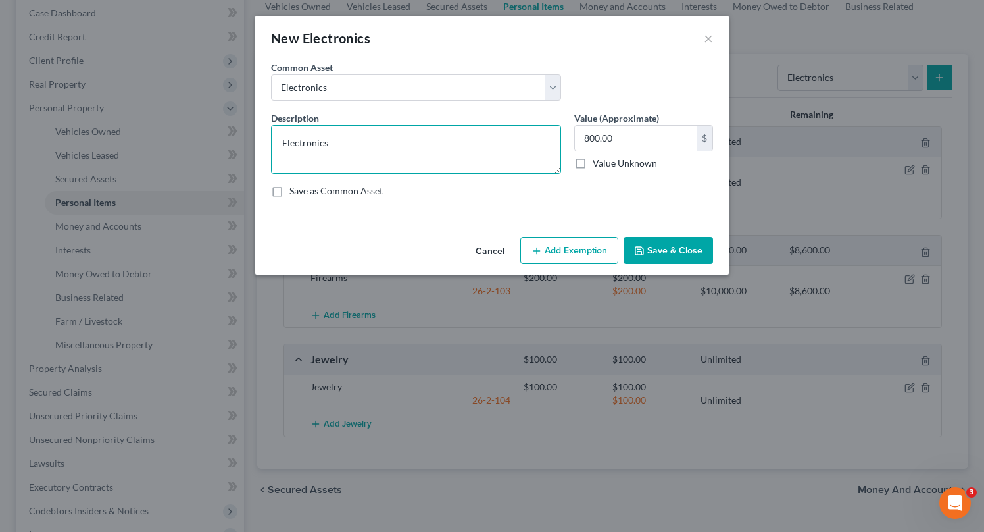
click at [372, 143] on textarea "Electronics" at bounding box center [416, 149] width 290 height 49
drag, startPoint x: 479, startPoint y: 141, endPoint x: 330, endPoint y: 143, distance: 149.4
click at [329, 143] on textarea "Electronics (Entireties interest - total value listed)" at bounding box center [416, 149] width 290 height 49
type textarea "Electronics (Entireties interest - total value listed)"
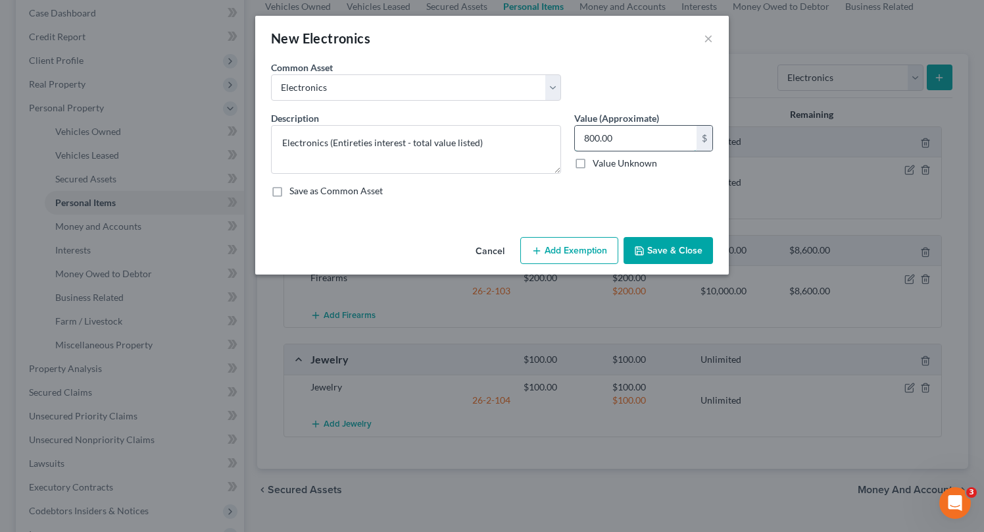
click at [647, 136] on input "800.00" at bounding box center [636, 138] width 122 height 25
type input "500"
click at [674, 253] on button "Save & Close" at bounding box center [668, 251] width 89 height 28
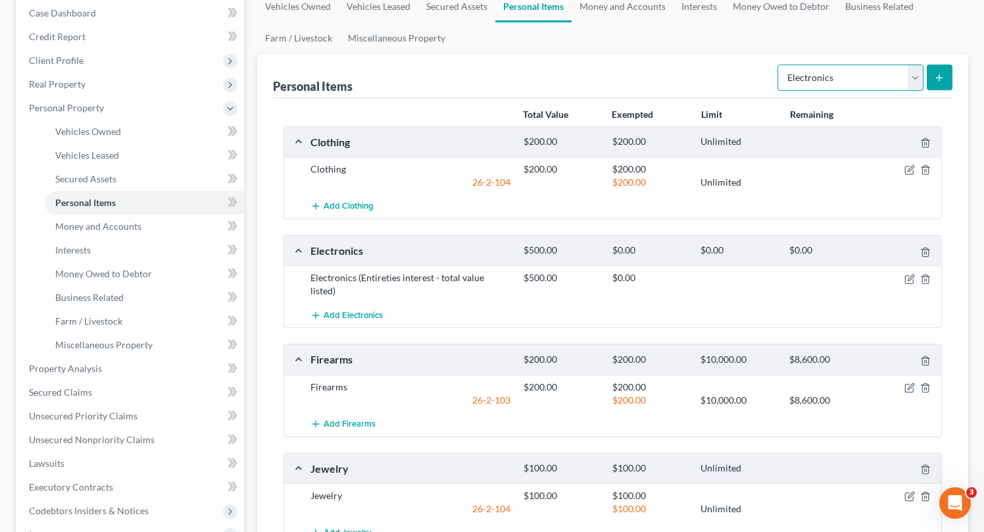
click at [879, 75] on select "Select Item Type Clothing Collectibles Of Value Electronics Firearms Household …" at bounding box center [851, 77] width 146 height 26
select select "household_goods"
click at [779, 64] on select "Select Item Type Clothing Collectibles Of Value Electronics Firearms Household …" at bounding box center [851, 77] width 146 height 26
click at [936, 79] on icon "submit" at bounding box center [939, 77] width 11 height 11
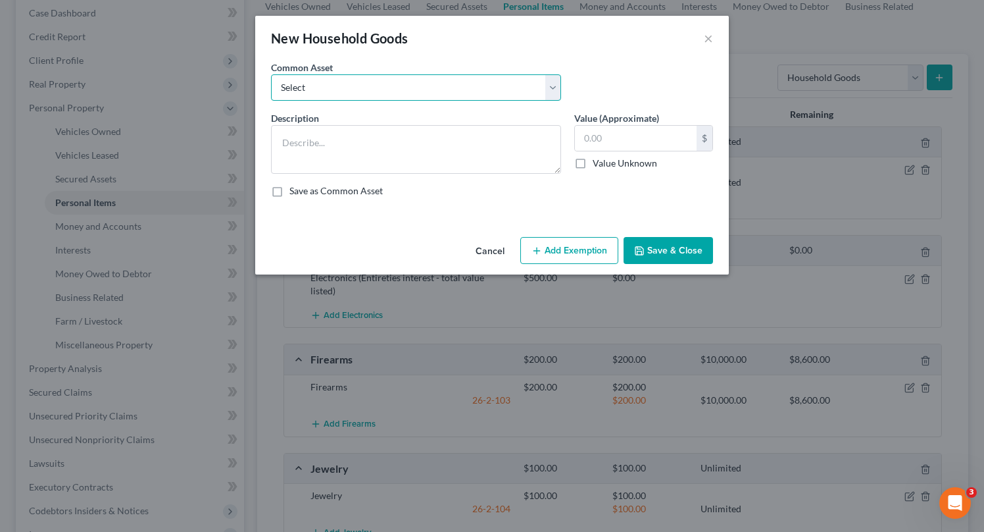
click at [353, 87] on select "Select Household goods & furnishings" at bounding box center [416, 87] width 290 height 26
select select "0"
click at [271, 74] on select "Select Household goods & furnishings" at bounding box center [416, 87] width 290 height 26
type textarea "Household goods & furnishings"
type input "300.00"
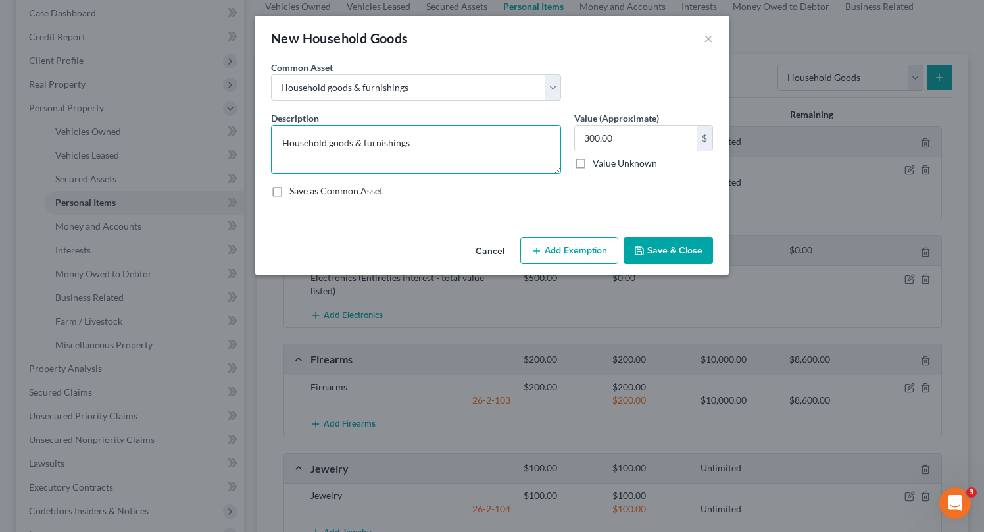
click at [433, 142] on textarea "Household goods & furnishings" at bounding box center [416, 149] width 290 height 49
type textarea "Household goods & furnishings"
click at [492, 253] on button "Cancel" at bounding box center [490, 251] width 50 height 26
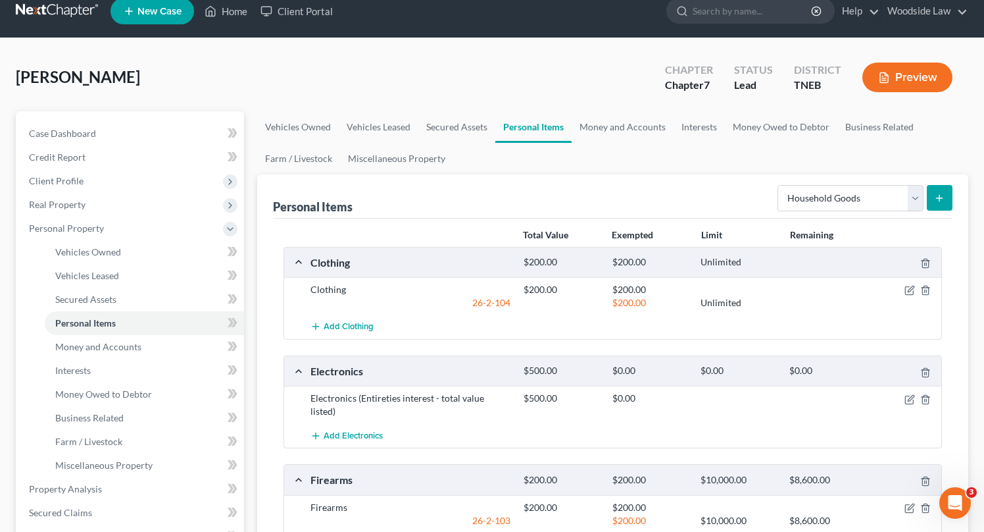
scroll to position [0, 0]
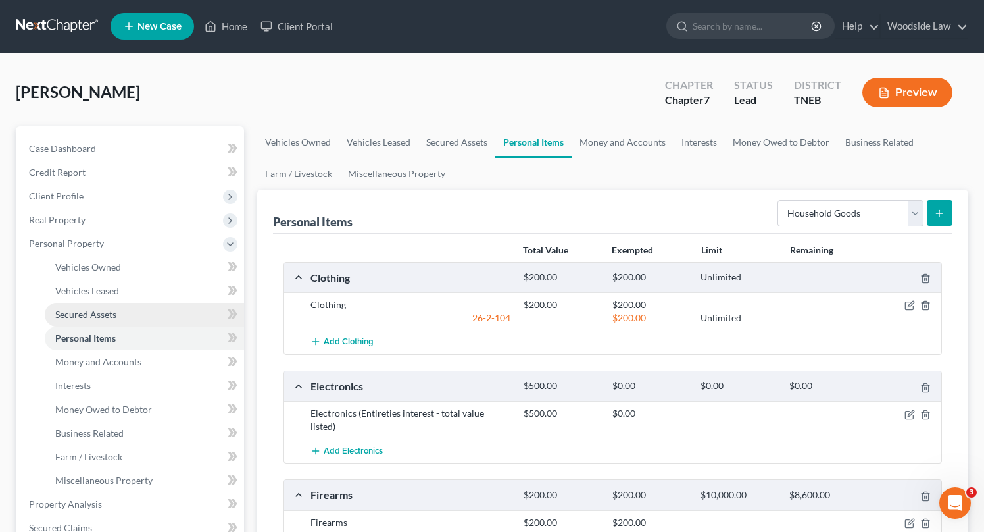
click at [68, 316] on span "Secured Assets" at bounding box center [85, 314] width 61 height 11
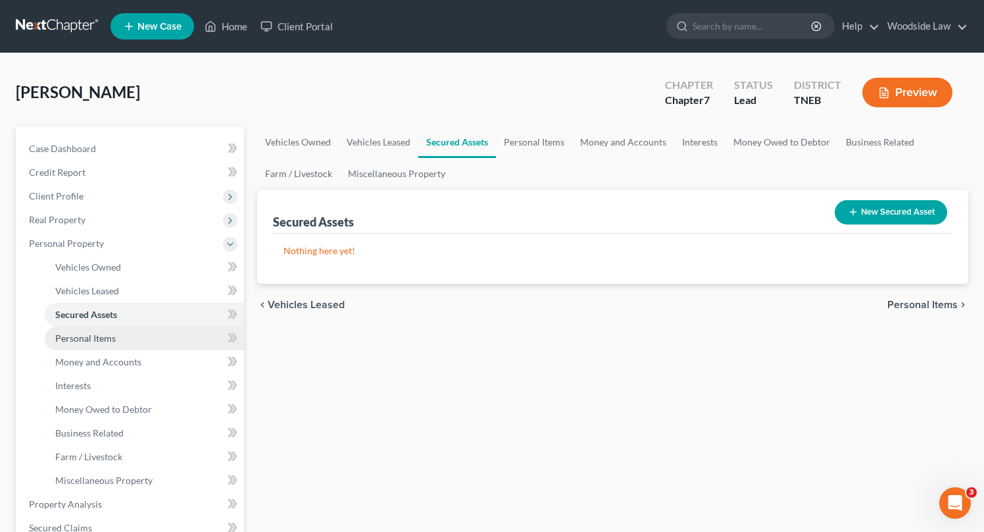
click at [86, 338] on span "Personal Items" at bounding box center [85, 337] width 61 height 11
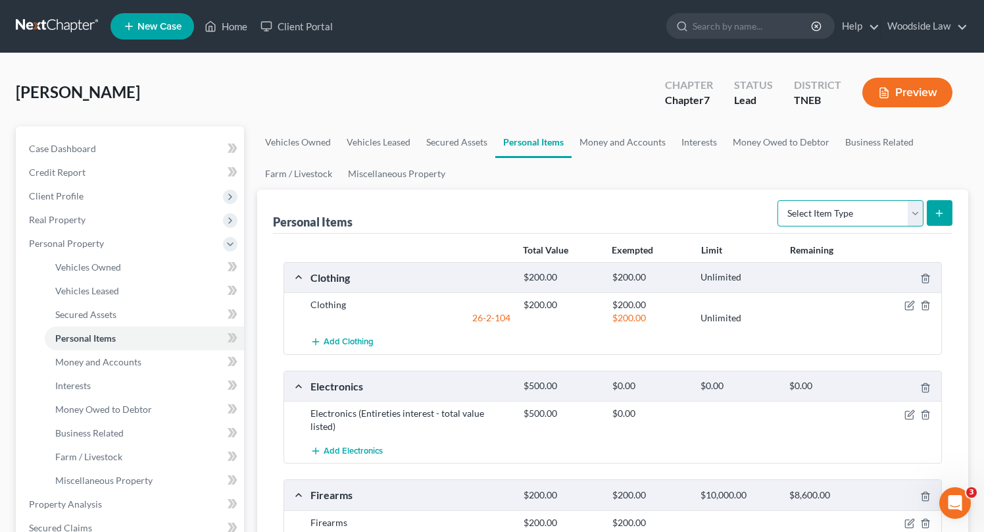
click at [862, 205] on select "Select Item Type Clothing Collectibles Of Value Electronics Firearms Household …" at bounding box center [851, 213] width 146 height 26
select select "electronics"
click at [779, 200] on select "Select Item Type Clothing Collectibles Of Value Electronics Firearms Household …" at bounding box center [851, 213] width 146 height 26
click at [940, 216] on icon "submit" at bounding box center [939, 213] width 11 height 11
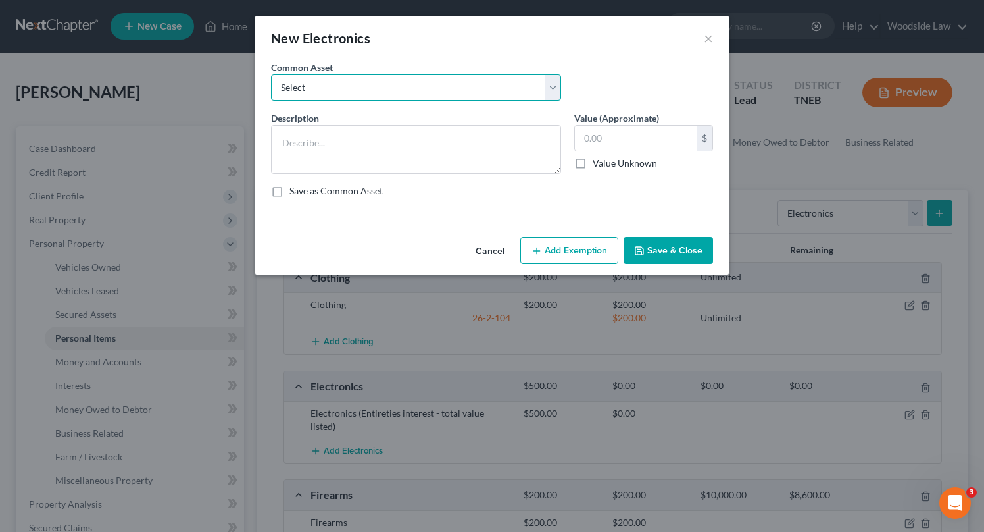
click at [392, 86] on select "Select Electronics" at bounding box center [416, 87] width 290 height 26
select select "0"
click at [271, 74] on select "Select Electronics" at bounding box center [416, 87] width 290 height 26
type textarea "Electronics"
type input "800.00"
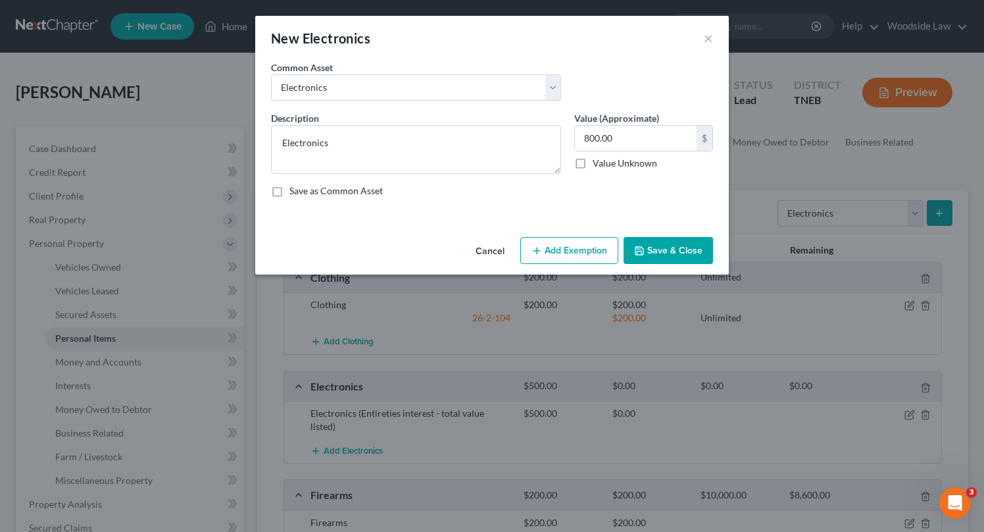
click at [492, 250] on button "Cancel" at bounding box center [490, 251] width 50 height 26
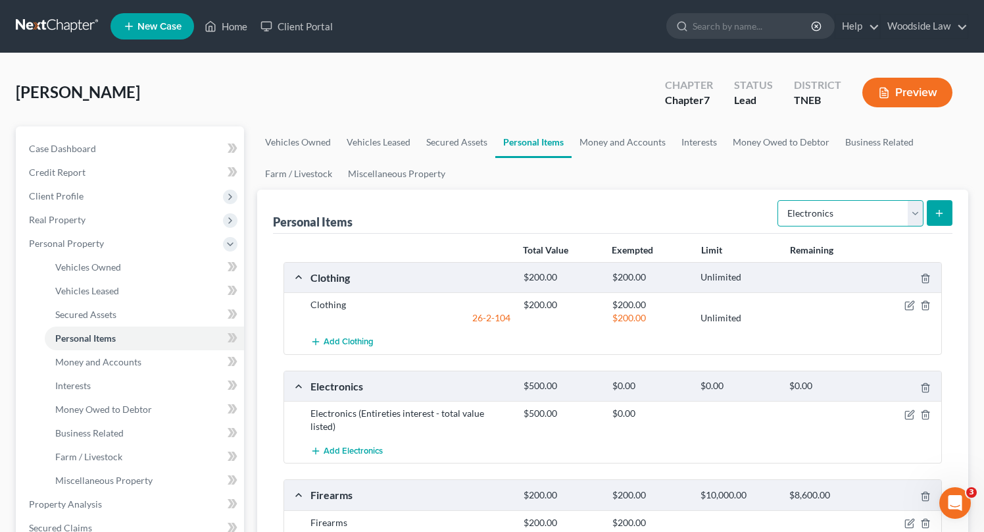
click at [870, 207] on select "Select Item Type Clothing Collectibles Of Value Electronics Firearms Household …" at bounding box center [851, 213] width 146 height 26
select select "household_goods"
click at [779, 200] on select "Select Item Type Clothing Collectibles Of Value Electronics Firearms Household …" at bounding box center [851, 213] width 146 height 26
click at [934, 215] on icon "submit" at bounding box center [939, 213] width 11 height 11
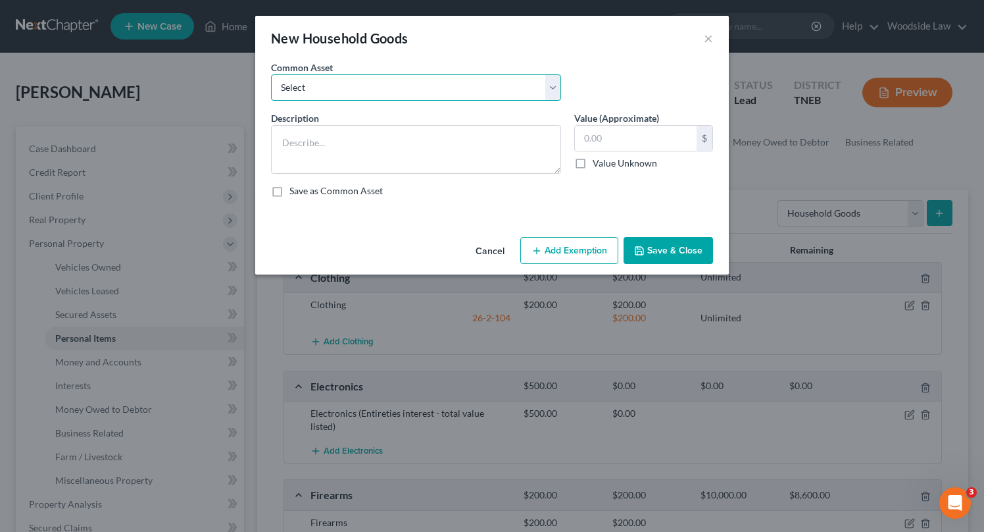
click at [405, 82] on select "Select Household goods & furnishings" at bounding box center [416, 87] width 290 height 26
select select "0"
click at [271, 74] on select "Select Household goods & furnishings" at bounding box center [416, 87] width 290 height 26
type textarea "Household goods & furnishings"
type input "300.00"
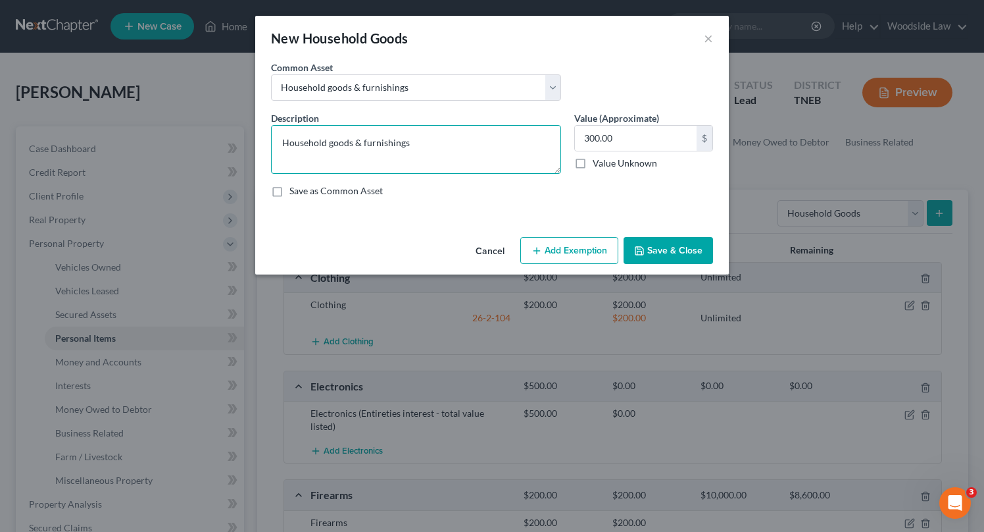
click at [416, 148] on textarea "Household goods & furnishings" at bounding box center [416, 149] width 290 height 49
paste textarea "(Entireties interest - total value listed)"
click at [407, 145] on textarea "Household goods & furnishings(Entireties interest - total value listed)" at bounding box center [416, 149] width 290 height 49
type textarea "Household goods & furnishings (Entireties interest - total value listed)"
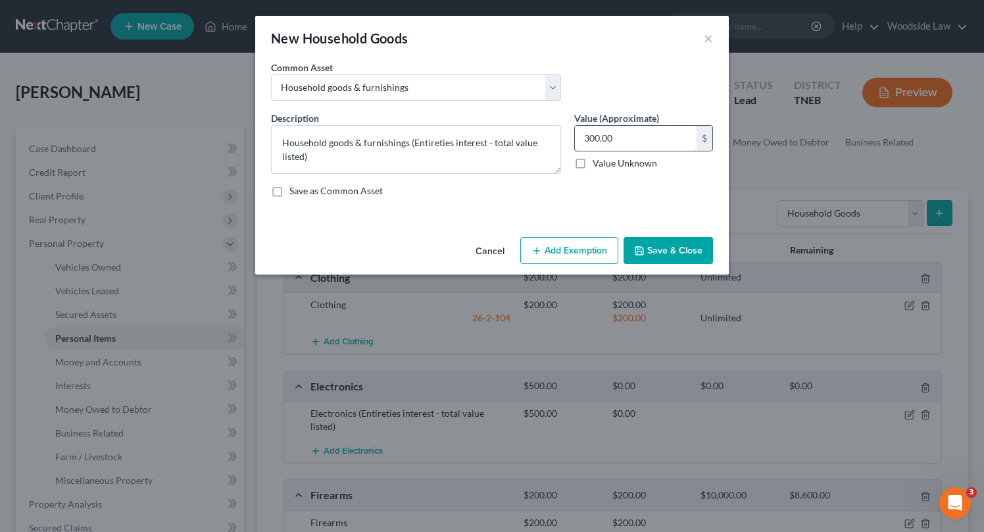
click at [631, 144] on input "300.00" at bounding box center [636, 138] width 122 height 25
type input "1,150"
click at [692, 244] on button "Save & Close" at bounding box center [668, 251] width 89 height 28
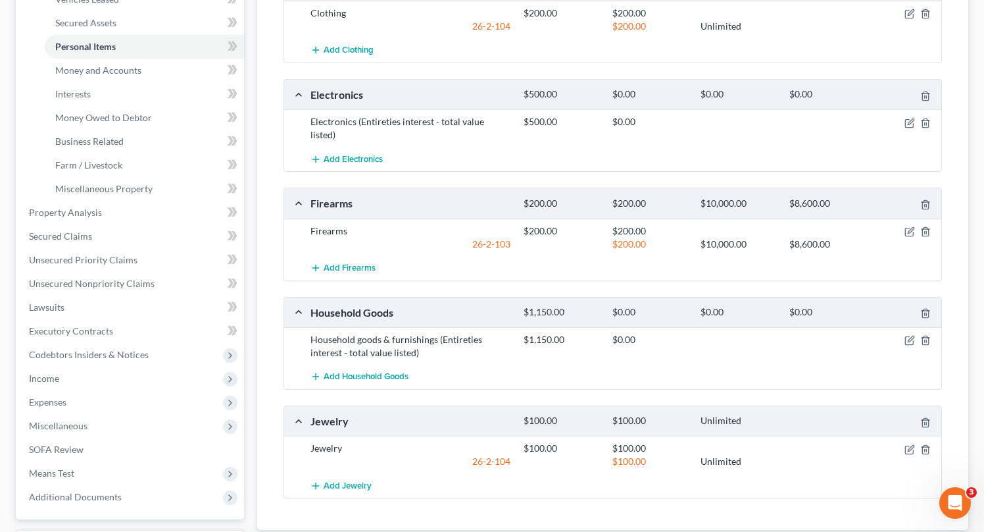
scroll to position [403, 0]
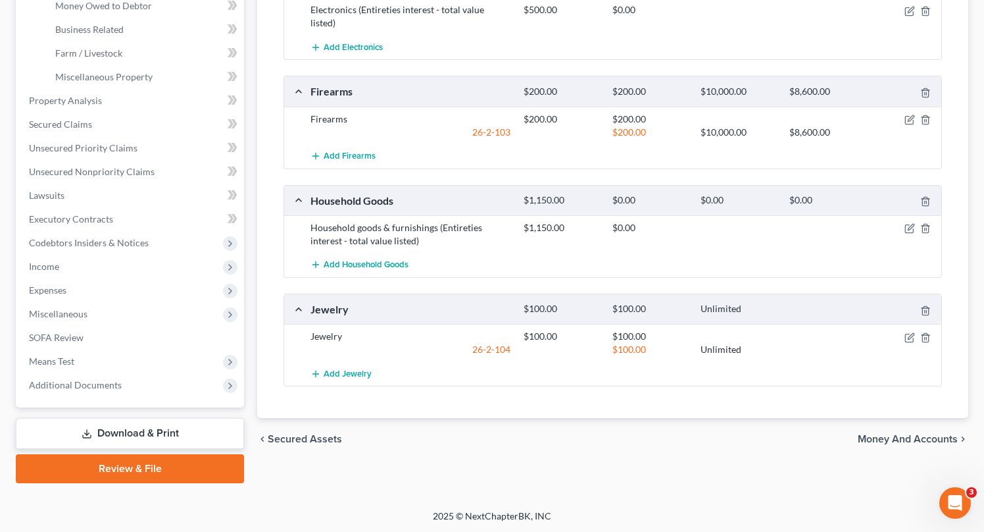
click at [915, 434] on span "Money and Accounts" at bounding box center [908, 439] width 100 height 11
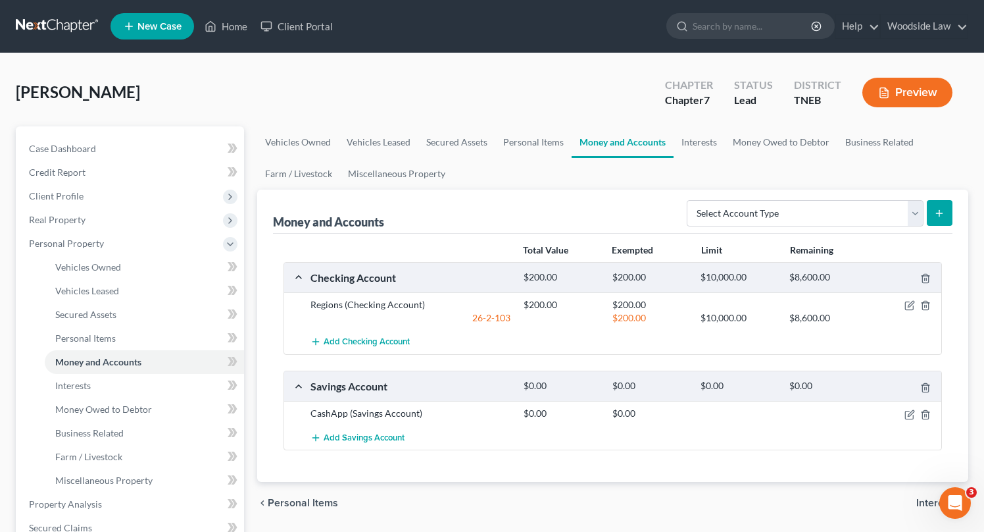
click at [919, 501] on span "Interests" at bounding box center [937, 502] width 41 height 11
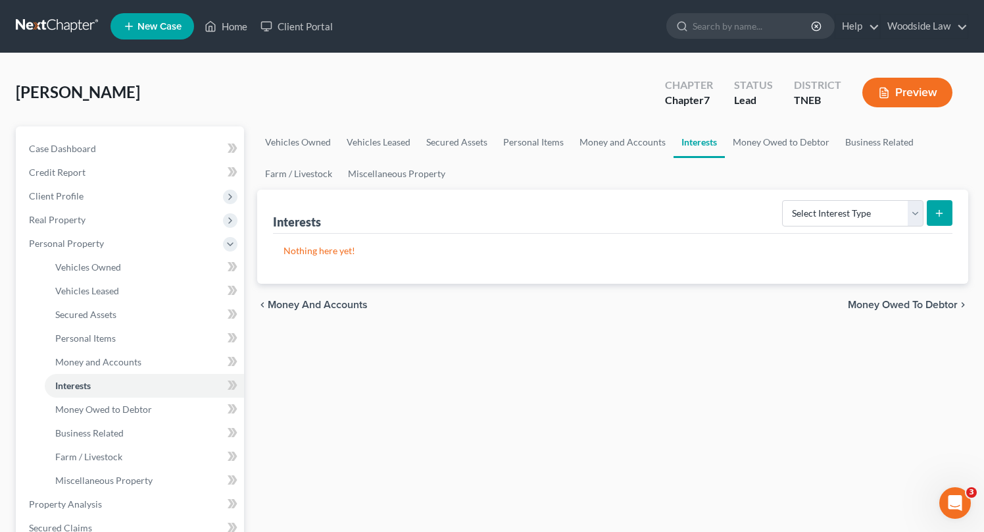
click at [346, 306] on span "Money and Accounts" at bounding box center [318, 304] width 100 height 11
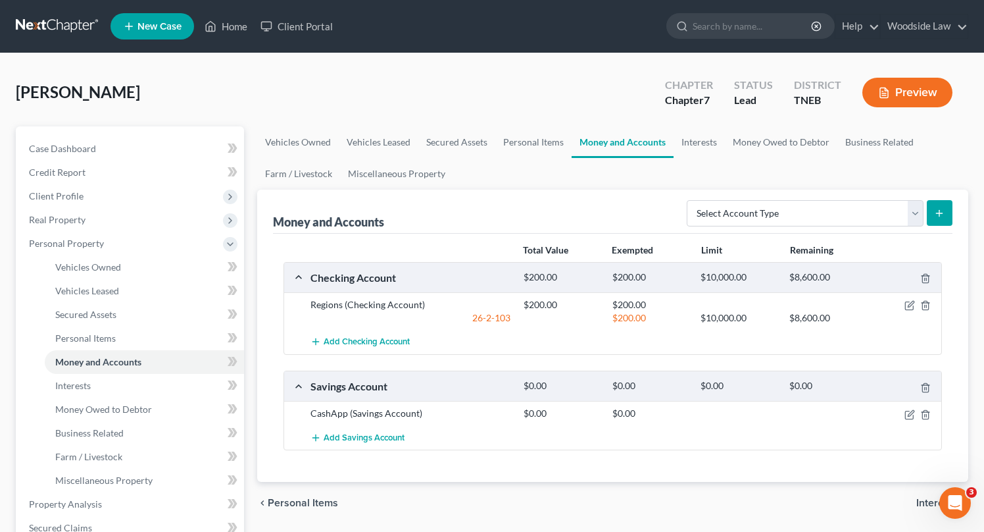
click at [917, 497] on span "Interests" at bounding box center [937, 502] width 41 height 11
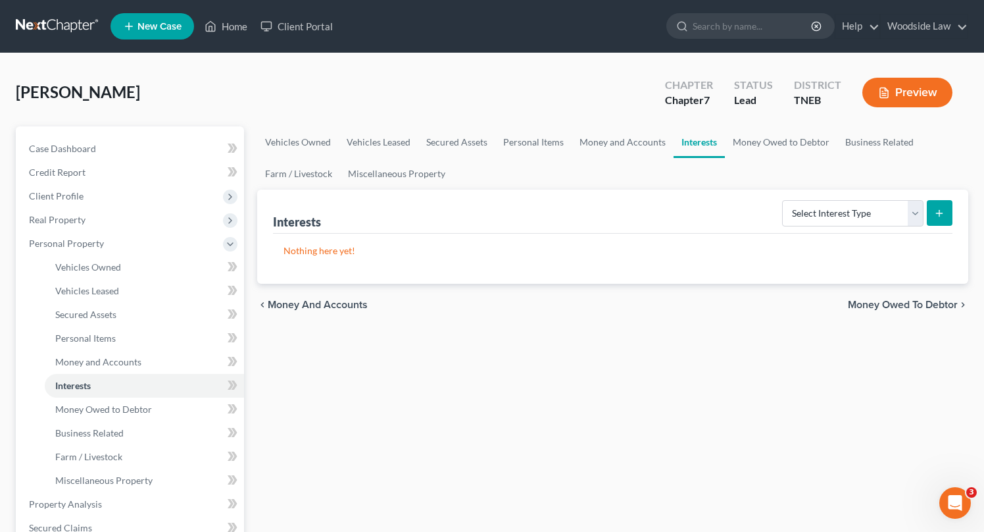
click at [905, 304] on span "Money Owed to Debtor" at bounding box center [903, 304] width 110 height 11
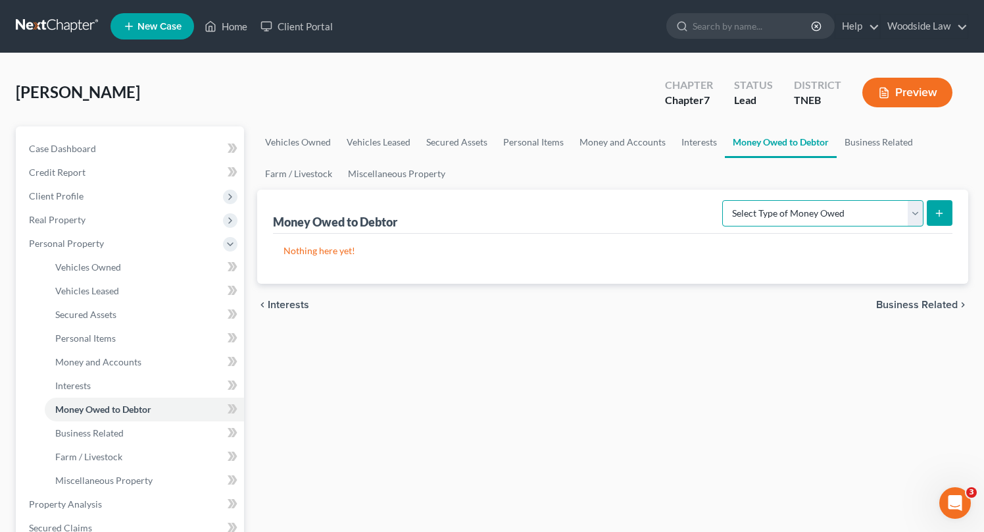
click at [899, 222] on select "Select Type of Money Owed Accounts Receivable Alimony Child Support Claims Agai…" at bounding box center [823, 213] width 201 height 26
select select "expected_tax_refund"
click at [725, 200] on select "Select Type of Money Owed Accounts Receivable Alimony Child Support Claims Agai…" at bounding box center [823, 213] width 201 height 26
click at [937, 213] on line "submit" at bounding box center [940, 213] width 6 height 0
select select "0"
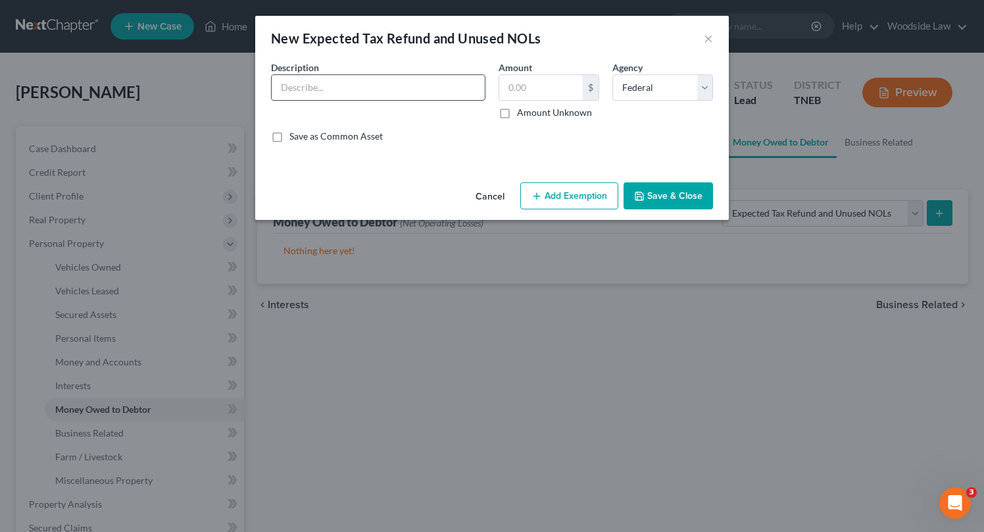
click at [406, 76] on input "text" at bounding box center [378, 87] width 213 height 25
type input "2025 Tax Refund (Estimated - 1/2 of $3,000.00)"
type input "1,500"
click at [584, 194] on button "Add Exemption" at bounding box center [569, 196] width 98 height 28
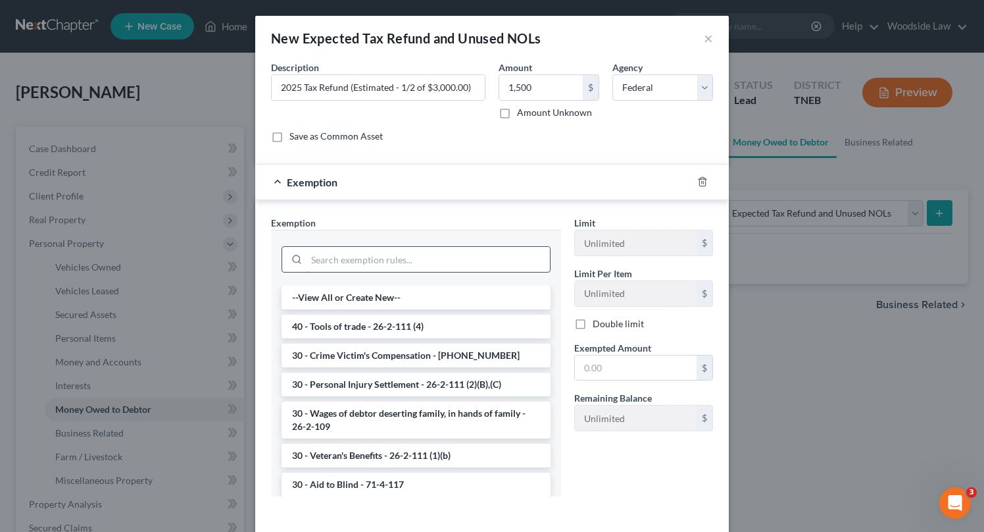
click at [449, 259] on input "search" at bounding box center [428, 259] width 243 height 25
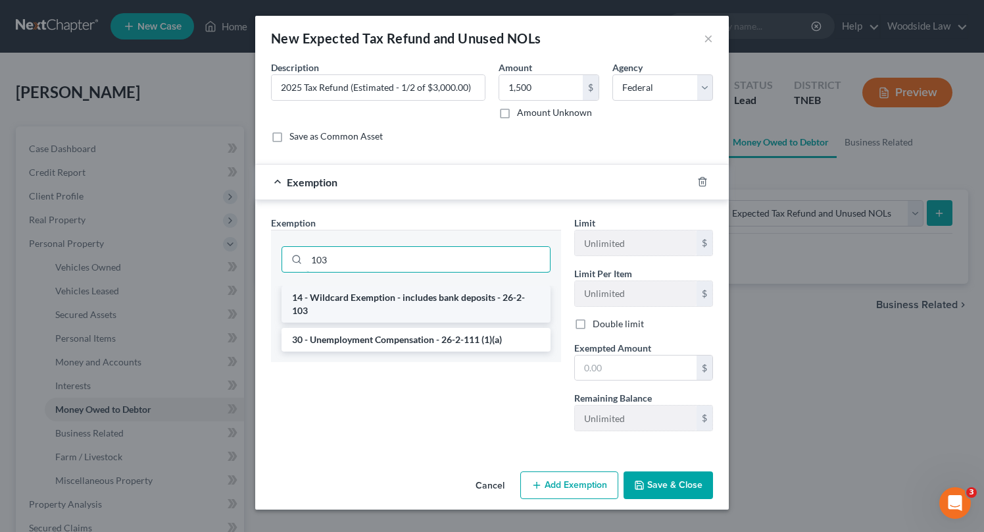
type input "103"
click at [478, 299] on li "14 - Wildcard Exemption - includes bank deposits - 26-2-103" at bounding box center [416, 304] width 269 height 37
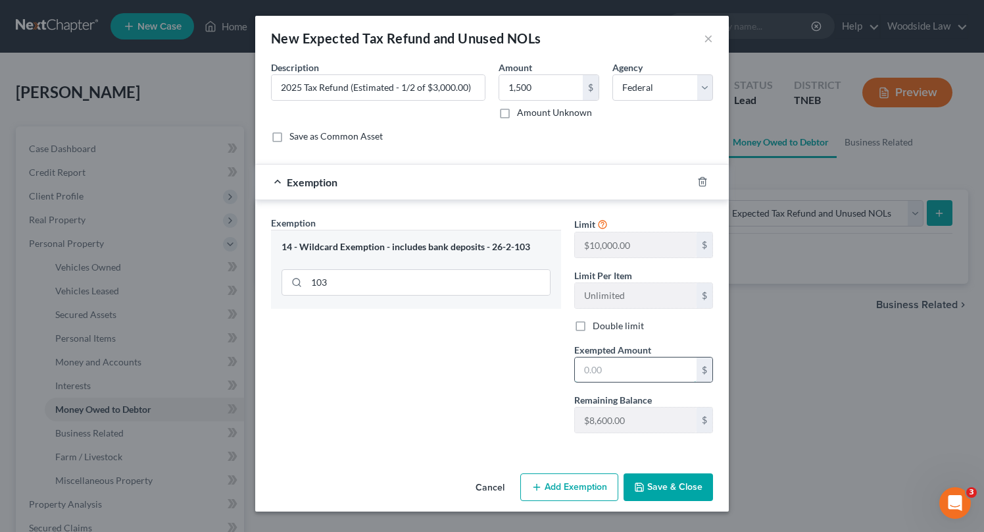
click at [642, 363] on input "text" at bounding box center [636, 369] width 122 height 25
type input "1,500"
click at [664, 494] on button "Save & Close" at bounding box center [668, 487] width 89 height 28
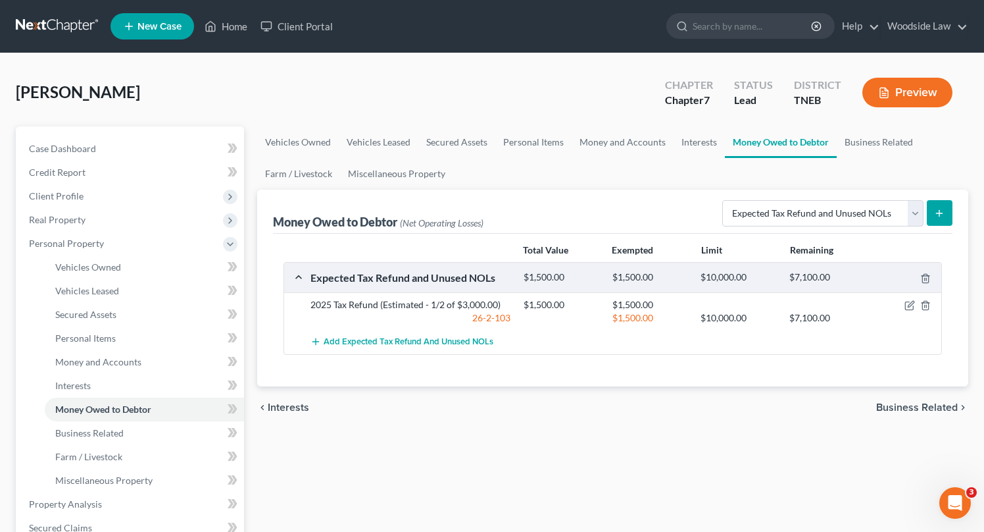
click at [925, 411] on span "Business Related" at bounding box center [917, 407] width 82 height 11
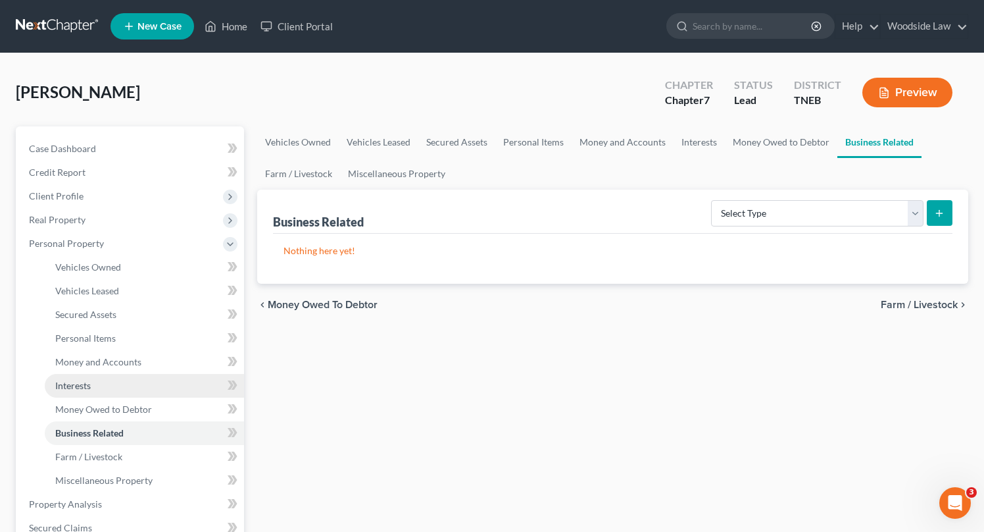
scroll to position [403, 0]
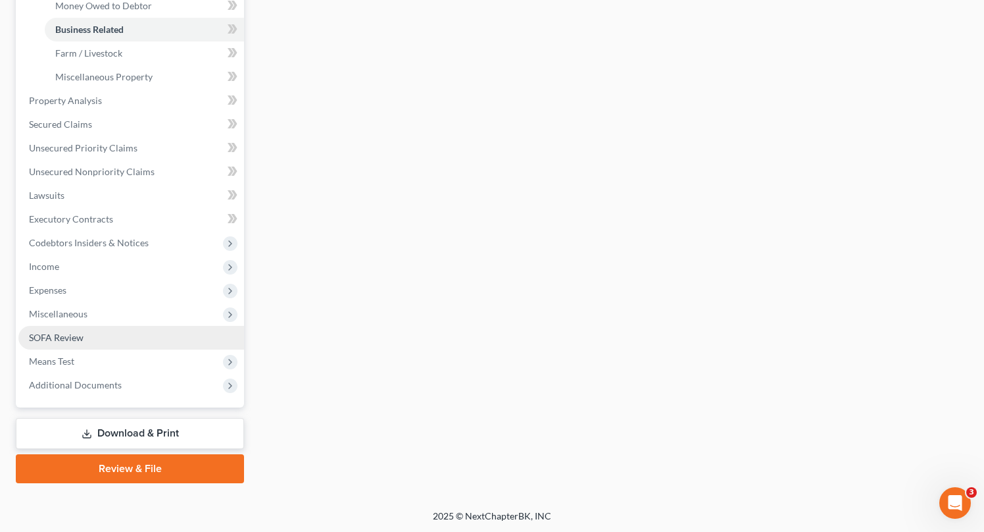
click at [69, 335] on span "SOFA Review" at bounding box center [56, 337] width 55 height 11
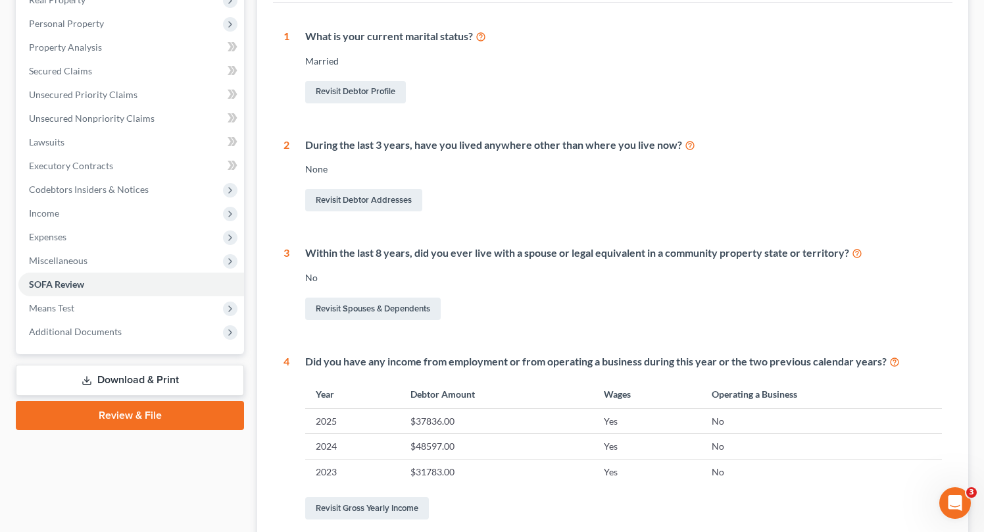
scroll to position [457, 0]
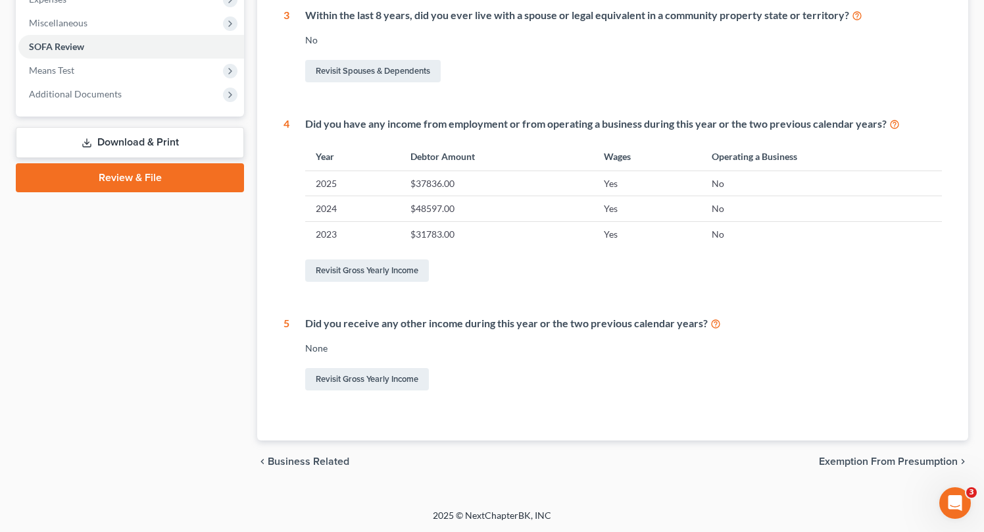
click at [901, 456] on span "Exemption from Presumption" at bounding box center [888, 461] width 139 height 11
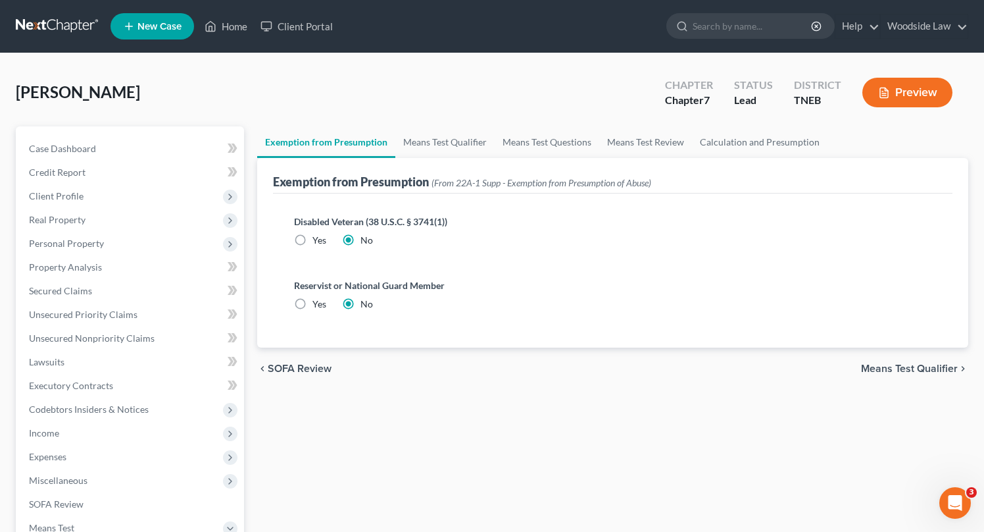
click at [911, 370] on span "Means Test Qualifier" at bounding box center [909, 368] width 97 height 11
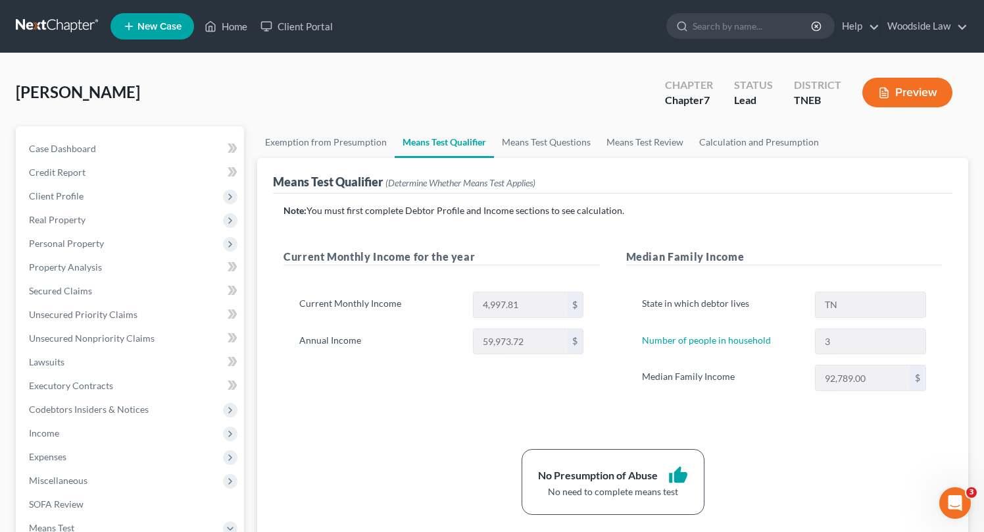
scroll to position [285, 0]
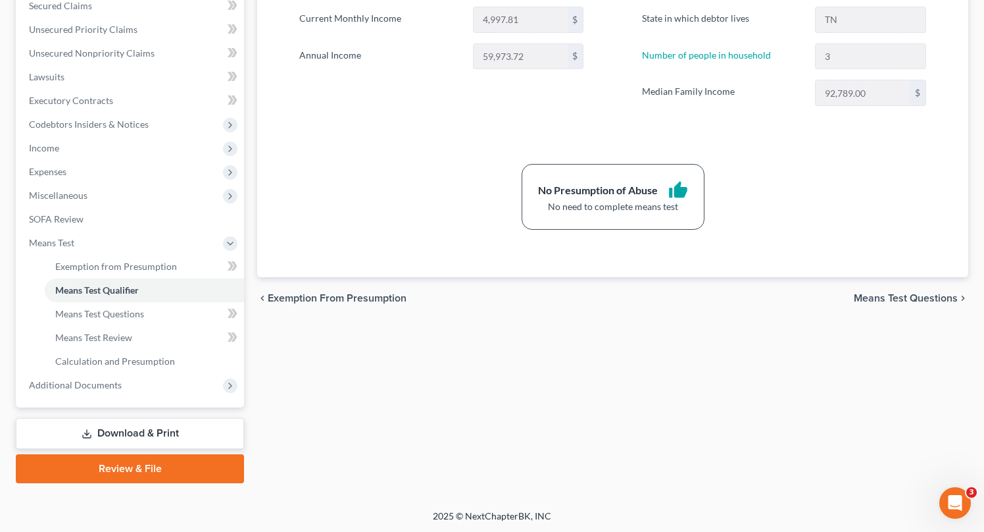
click at [909, 297] on span "Means Test Questions" at bounding box center [906, 298] width 104 height 11
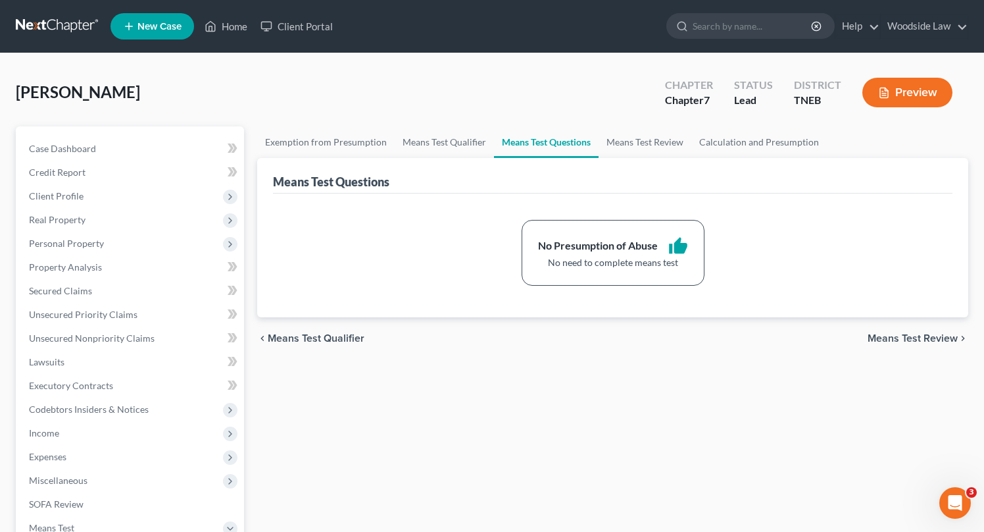
click at [926, 334] on span "Means Test Review" at bounding box center [913, 338] width 90 height 11
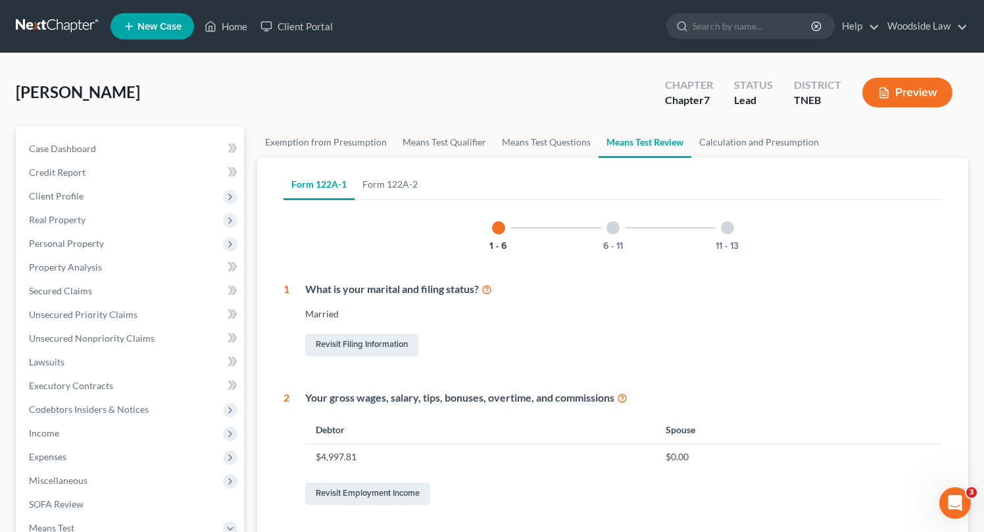
scroll to position [586, 0]
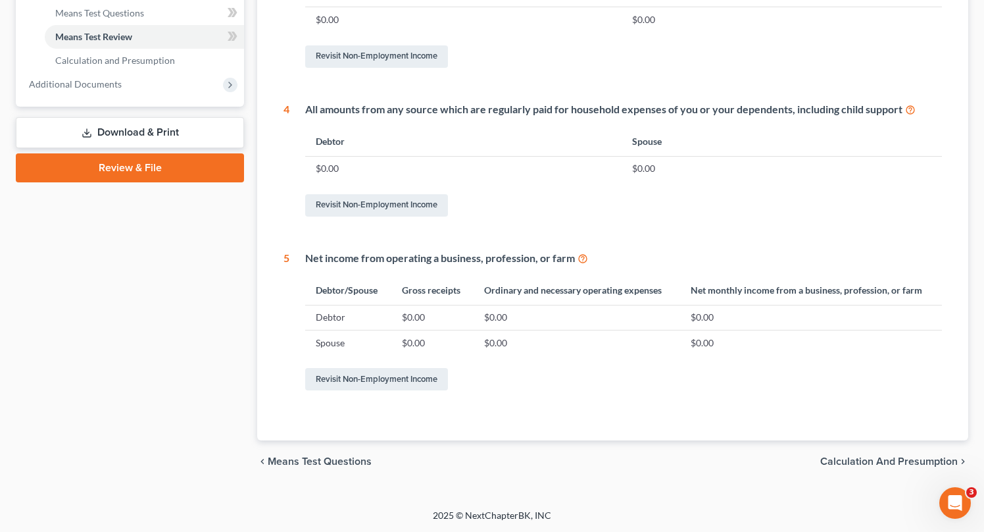
click at [871, 456] on span "Calculation and Presumption" at bounding box center [890, 461] width 138 height 11
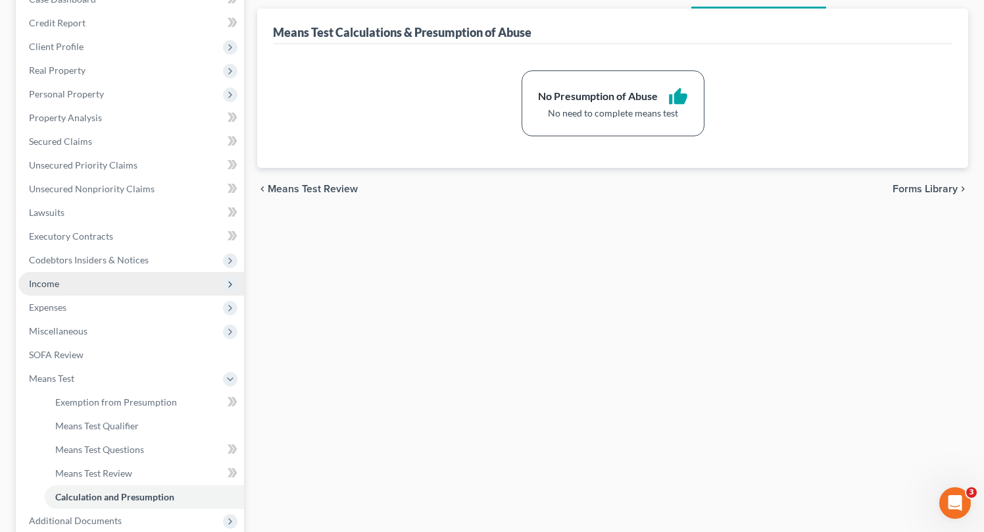
scroll to position [285, 0]
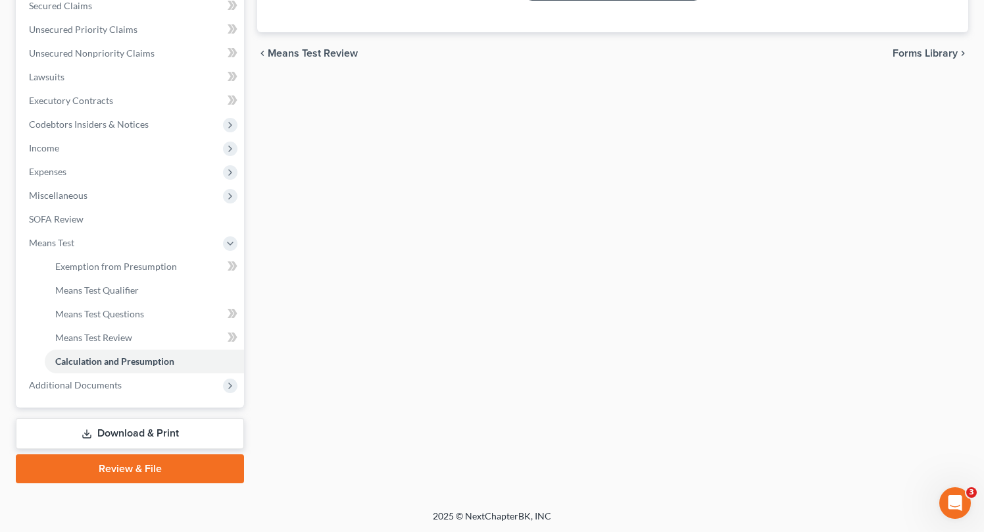
click at [129, 431] on link "Download & Print" at bounding box center [130, 433] width 228 height 31
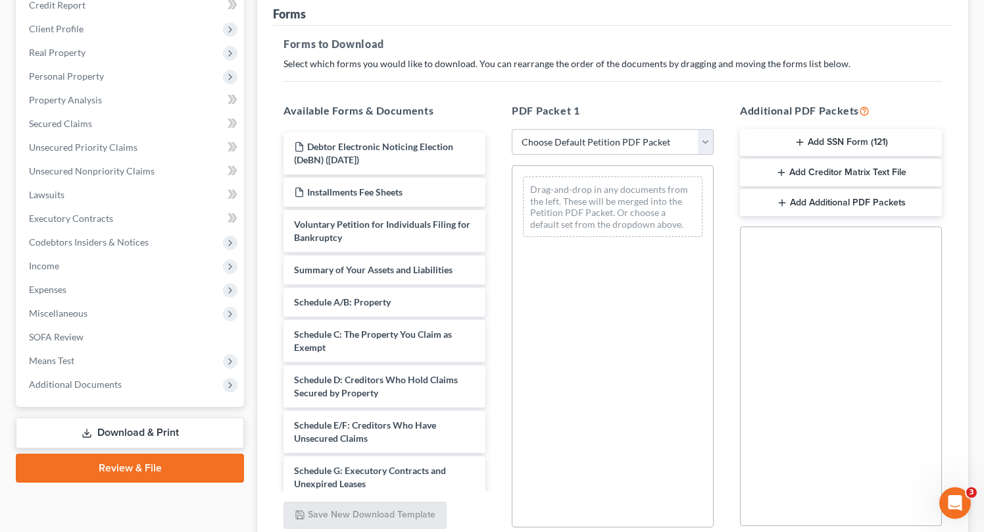
scroll to position [172, 0]
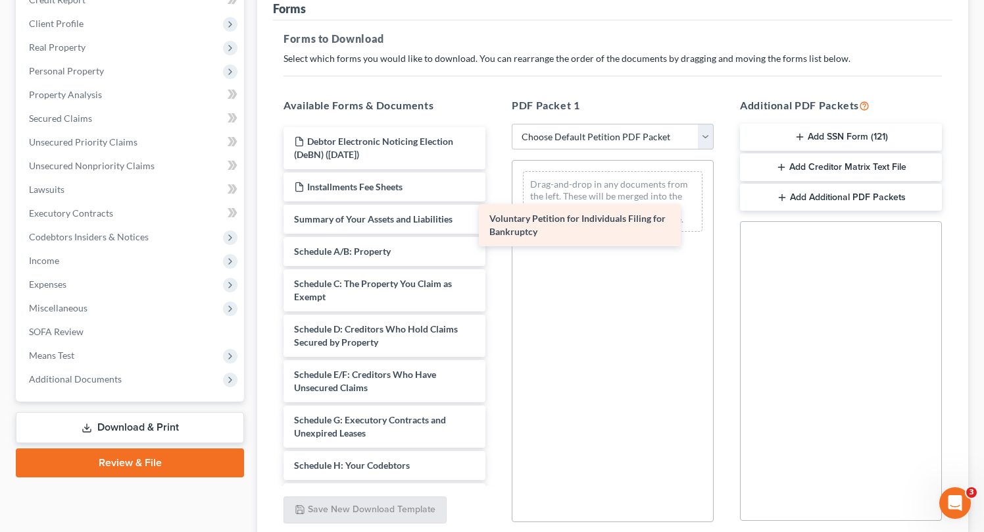
drag, startPoint x: 392, startPoint y: 215, endPoint x: 596, endPoint y: 214, distance: 203.3
click at [496, 213] on div "Voluntary Petition for Individuals Filing for Bankruptcy Debtor Electronic Noti…" at bounding box center [384, 497] width 223 height 741
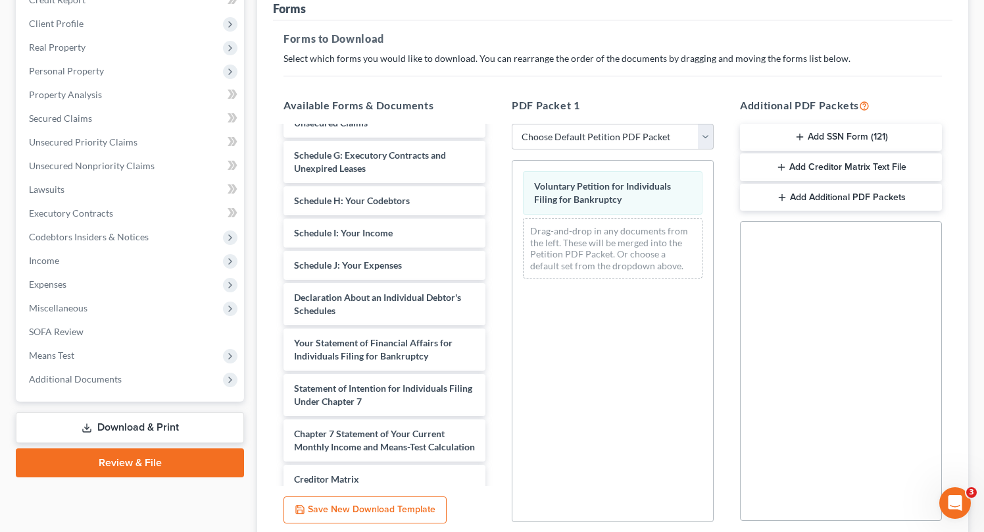
scroll to position [266, 0]
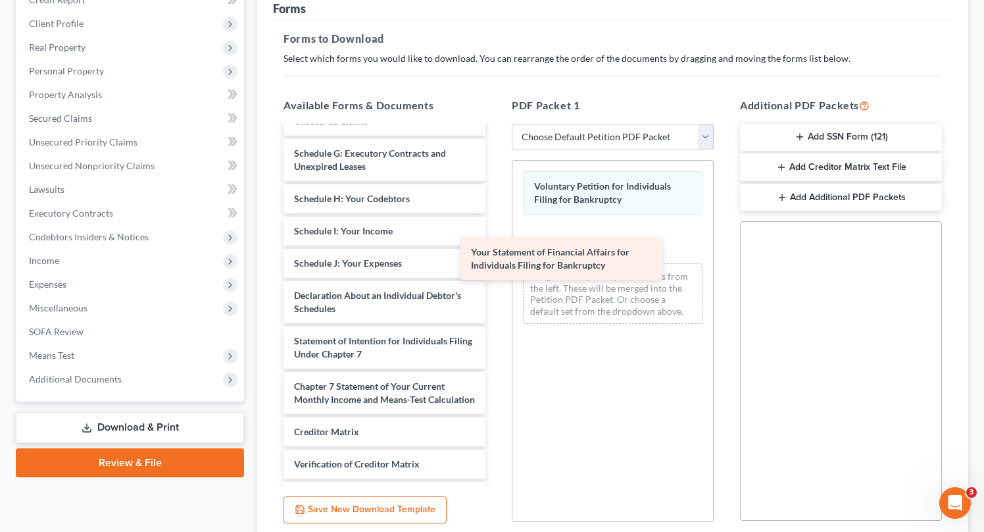
drag, startPoint x: 378, startPoint y: 340, endPoint x: 575, endPoint y: 230, distance: 225.7
click at [496, 230] on div "Your Statement of Financial Affairs for Individuals Filing for Bankruptcy Debto…" at bounding box center [384, 208] width 223 height 696
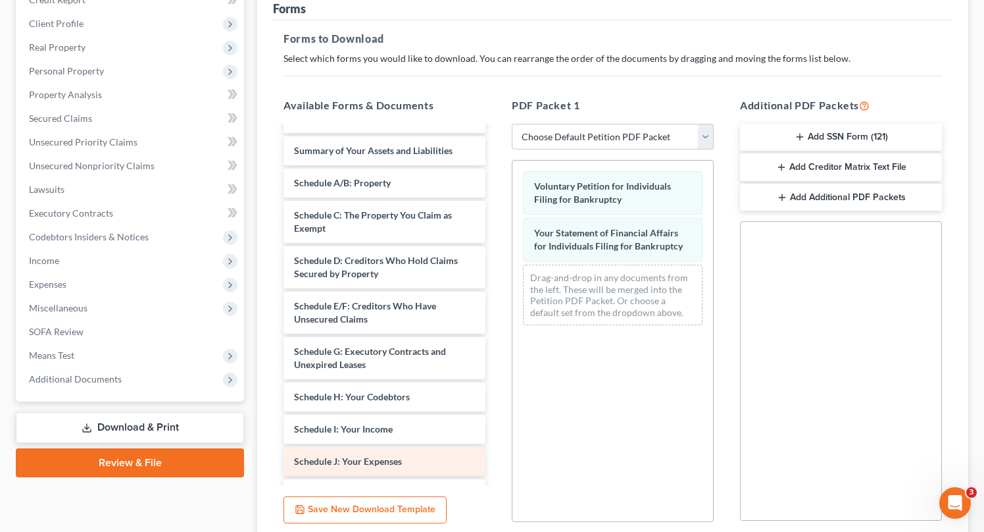
scroll to position [53, 0]
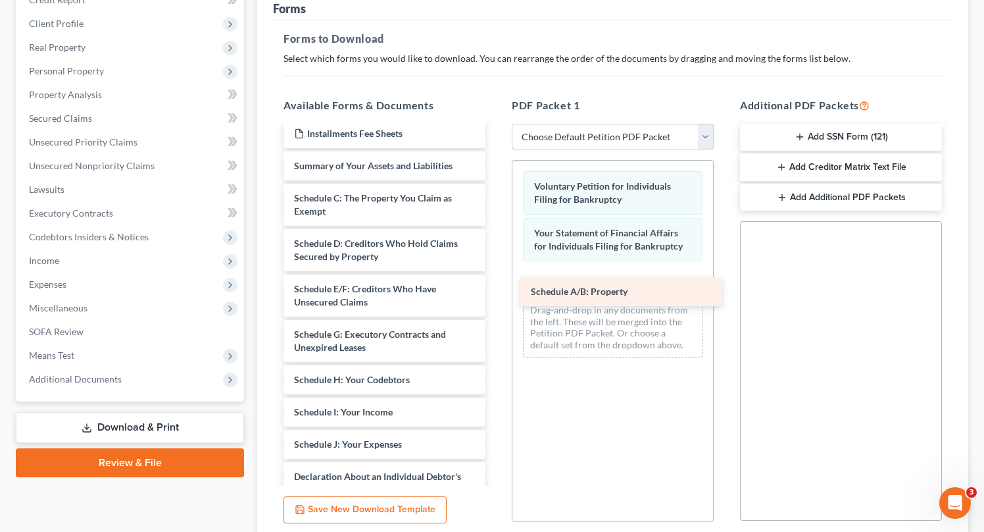
drag, startPoint x: 359, startPoint y: 190, endPoint x: 594, endPoint y: 283, distance: 253.2
click at [496, 283] on div "Schedule A/B: Property Debtor Electronic Noticing Election (DeBN) ([DATE]) Inst…" at bounding box center [384, 405] width 223 height 663
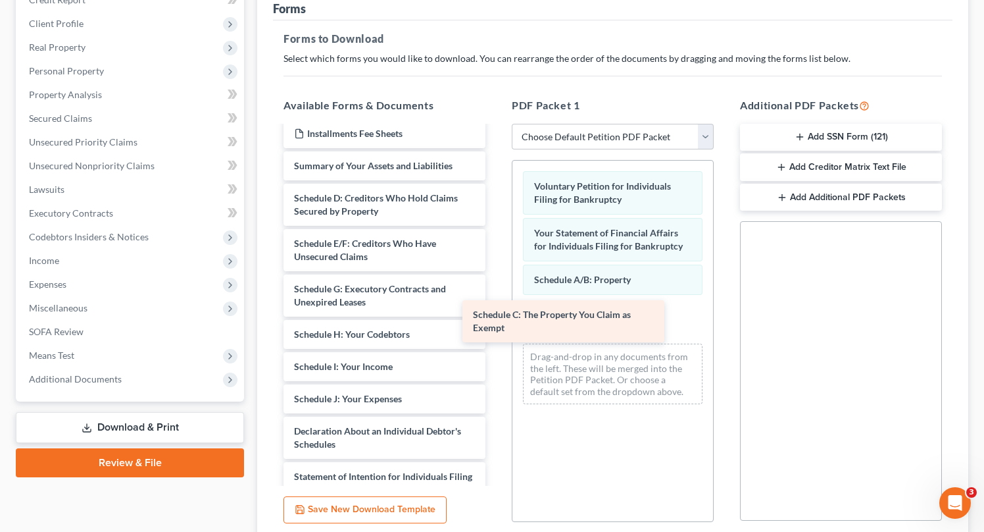
drag, startPoint x: 378, startPoint y: 196, endPoint x: 557, endPoint y: 313, distance: 213.9
click at [496, 313] on div "Schedule C: The Property You Claim as Exempt Debtor Electronic Noticing Electio…" at bounding box center [384, 383] width 223 height 618
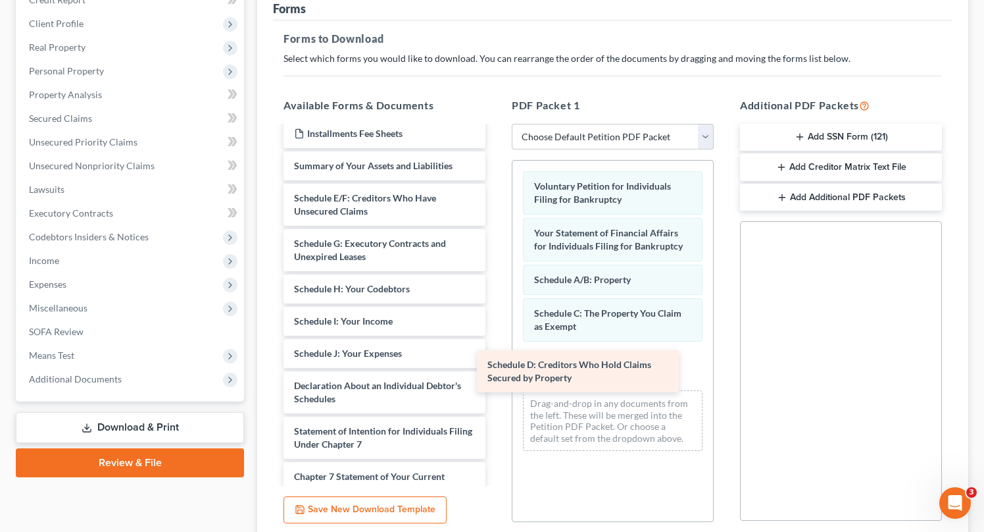
drag, startPoint x: 343, startPoint y: 205, endPoint x: 544, endPoint y: 367, distance: 257.8
click at [496, 367] on div "Schedule D: Creditors Who Hold Claims Secured by Property Debtor Electronic Not…" at bounding box center [384, 360] width 223 height 572
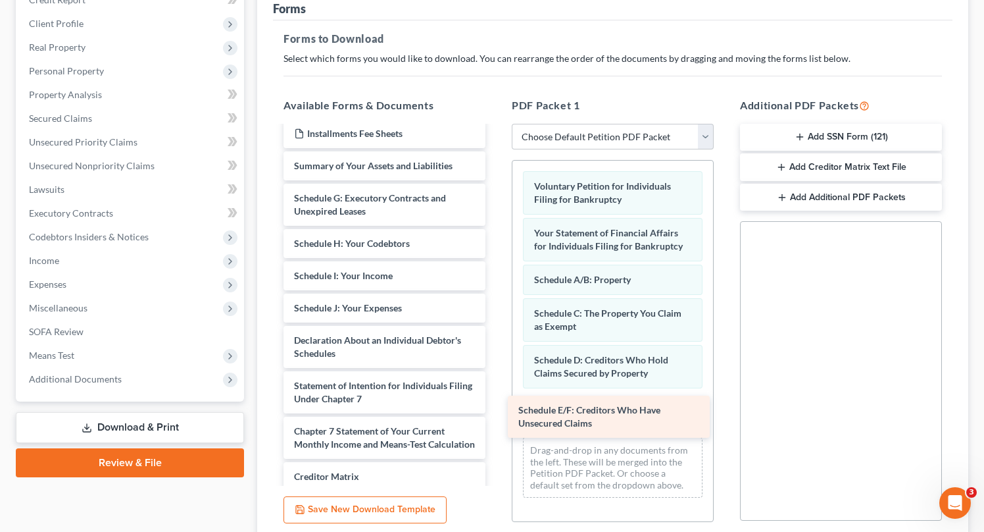
drag, startPoint x: 351, startPoint y: 195, endPoint x: 574, endPoint y: 405, distance: 306.8
click at [496, 405] on div "Schedule E/F: Creditors Who Have Unsecured Claims Debtor Electronic Noticing El…" at bounding box center [384, 337] width 223 height 527
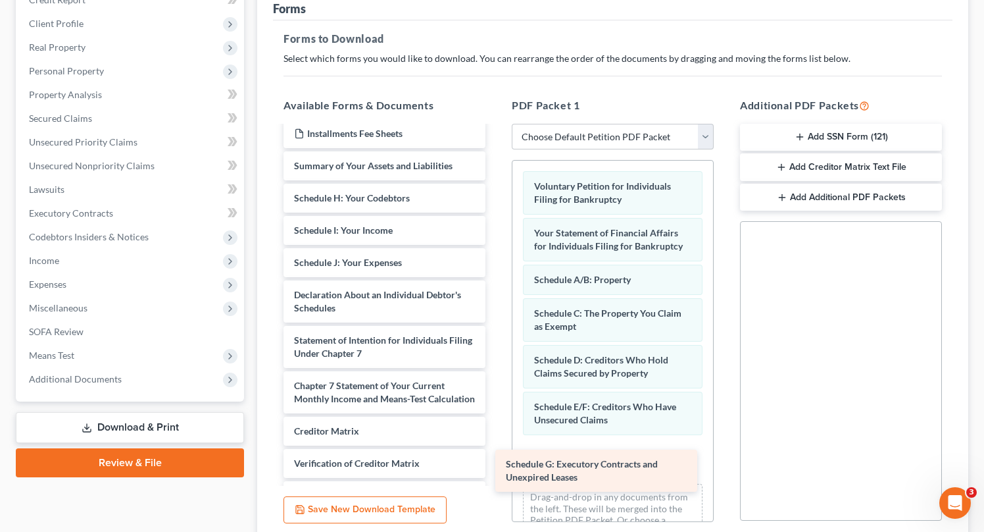
drag, startPoint x: 351, startPoint y: 198, endPoint x: 563, endPoint y: 465, distance: 340.5
click at [496, 465] on div "Schedule G: Executory Contracts and Unexpired Leases Debtor Electronic Noticing…" at bounding box center [384, 315] width 223 height 482
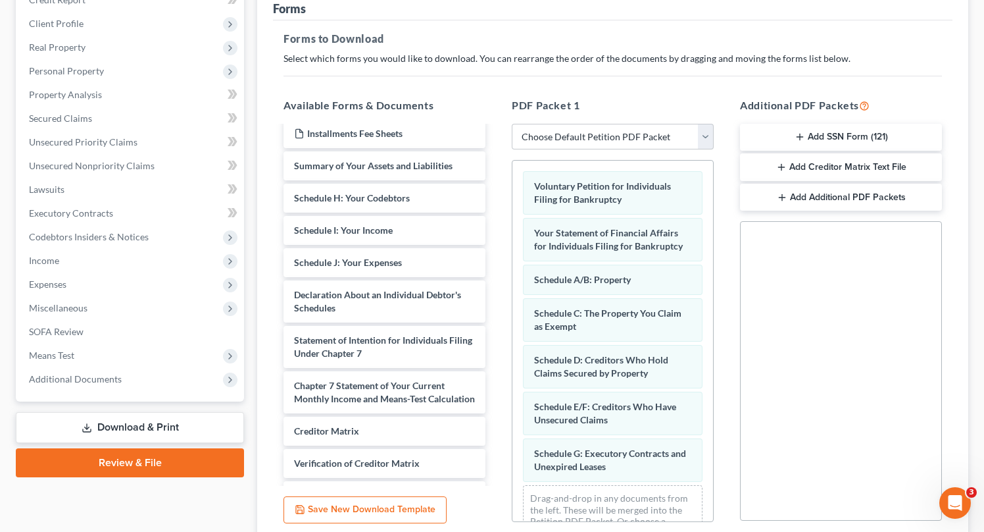
scroll to position [35, 0]
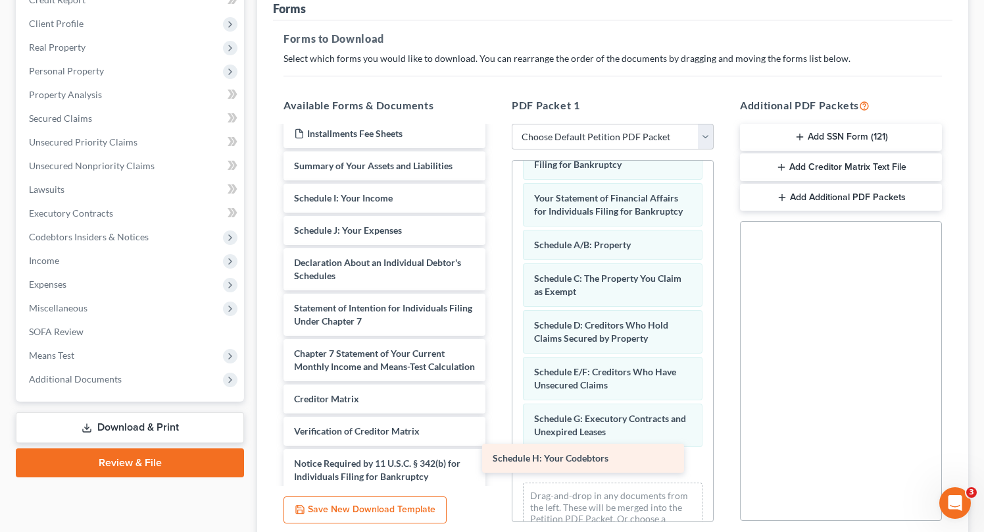
drag, startPoint x: 330, startPoint y: 194, endPoint x: 535, endPoint y: 453, distance: 329.8
click at [496, 453] on div "Schedule H: Your Codebtors Debtor Electronic Noticing Election (DeBN) ([DATE]) …" at bounding box center [384, 298] width 223 height 449
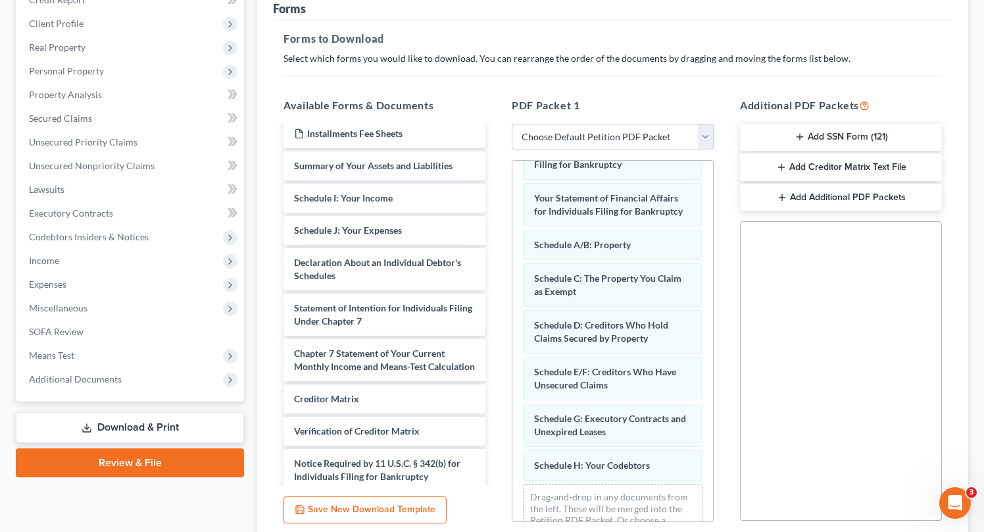
scroll to position [68, 0]
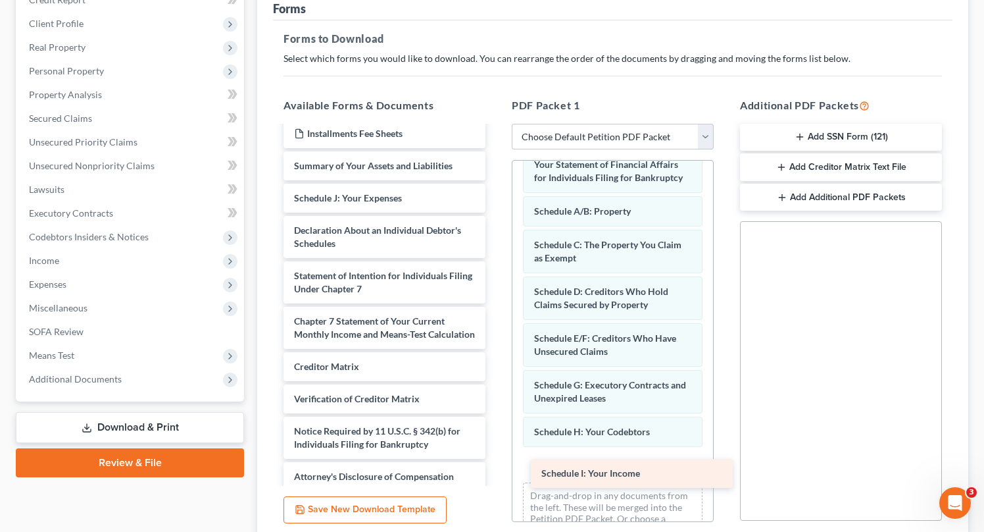
drag, startPoint x: 343, startPoint y: 191, endPoint x: 586, endPoint y: 461, distance: 363.4
click at [496, 461] on div "Schedule I: Your Income Debtor Electronic Noticing Election (DeBN) ([DATE]) Ins…" at bounding box center [384, 282] width 223 height 417
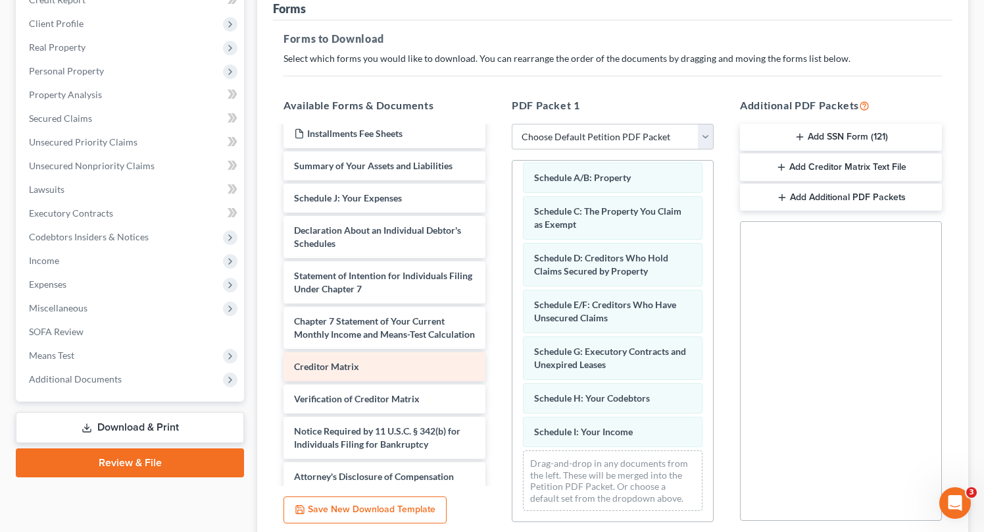
scroll to position [43, 0]
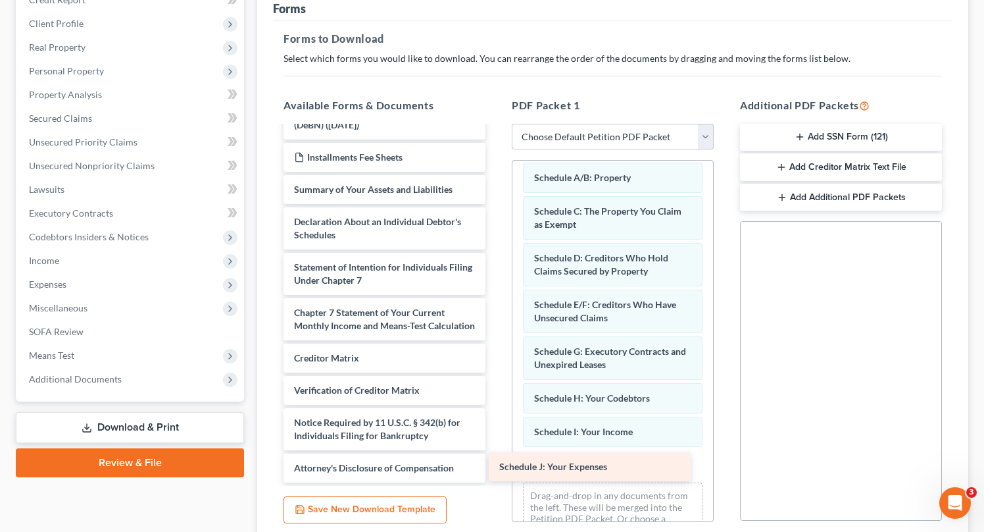
drag, startPoint x: 336, startPoint y: 192, endPoint x: 543, endPoint y: 461, distance: 339.7
click at [496, 461] on div "Schedule J: Your Expenses Debtor Electronic Noticing Election (DeBN) ([DATE]) I…" at bounding box center [384, 289] width 223 height 385
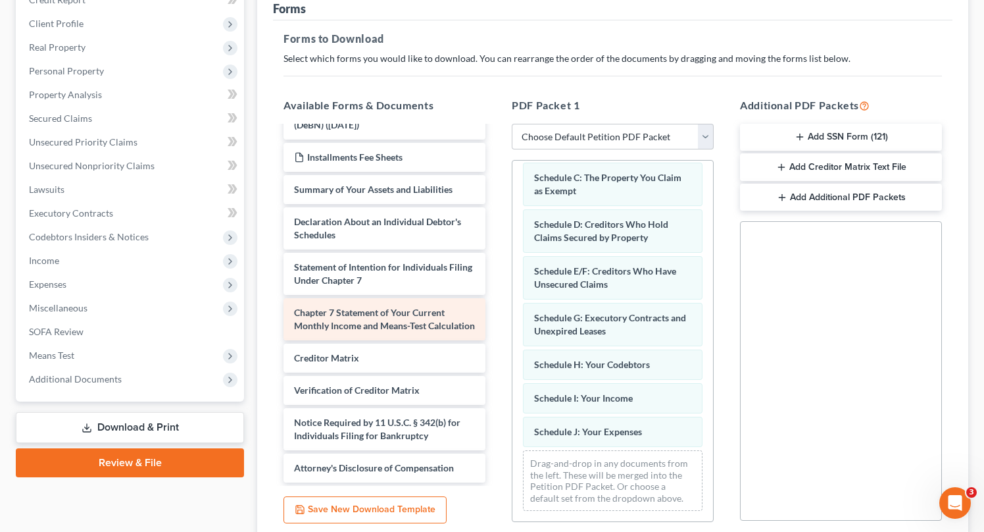
scroll to position [0, 0]
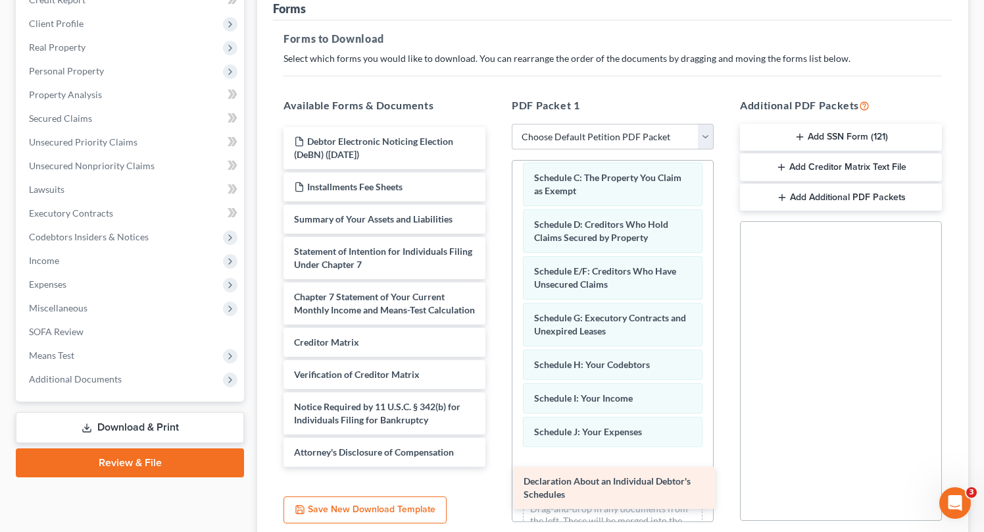
drag, startPoint x: 346, startPoint y: 205, endPoint x: 575, endPoint y: 466, distance: 346.9
click at [496, 467] on div "Declaration About an Individual Debtor's Schedules Debtor Electronic Noticing E…" at bounding box center [384, 297] width 223 height 340
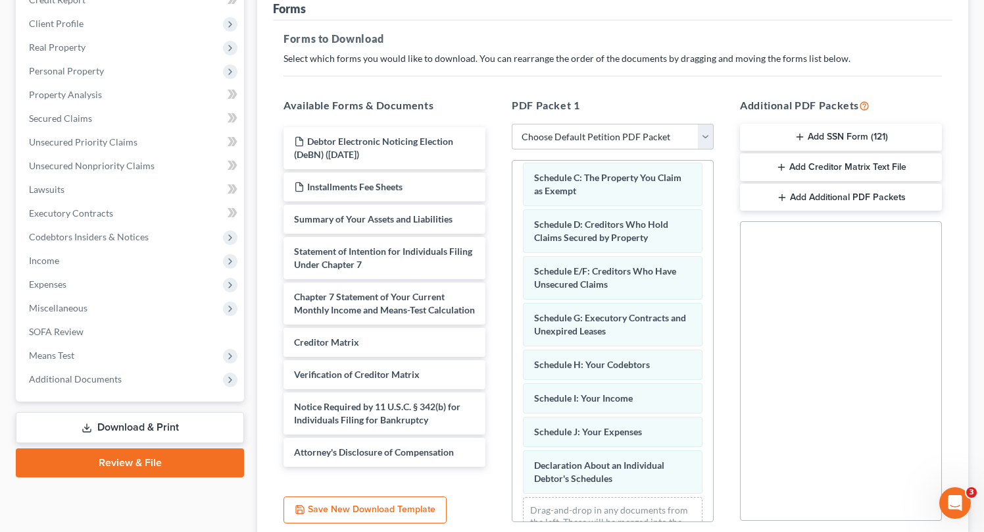
scroll to position [182, 0]
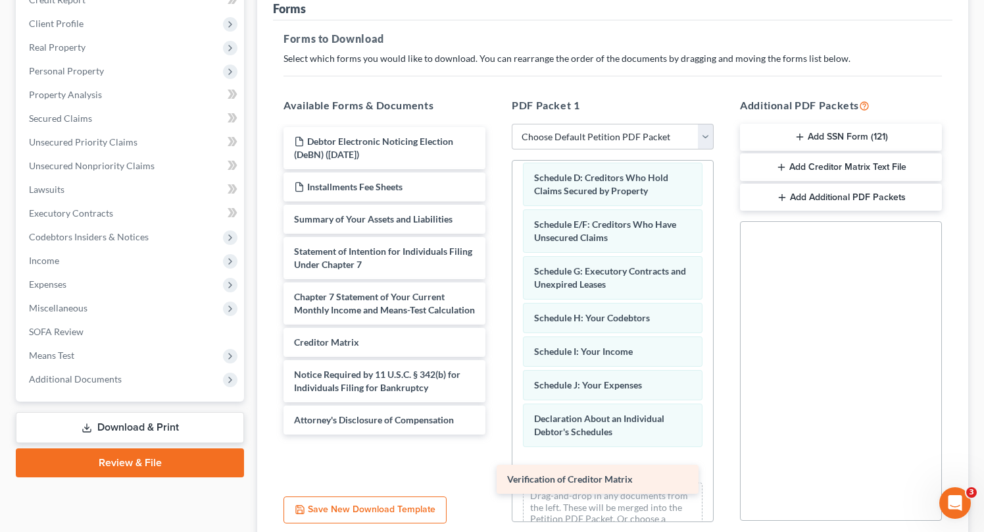
drag, startPoint x: 364, startPoint y: 382, endPoint x: 579, endPoint y: 468, distance: 231.8
click at [496, 434] on div "Verification of Creditor Matrix Debtor Electronic Noticing Election (DeBN) ([DA…" at bounding box center [384, 280] width 223 height 307
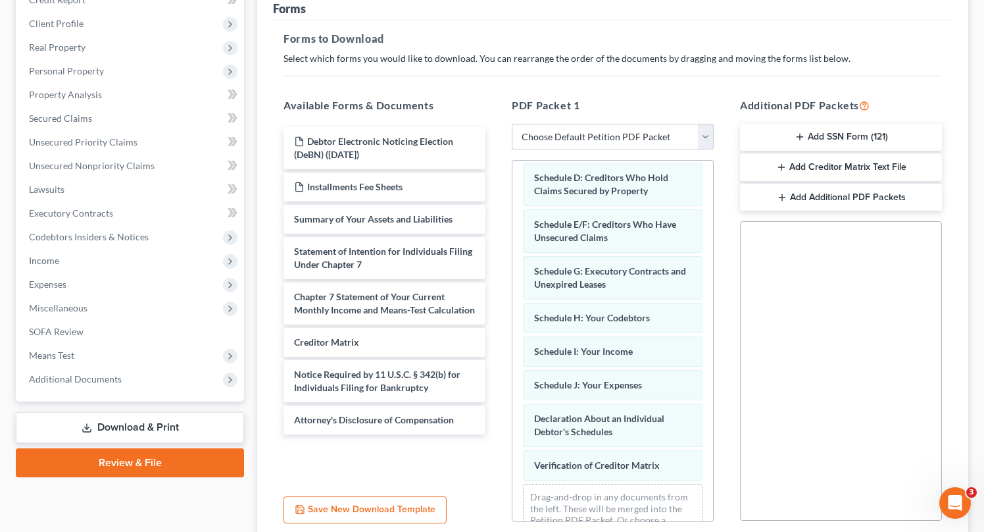
scroll to position [216, 0]
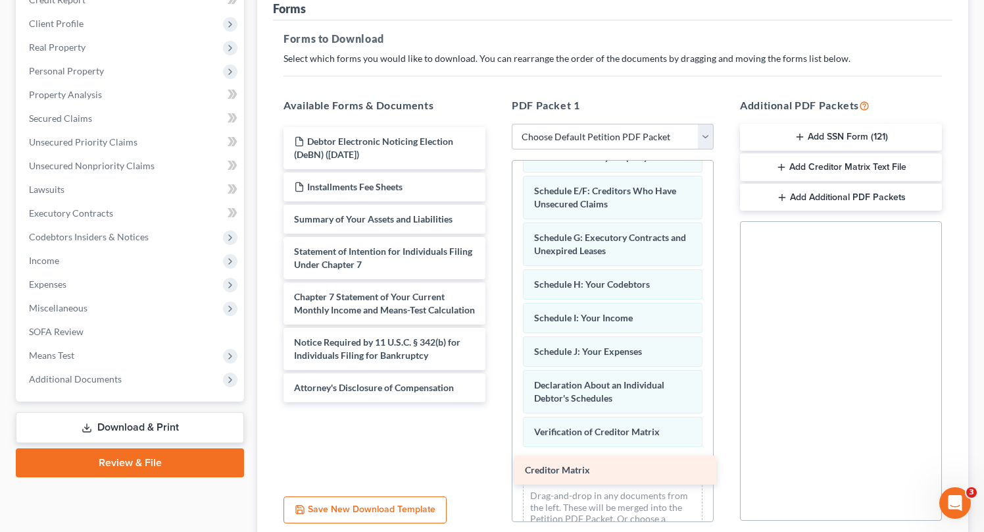
drag, startPoint x: 324, startPoint y: 361, endPoint x: 555, endPoint y: 471, distance: 256.1
click at [496, 402] on div "Creditor Matrix Debtor Electronic Noticing Election (DeBN) ([DATE]) Installment…" at bounding box center [384, 264] width 223 height 275
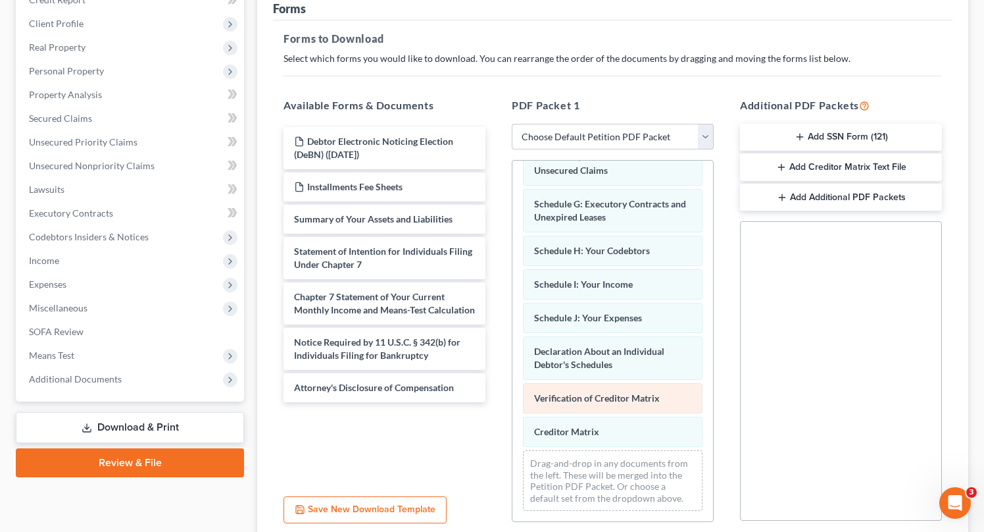
scroll to position [0, 0]
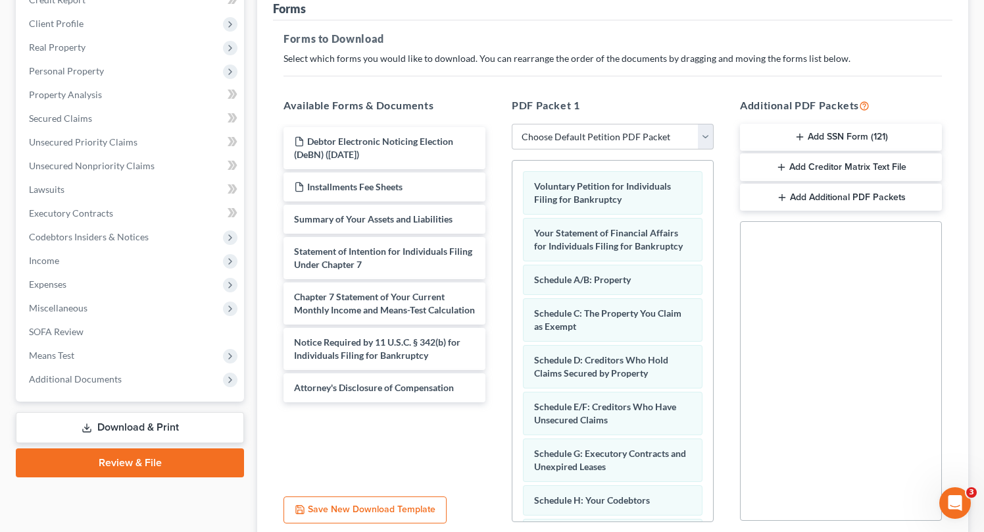
click at [846, 130] on button "Add SSN Form (121)" at bounding box center [841, 138] width 202 height 28
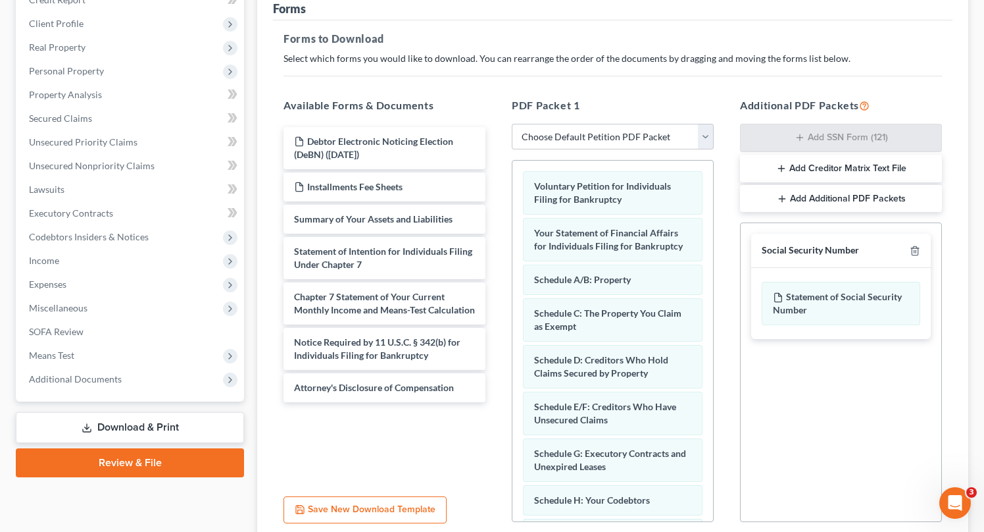
click at [854, 168] on button "Add Creditor Matrix Text File" at bounding box center [841, 169] width 202 height 28
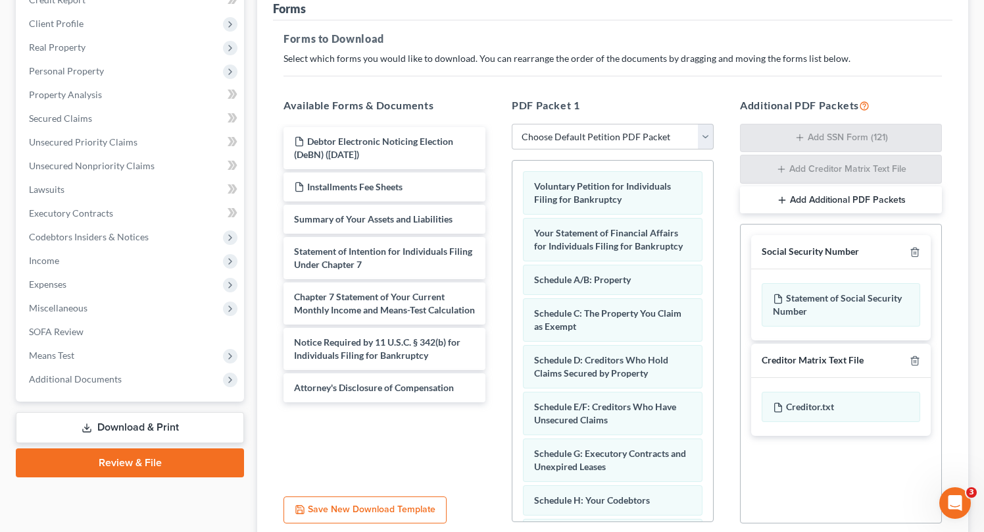
click at [854, 196] on button "Add Additional PDF Packets" at bounding box center [841, 200] width 202 height 28
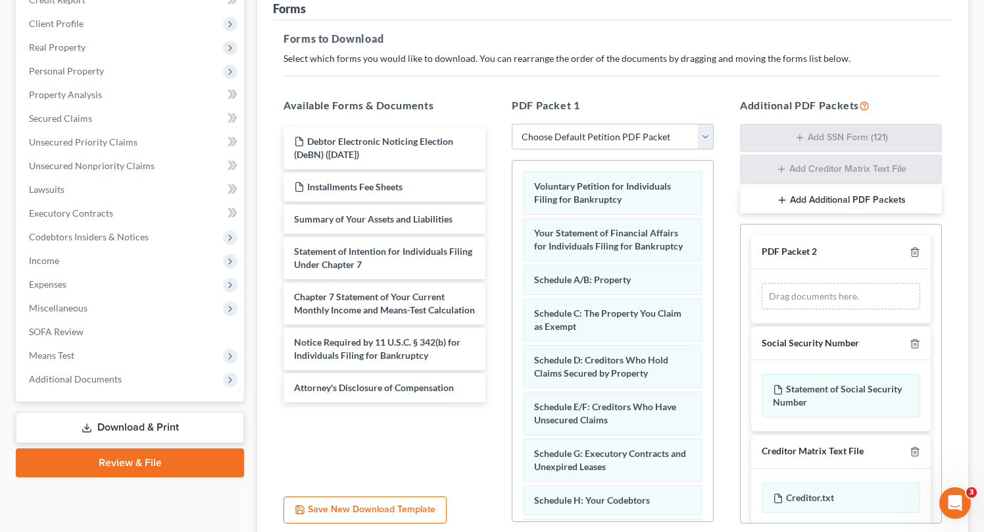
click at [854, 196] on button "Add Additional PDF Packets" at bounding box center [841, 200] width 202 height 28
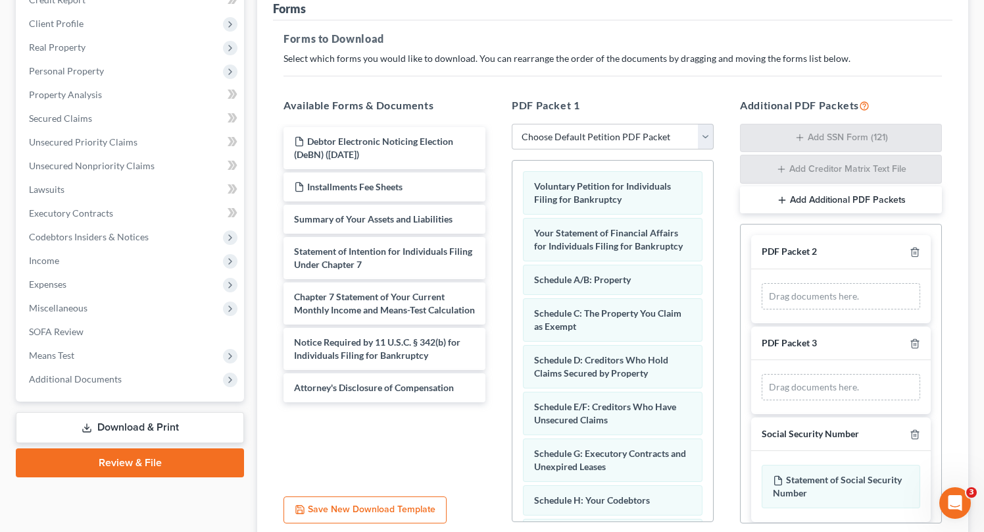
click at [854, 196] on button "Add Additional PDF Packets" at bounding box center [841, 200] width 202 height 28
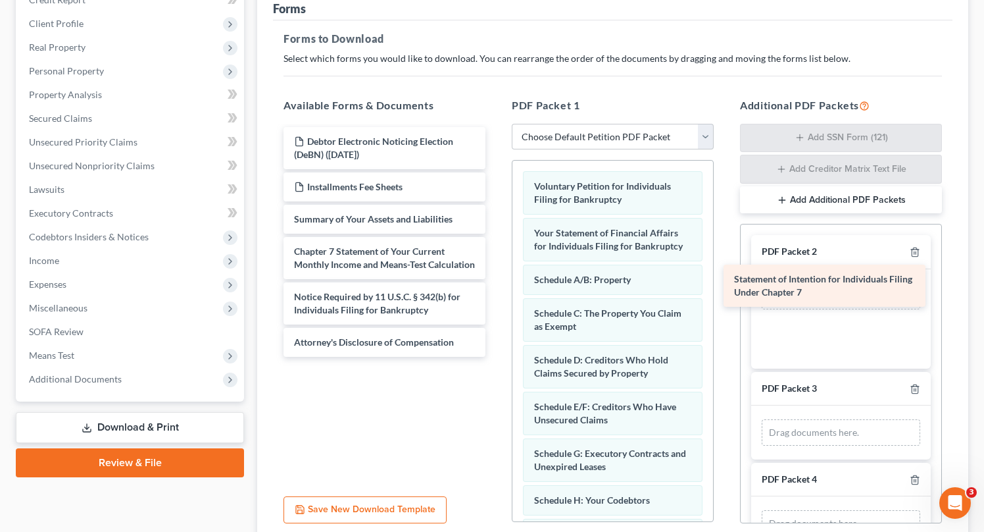
drag, startPoint x: 425, startPoint y: 253, endPoint x: 863, endPoint y: 284, distance: 439.3
click at [496, 282] on div "Statement of Intention for Individuals Filing Under Chapter 7 Debtor Electronic…" at bounding box center [384, 242] width 223 height 230
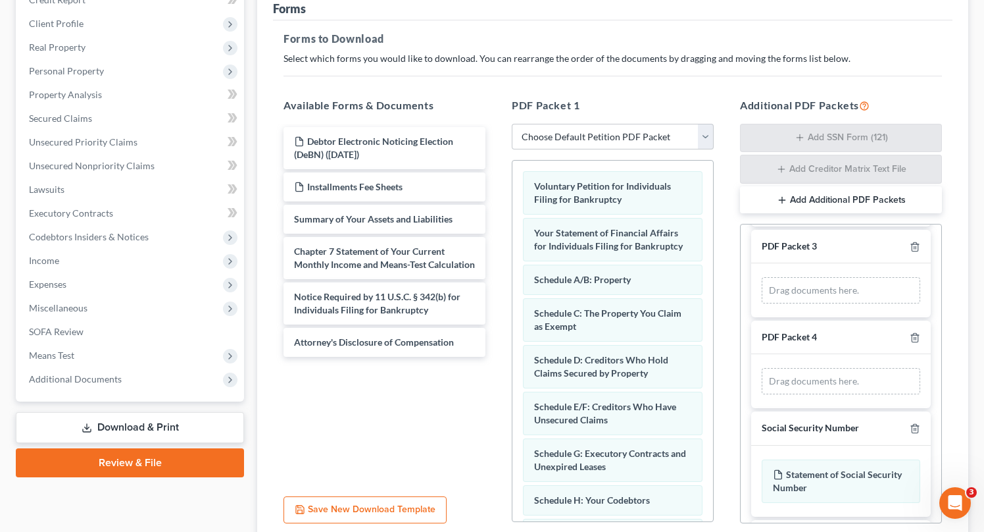
scroll to position [160, 0]
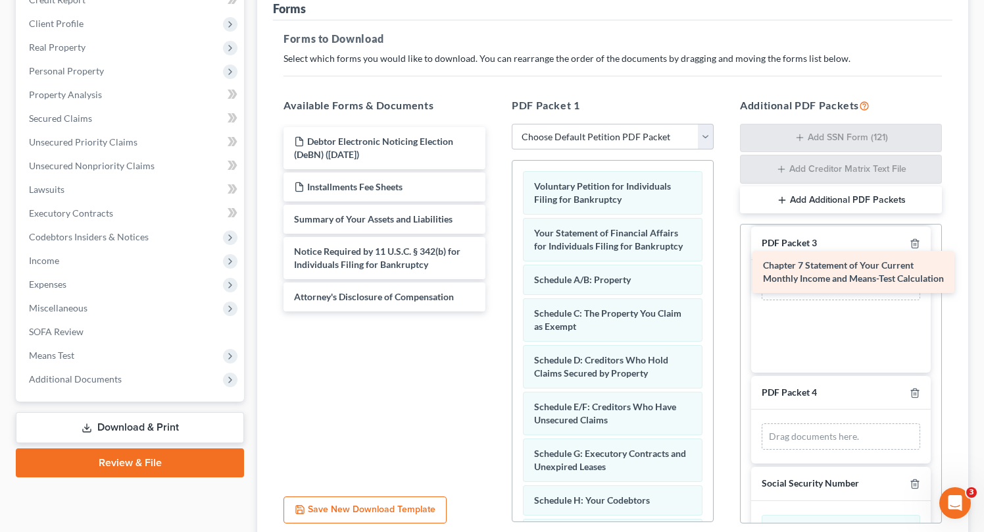
drag, startPoint x: 391, startPoint y: 265, endPoint x: 851, endPoint y: 280, distance: 460.9
click at [496, 280] on div "Chapter 7 Statement of Your Current Monthly Income and Means-Test Calculation D…" at bounding box center [384, 219] width 223 height 184
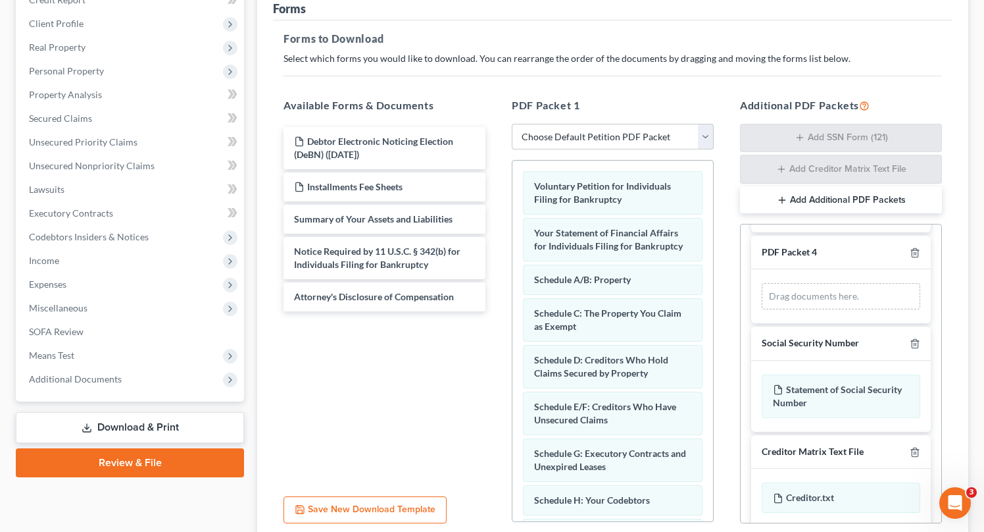
scroll to position [307, 0]
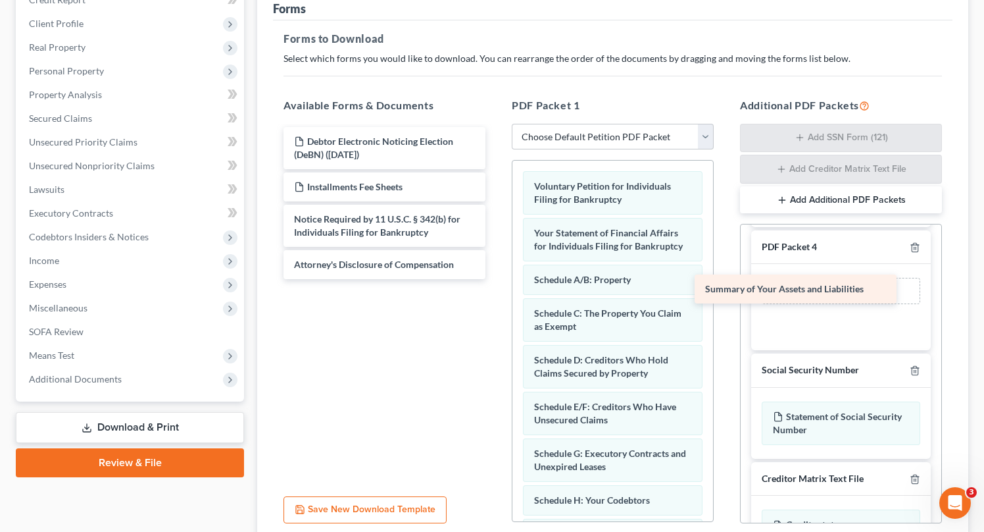
drag, startPoint x: 342, startPoint y: 217, endPoint x: 755, endPoint y: 288, distance: 419.2
click at [496, 279] on div "Summary of Your Assets and Liabilities Debtor Electronic Noticing Election (DeB…" at bounding box center [384, 203] width 223 height 152
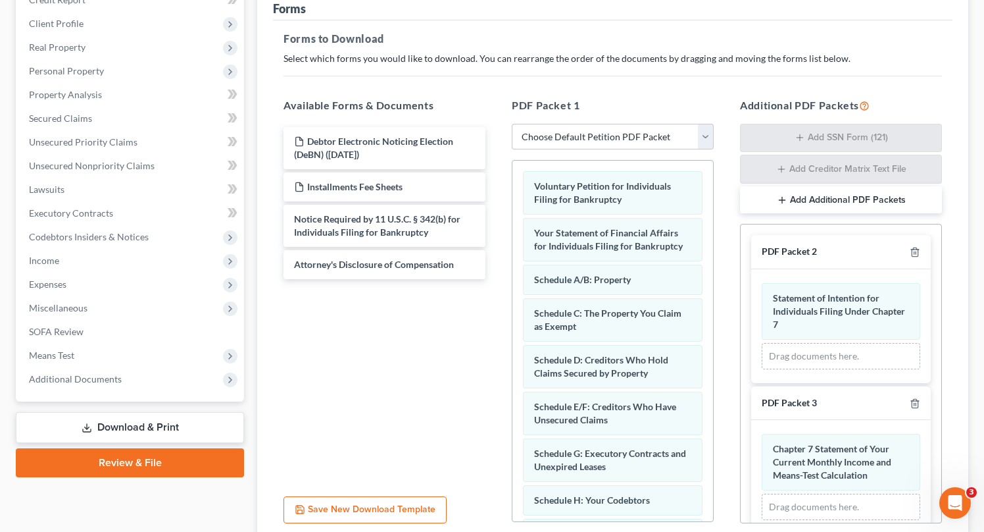
scroll to position [0, 0]
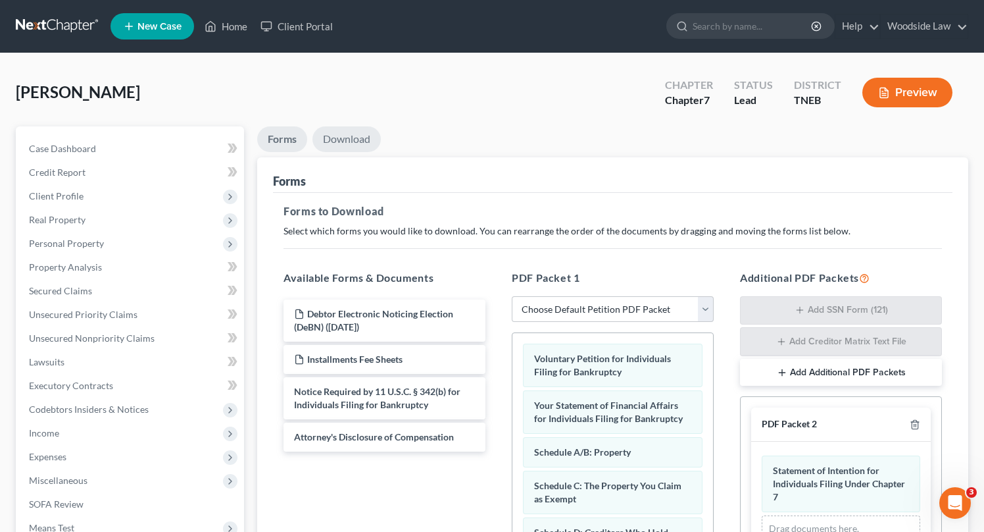
click at [355, 147] on link "Download" at bounding box center [347, 139] width 68 height 26
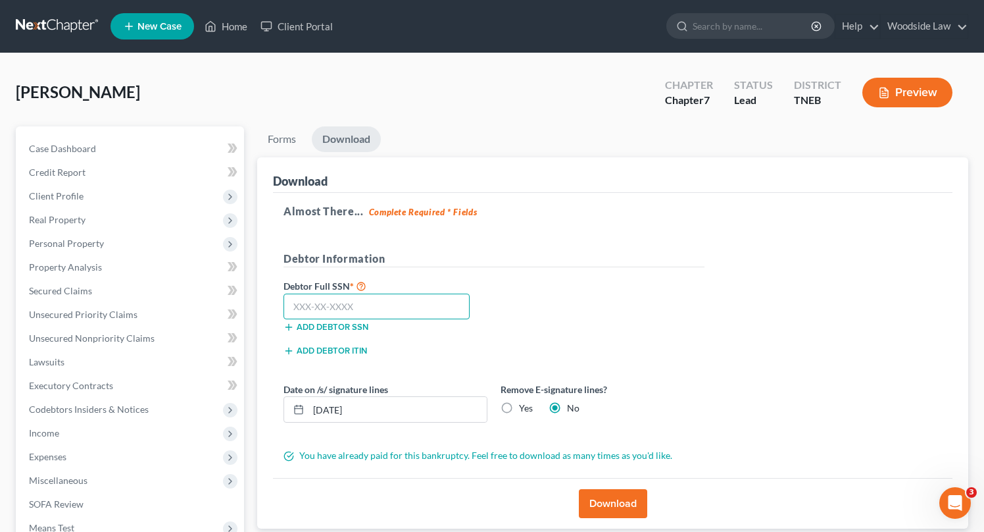
click at [384, 309] on input "text" at bounding box center [377, 306] width 186 height 26
type input "413-69-0749"
click at [384, 401] on input "[DATE]" at bounding box center [398, 409] width 178 height 25
click at [379, 409] on input "[DATE]" at bounding box center [398, 409] width 178 height 25
type input "[DATE]"
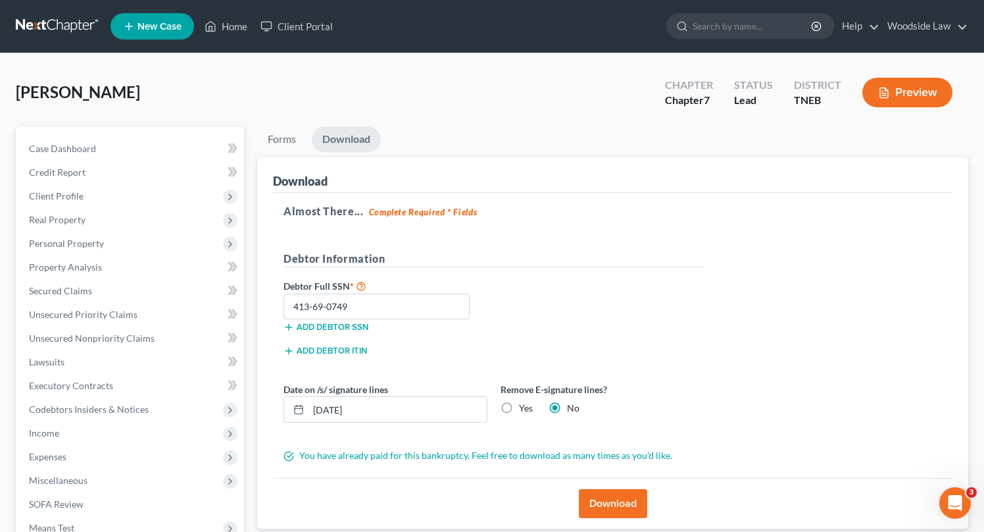
click at [609, 508] on button "Download" at bounding box center [613, 503] width 68 height 29
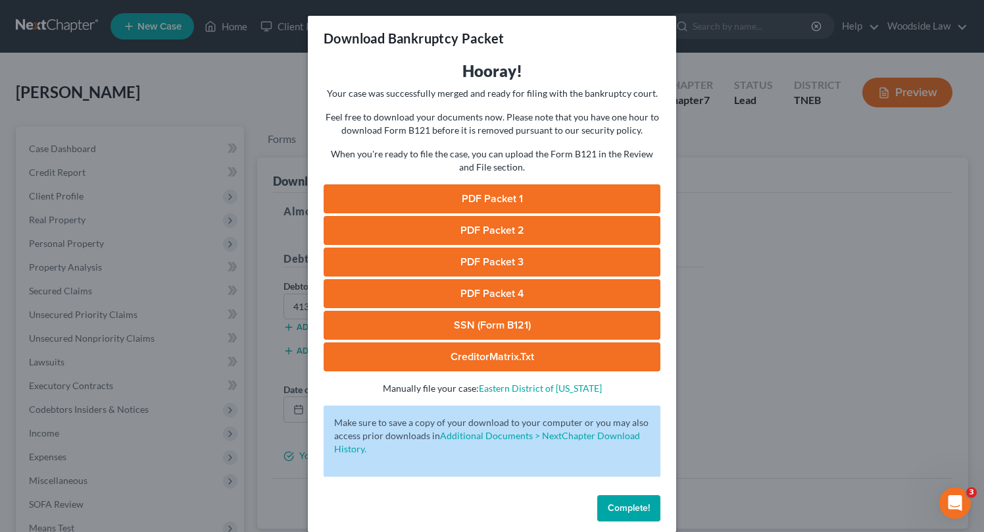
click at [511, 197] on link "PDF Packet 1" at bounding box center [492, 198] width 337 height 29
click at [524, 222] on link "PDF Packet 2" at bounding box center [492, 230] width 337 height 29
click at [524, 263] on link "PDF Packet 3" at bounding box center [492, 261] width 337 height 29
click at [530, 286] on link "PDF Packet 4" at bounding box center [492, 293] width 337 height 29
click at [488, 322] on link "SSN (Form B121)" at bounding box center [492, 325] width 337 height 29
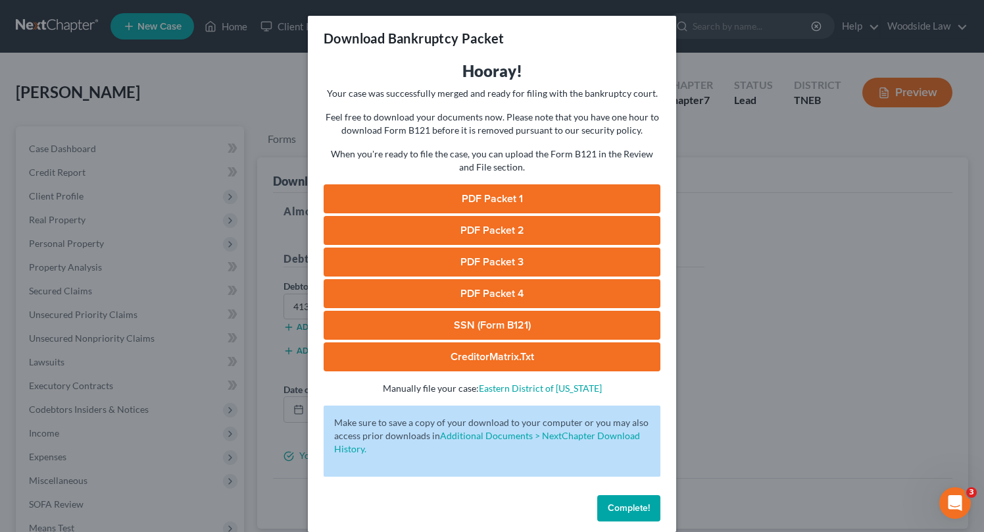
click at [511, 357] on link "CreditorMatrix.txt" at bounding box center [492, 356] width 337 height 29
click at [624, 501] on button "Complete!" at bounding box center [628, 508] width 63 height 26
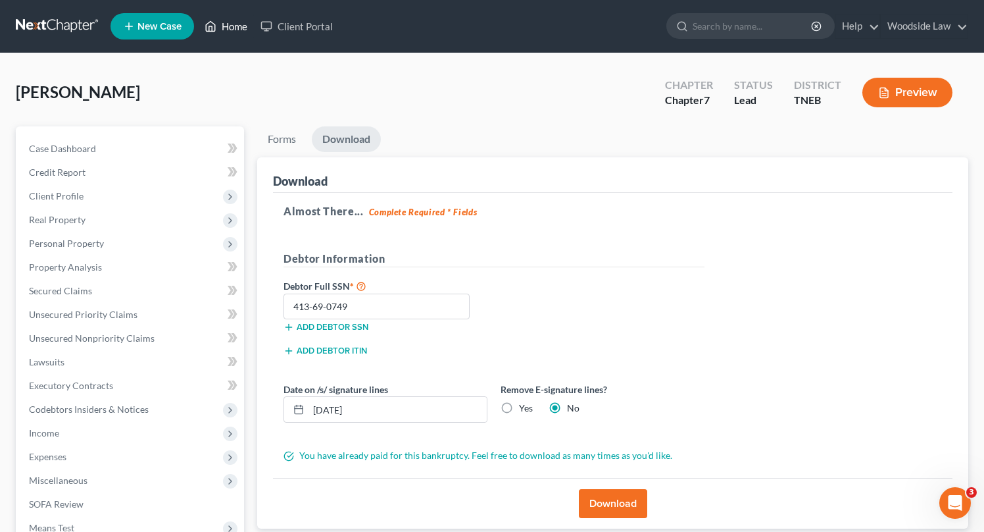
click at [247, 32] on link "Home" at bounding box center [226, 26] width 56 height 24
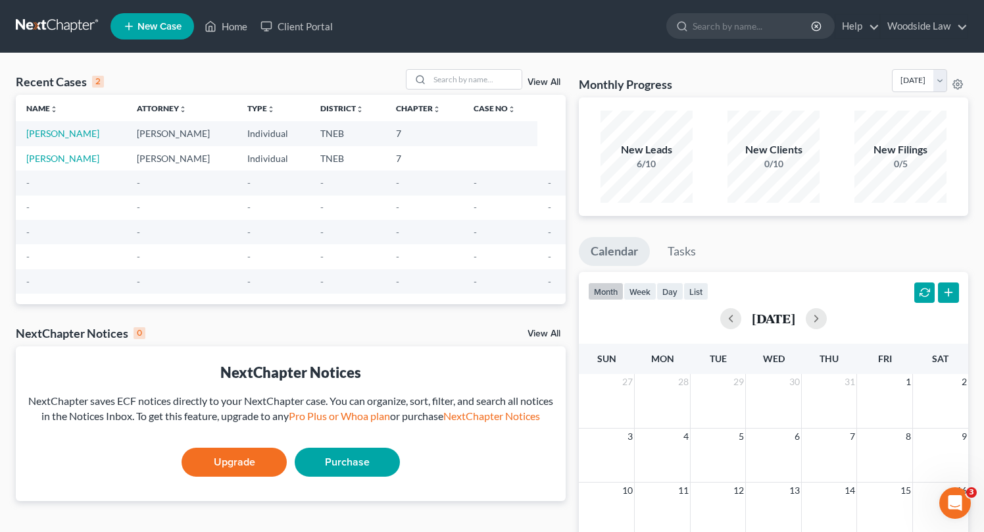
click at [557, 82] on link "View All" at bounding box center [544, 82] width 33 height 9
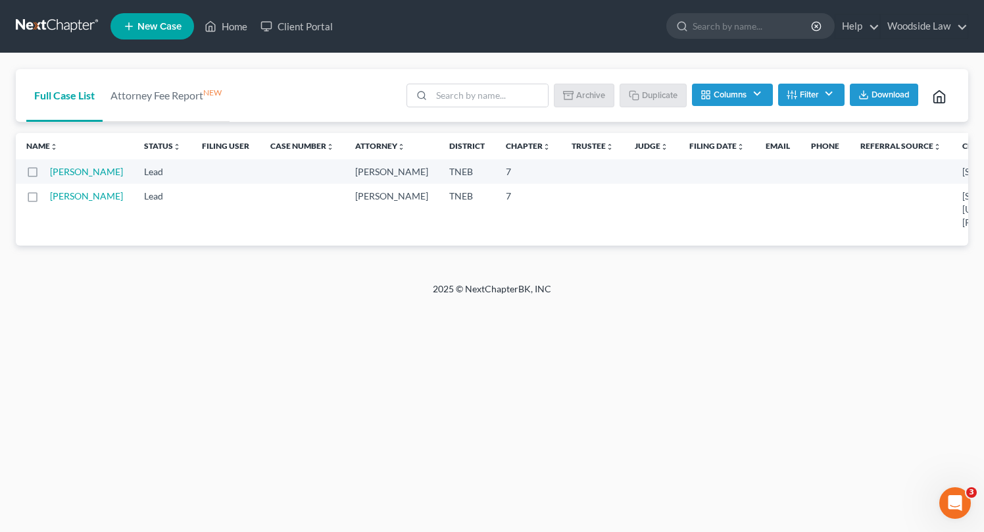
click at [45, 175] on label at bounding box center [45, 175] width 0 height 0
click at [50, 170] on input "checkbox" at bounding box center [54, 169] width 9 height 9
click at [591, 93] on button "Archive" at bounding box center [586, 95] width 59 height 22
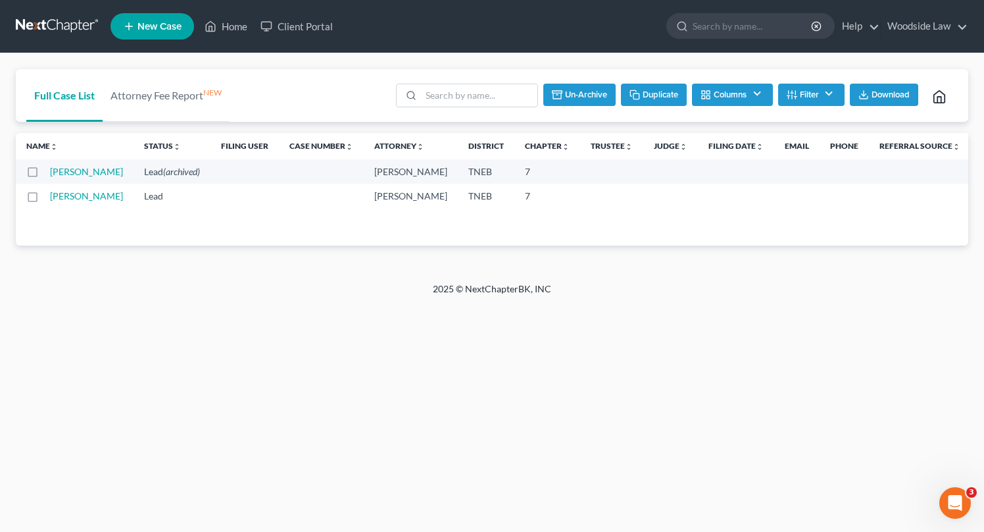
checkbox input "false"
click at [236, 25] on link "Home" at bounding box center [226, 26] width 56 height 24
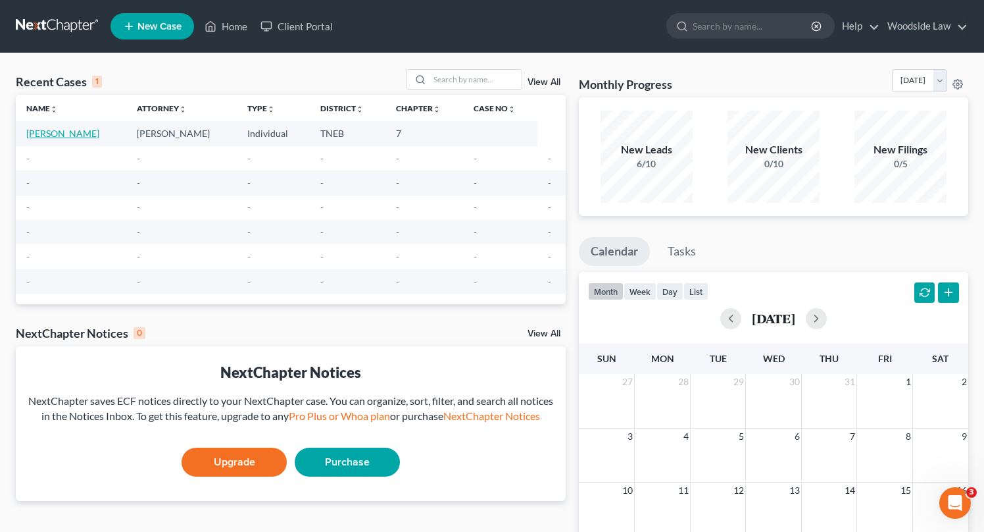
click at [72, 131] on link "[PERSON_NAME]" at bounding box center [62, 133] width 73 height 11
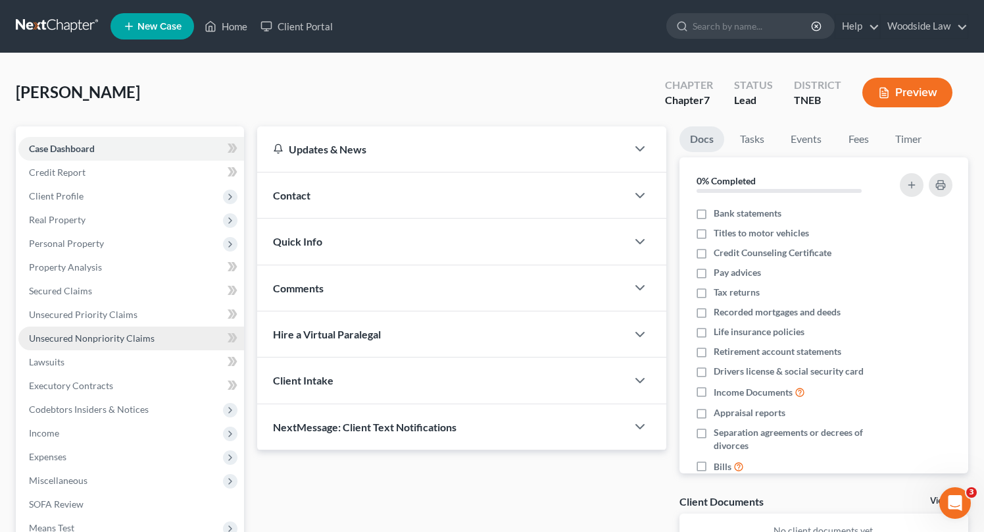
click at [89, 330] on link "Unsecured Nonpriority Claims" at bounding box center [131, 338] width 226 height 24
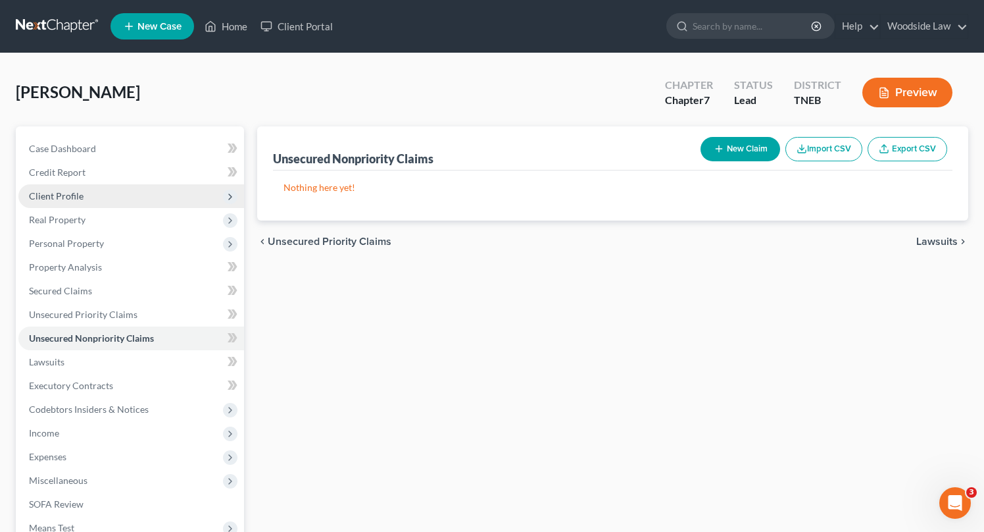
click at [70, 193] on span "Client Profile" at bounding box center [56, 195] width 55 height 11
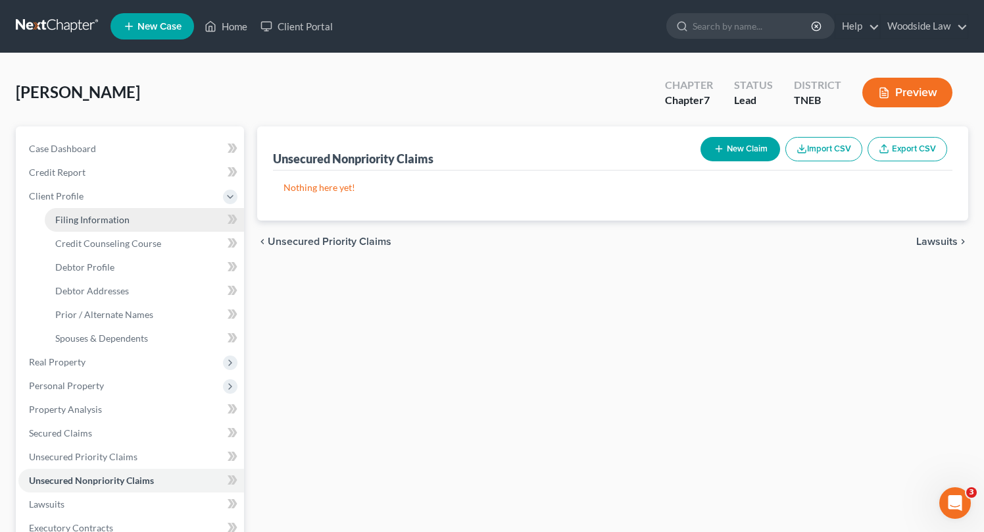
click at [91, 214] on span "Filing Information" at bounding box center [92, 219] width 74 height 11
select select "1"
select select "0"
select select "74"
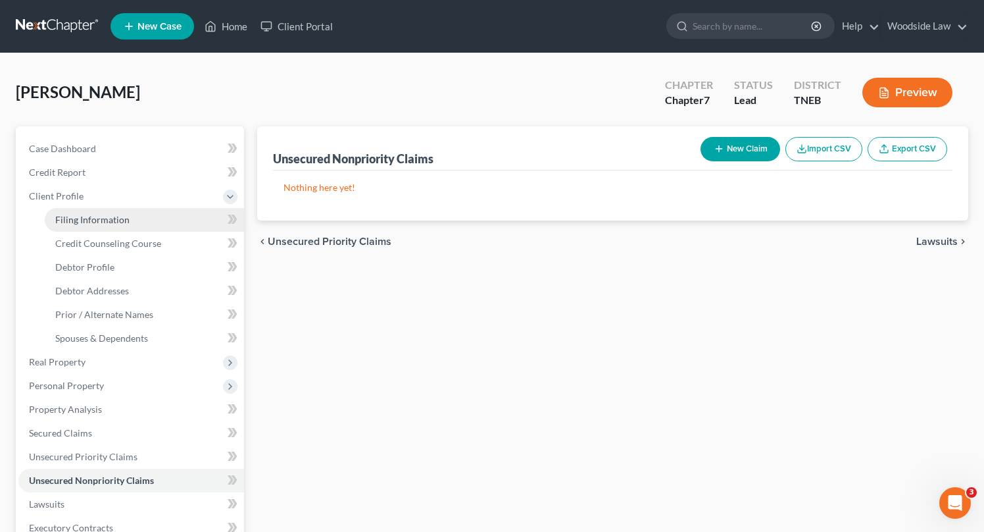
select select "0"
select select "44"
